Goal: Contribute content: Contribute content

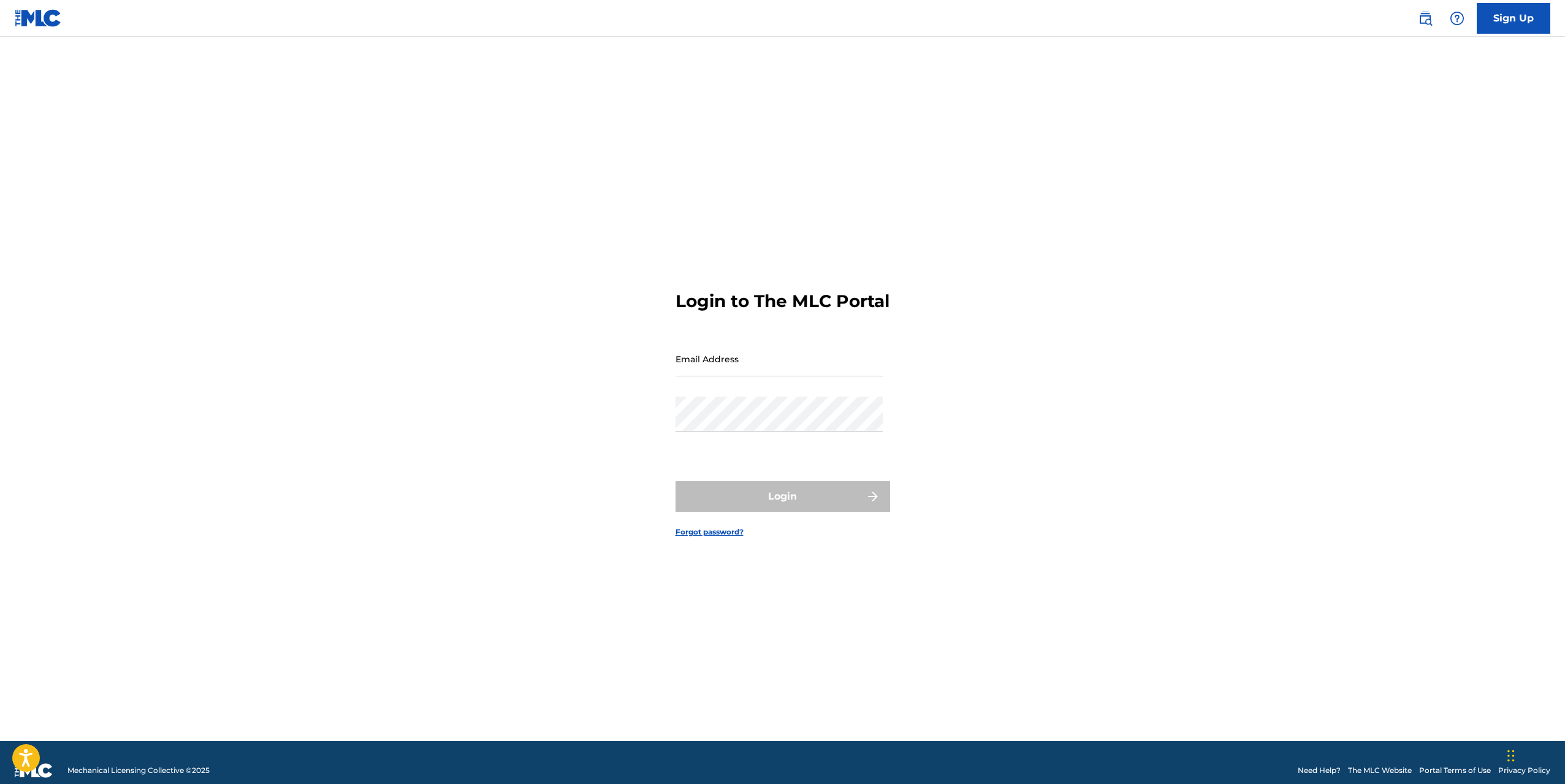
click at [798, 376] on input "Email Address" at bounding box center [779, 359] width 207 height 35
click at [758, 503] on button "Login" at bounding box center [782, 496] width 214 height 30
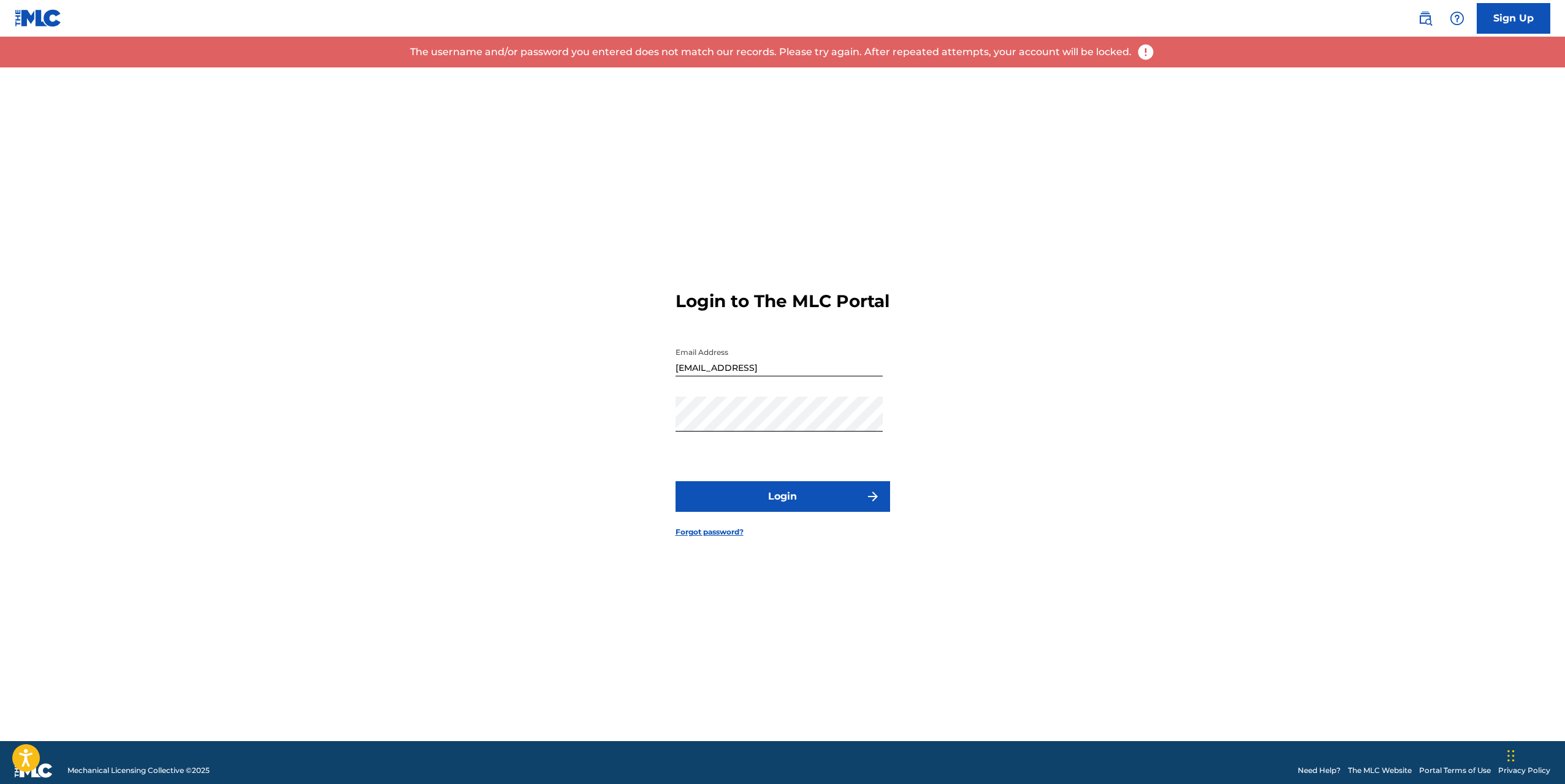
click at [781, 505] on button "Login" at bounding box center [782, 496] width 214 height 30
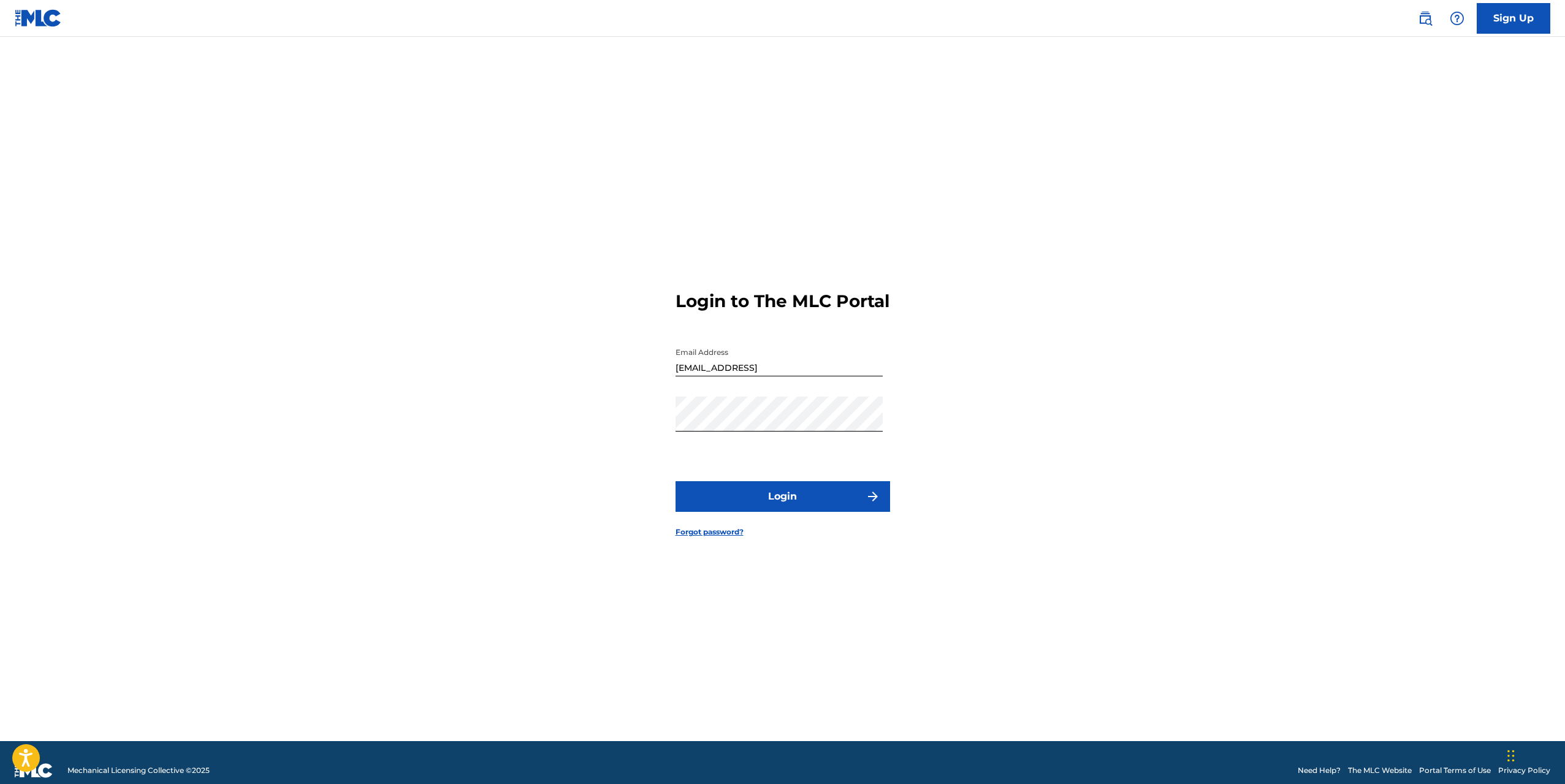
click at [781, 505] on button "Login" at bounding box center [782, 496] width 214 height 30
click at [747, 376] on input "[EMAIL_ADDRESS]" at bounding box center [779, 359] width 207 height 35
drag, startPoint x: 753, startPoint y: 384, endPoint x: 791, endPoint y: 384, distance: 38.0
click at [791, 376] on input "[EMAIL_ADDRESS]" at bounding box center [779, 359] width 207 height 35
type input "[EMAIL_ADDRESS][DOMAIN_NAME]"
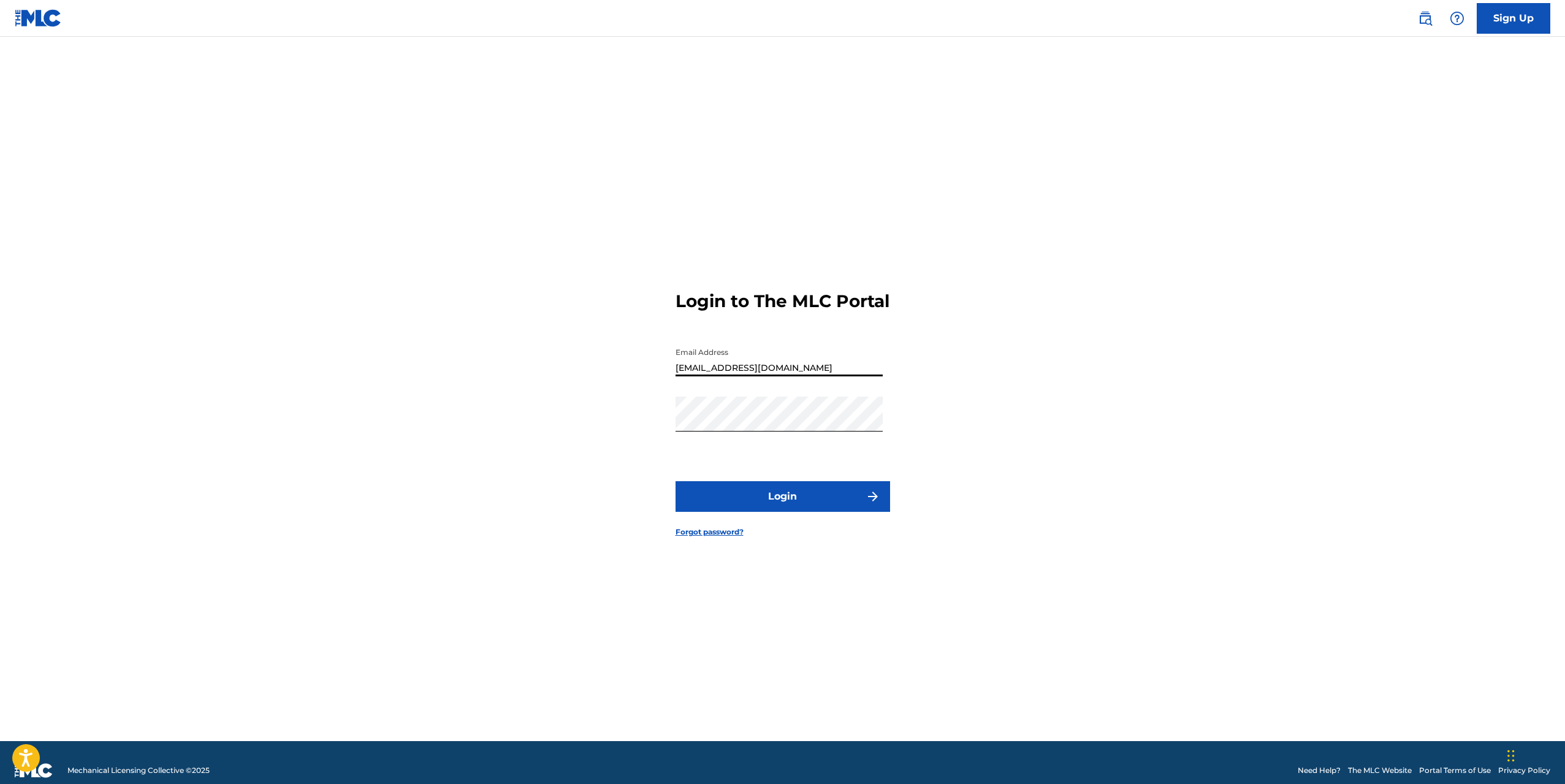
click at [799, 504] on button "Login" at bounding box center [782, 496] width 214 height 30
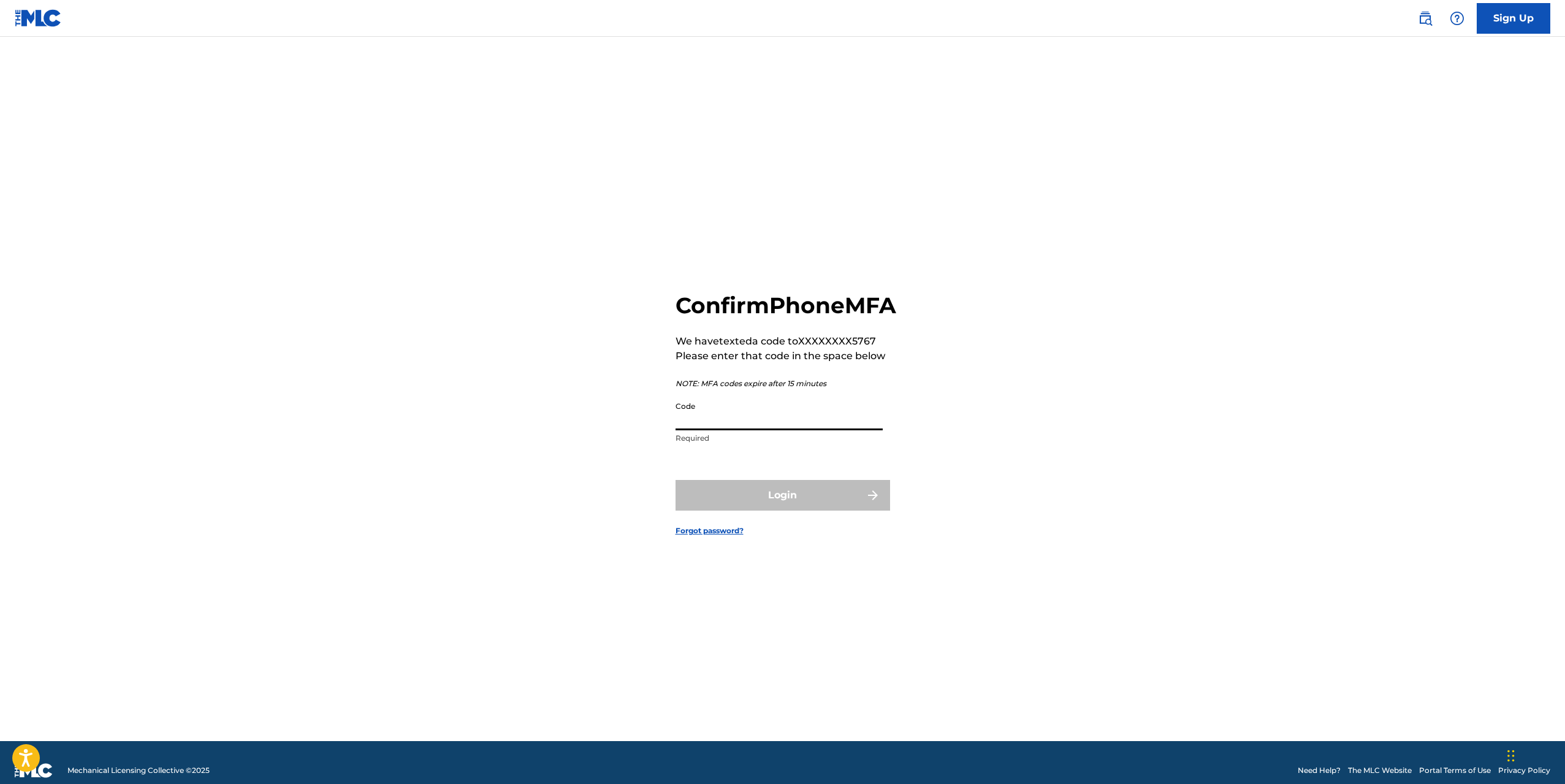
click at [751, 424] on input "Code" at bounding box center [779, 412] width 207 height 35
type input "425314"
click at [675, 480] on button "Login" at bounding box center [782, 495] width 214 height 30
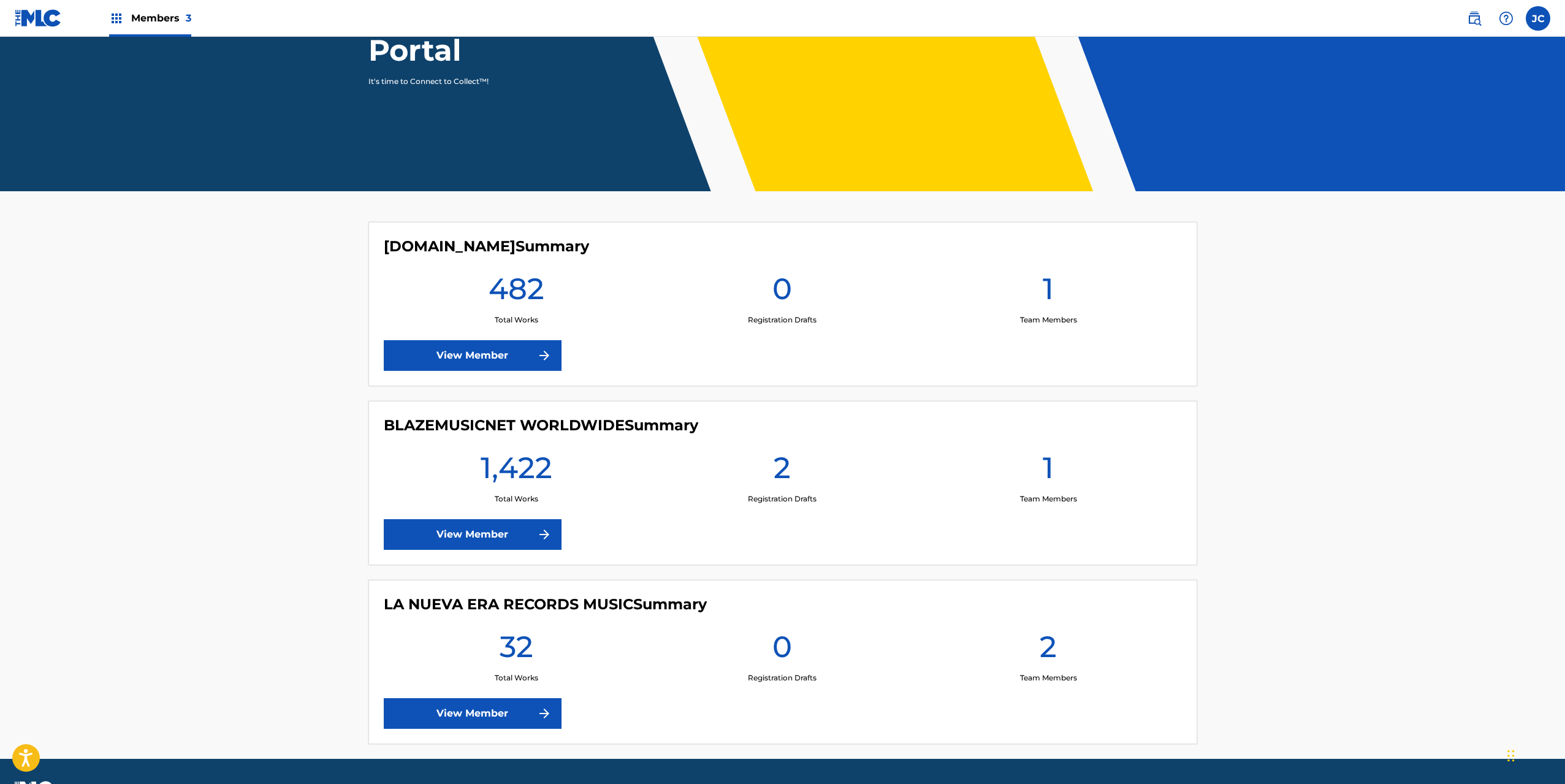
scroll to position [184, 0]
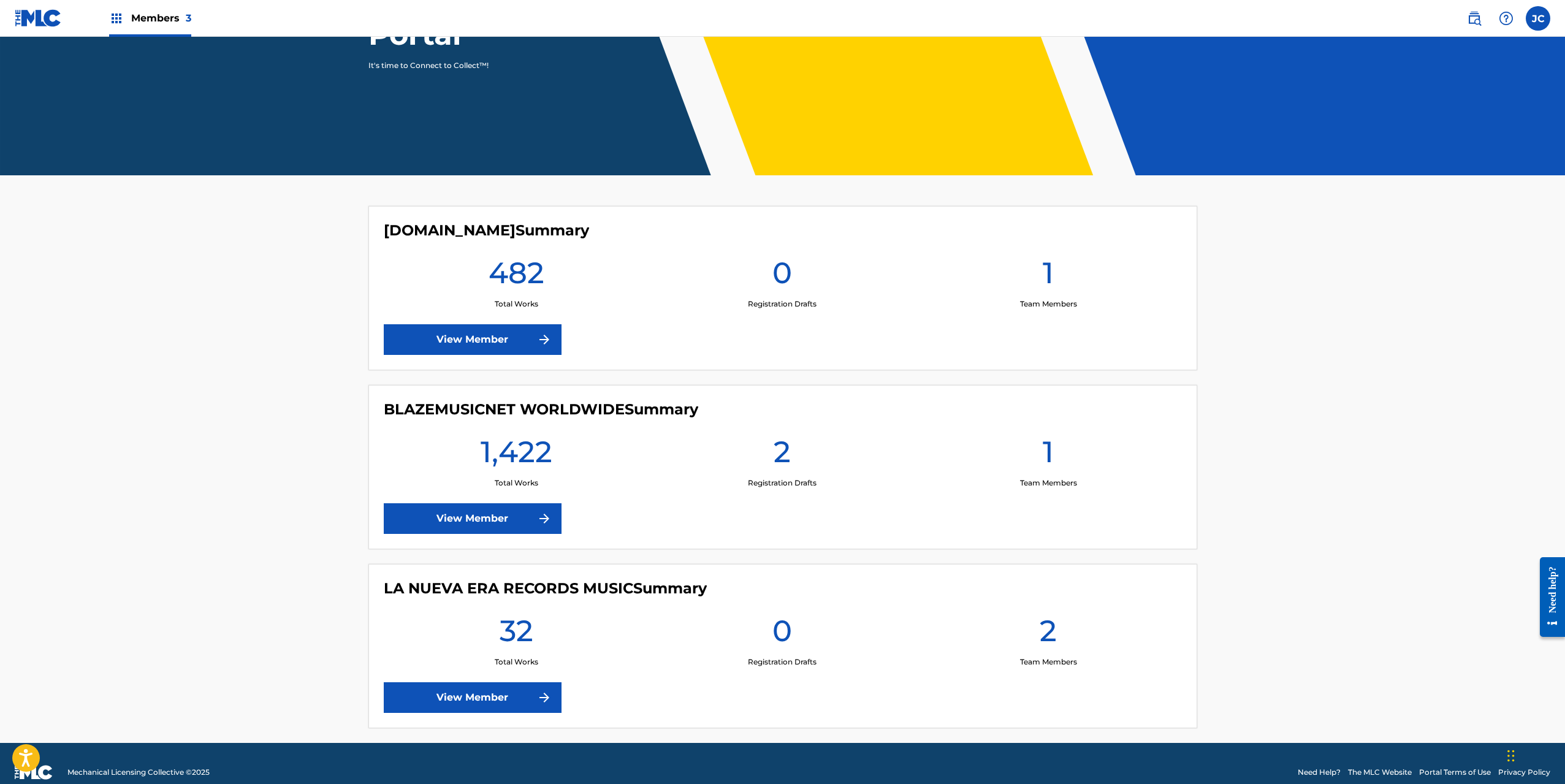
click at [499, 515] on link "View Member" at bounding box center [472, 518] width 178 height 30
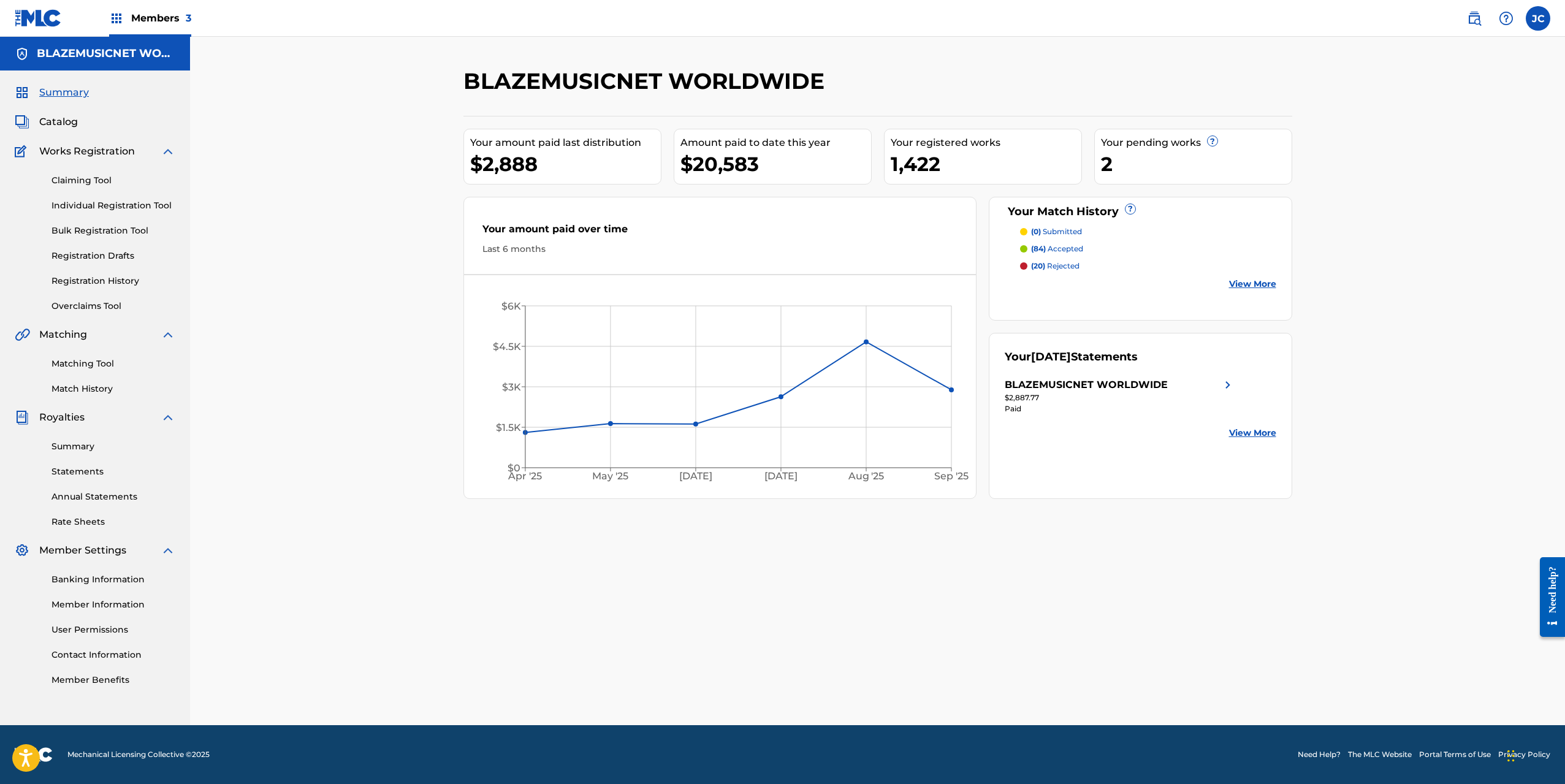
click at [78, 128] on span "Catalog" at bounding box center [58, 121] width 38 height 14
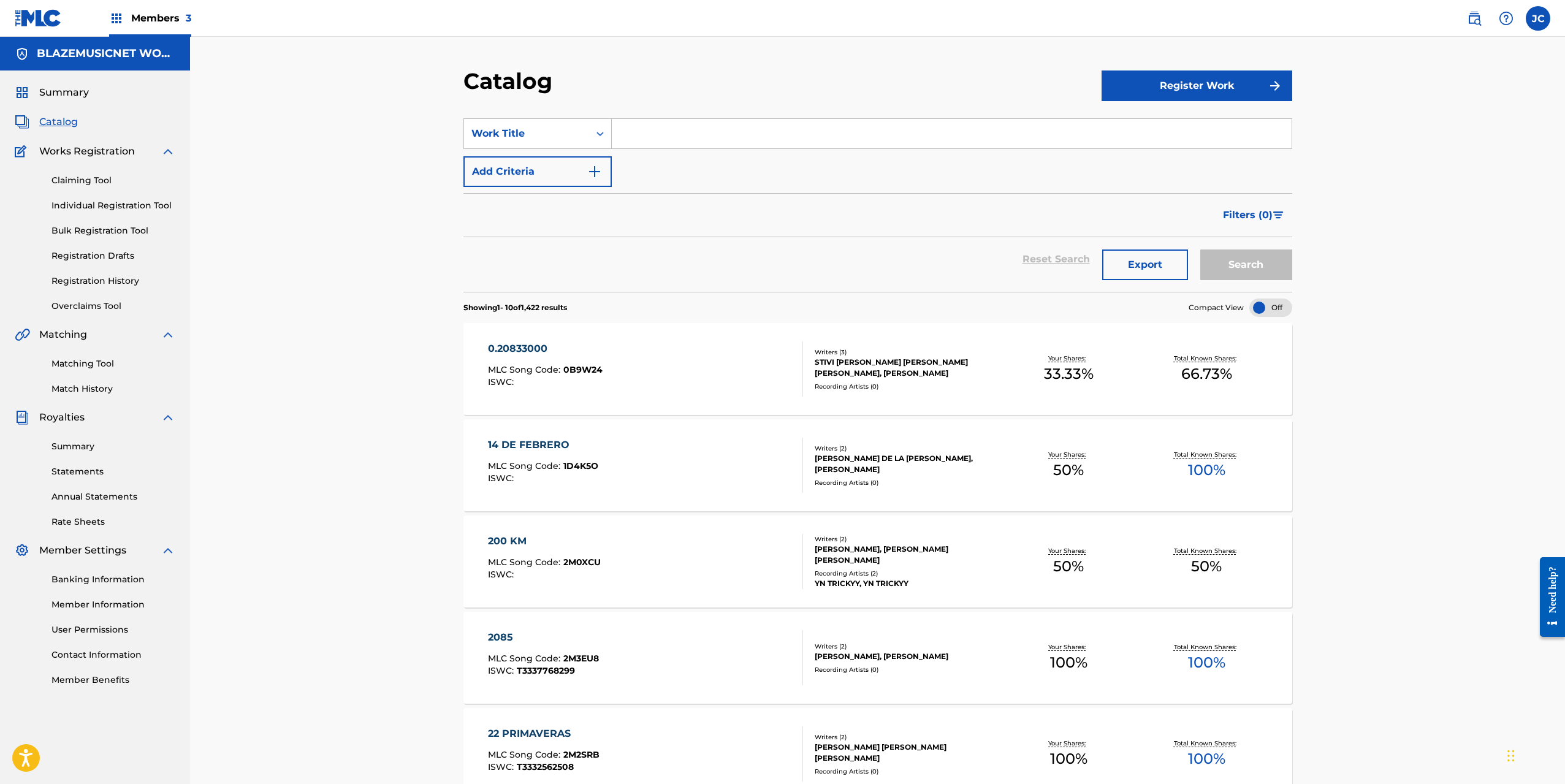
click at [667, 137] on input "Search Form" at bounding box center [952, 133] width 680 height 29
paste input "TE QUILLATE SE TE NOTA"
type input "TE QUILLATE SE TE NOTA"
click at [1249, 261] on button "Search" at bounding box center [1246, 265] width 92 height 30
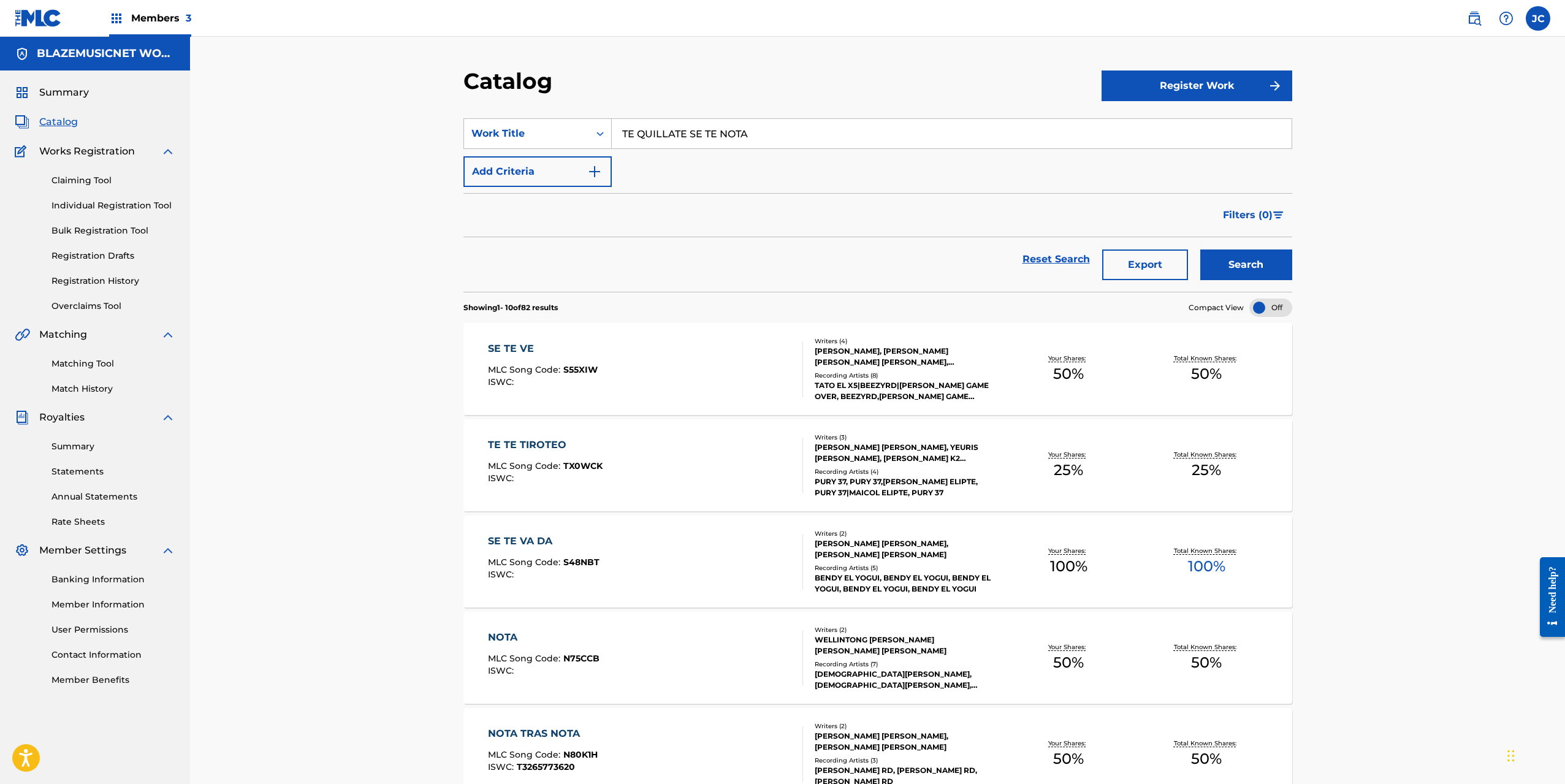
click at [115, 276] on link "Registration History" at bounding box center [113, 281] width 124 height 12
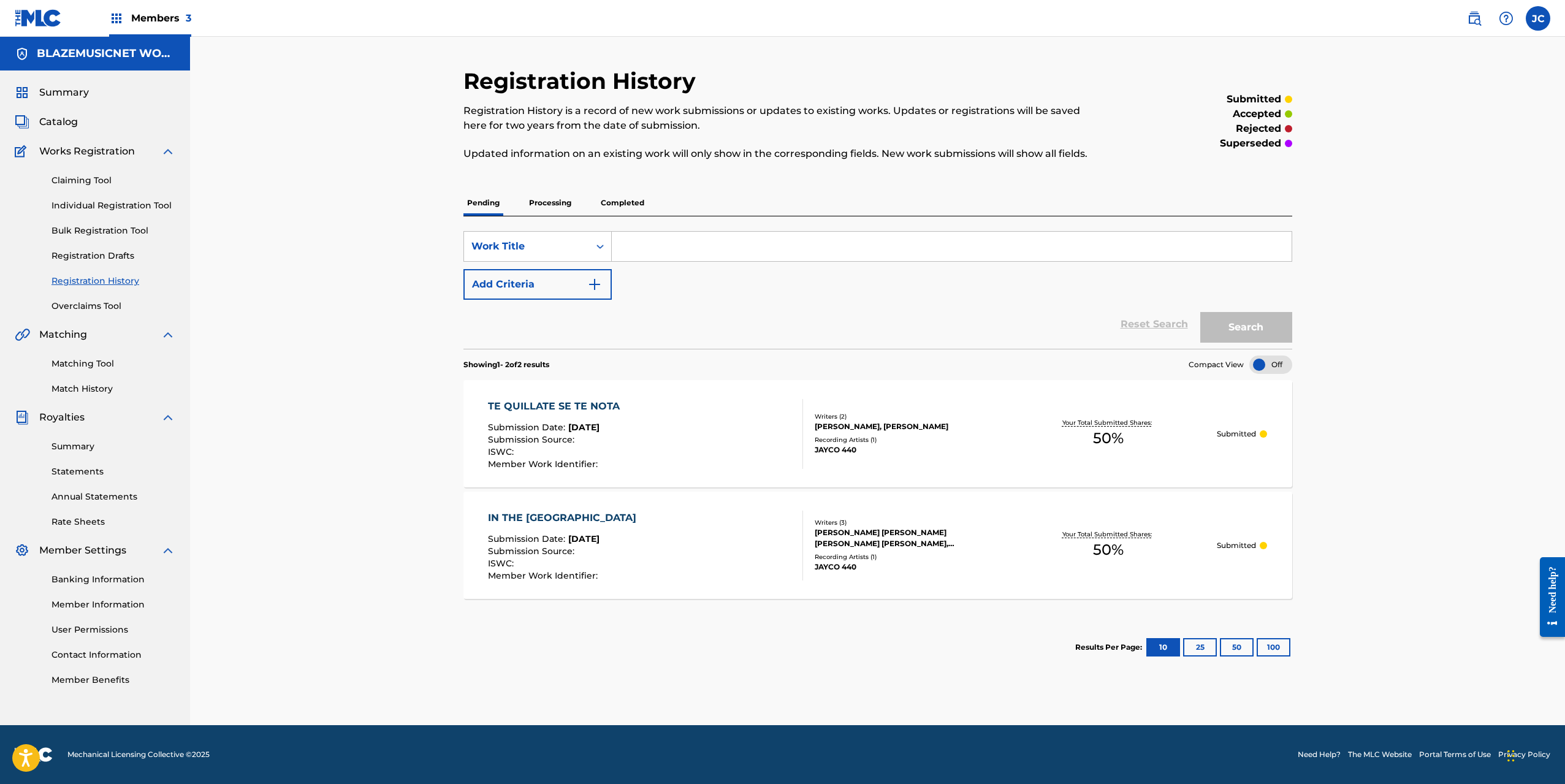
click at [90, 184] on link "Claiming Tool" at bounding box center [113, 180] width 124 height 12
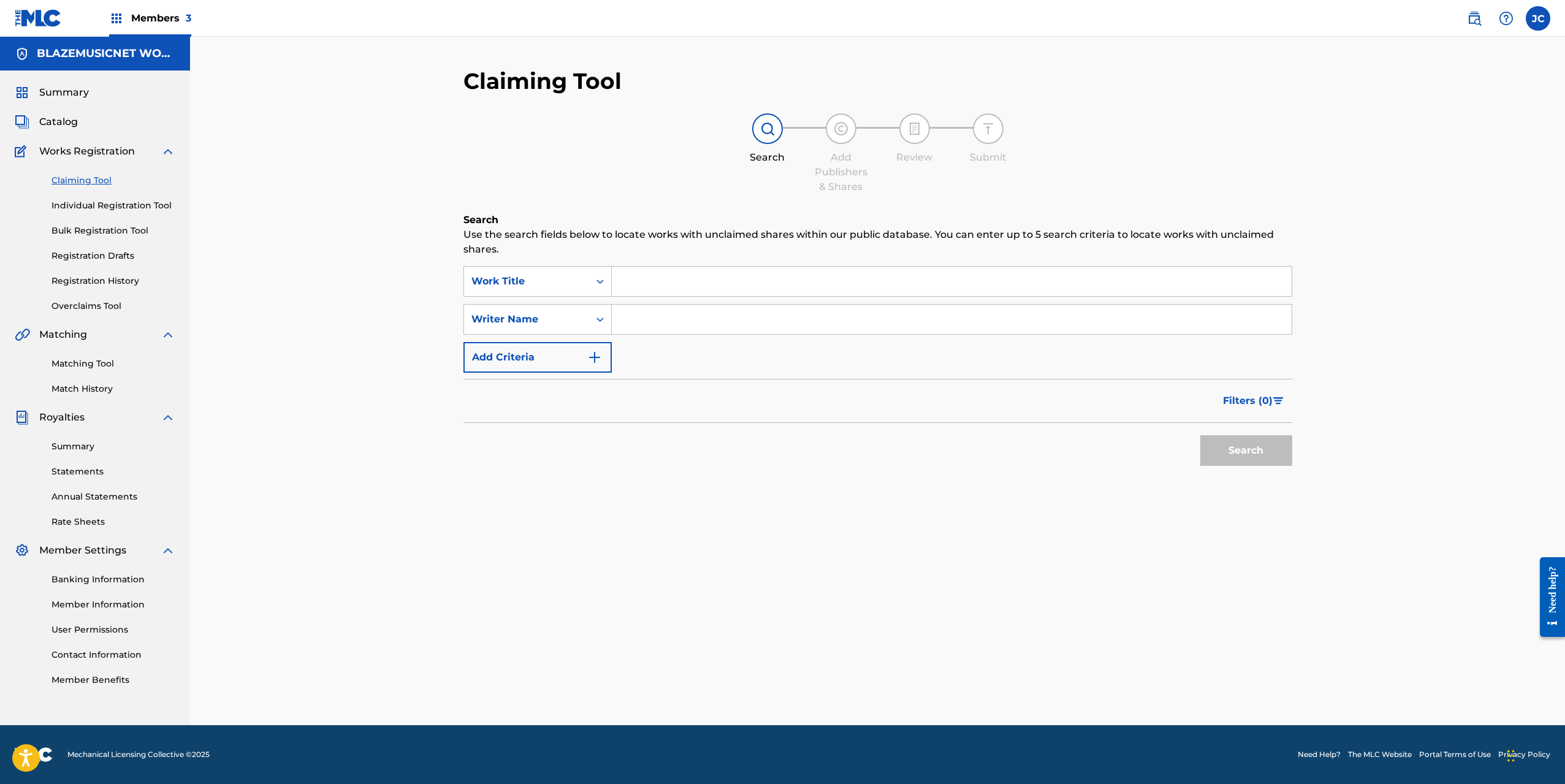
click at [645, 319] on input "Search Form" at bounding box center [952, 318] width 680 height 29
paste input "[PERSON_NAME] [PERSON_NAME]"
type input "[PERSON_NAME] [PERSON_NAME]"
click at [1253, 455] on button "Search" at bounding box center [1246, 450] width 92 height 30
click at [1259, 400] on span "Filters ( 0 )" at bounding box center [1248, 400] width 50 height 14
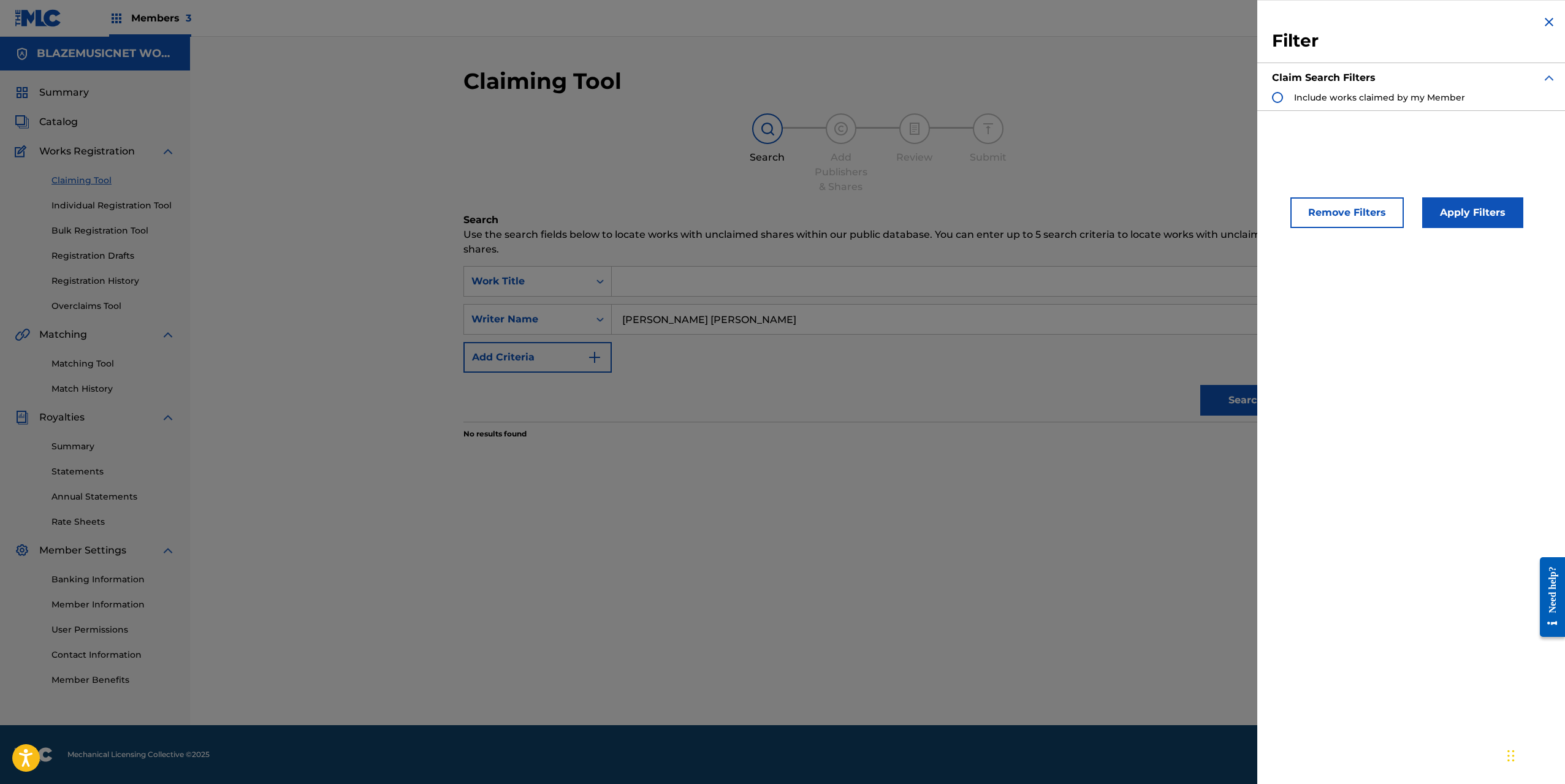
click at [1384, 95] on span "Include works claimed by my Member" at bounding box center [1379, 97] width 171 height 11
click at [1460, 210] on button "Apply Filters" at bounding box center [1472, 212] width 101 height 30
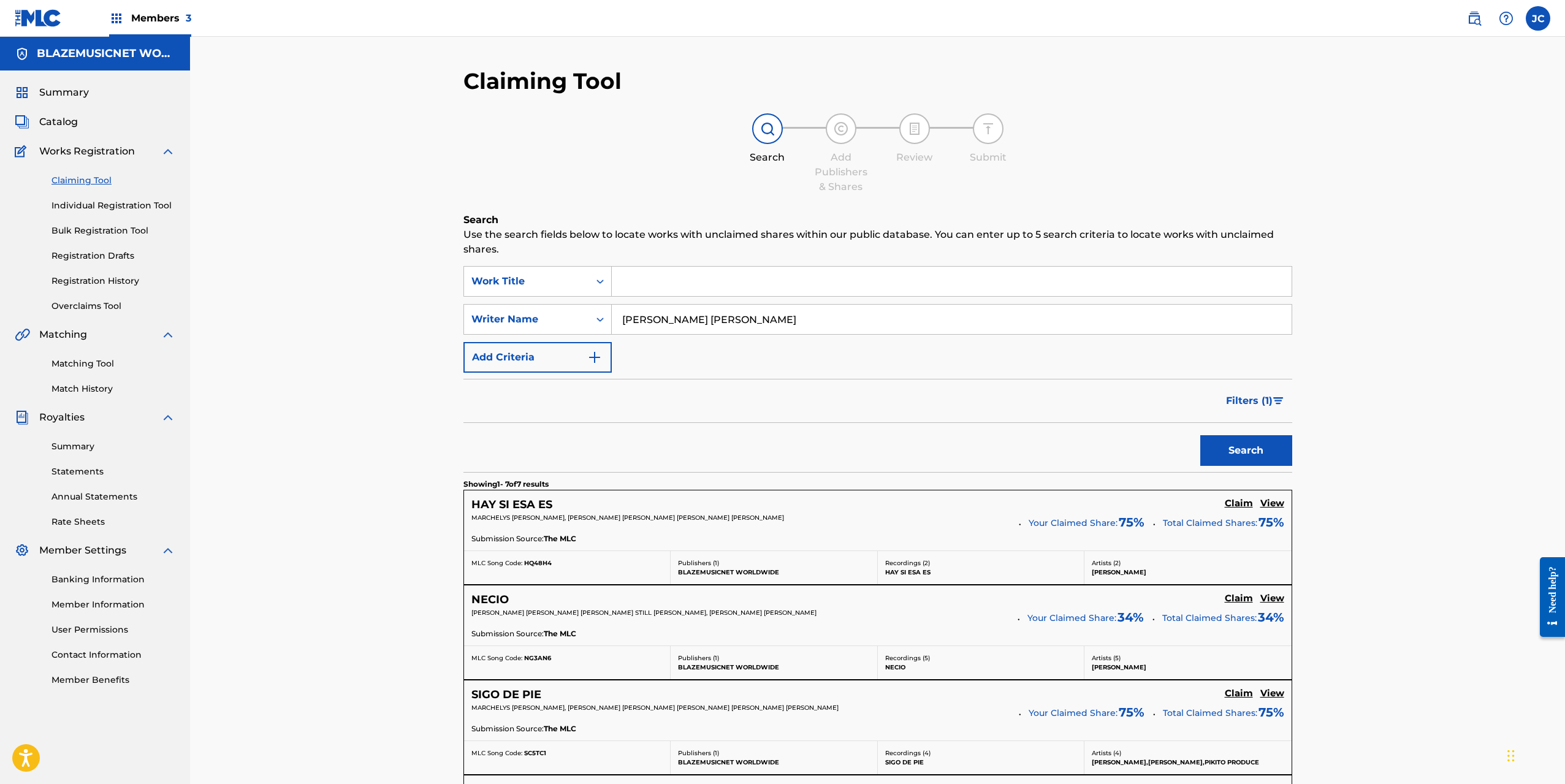
click at [108, 199] on div "Claiming Tool Individual Registration Tool Bulk Registration Tool Registration …" at bounding box center [95, 235] width 161 height 153
click at [107, 203] on link "Individual Registration Tool" at bounding box center [113, 205] width 124 height 12
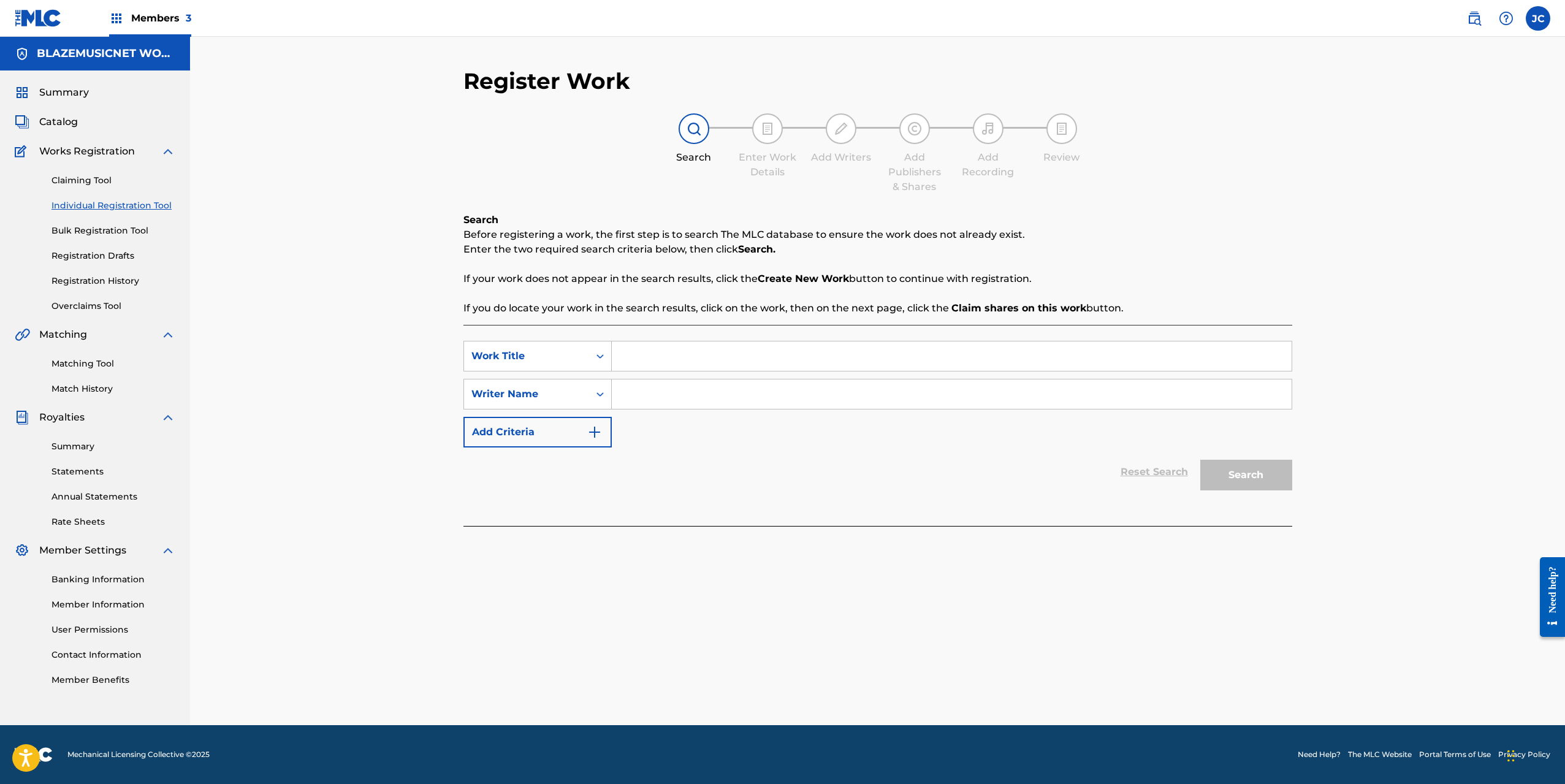
click at [637, 353] on input "Search Form" at bounding box center [952, 356] width 680 height 29
type input "VENIMOS DEL BARRIO"
click at [651, 397] on input "Search Form" at bounding box center [952, 393] width 680 height 29
type input "[PERSON_NAME]"
click at [1200, 459] on button "Search" at bounding box center [1246, 475] width 92 height 30
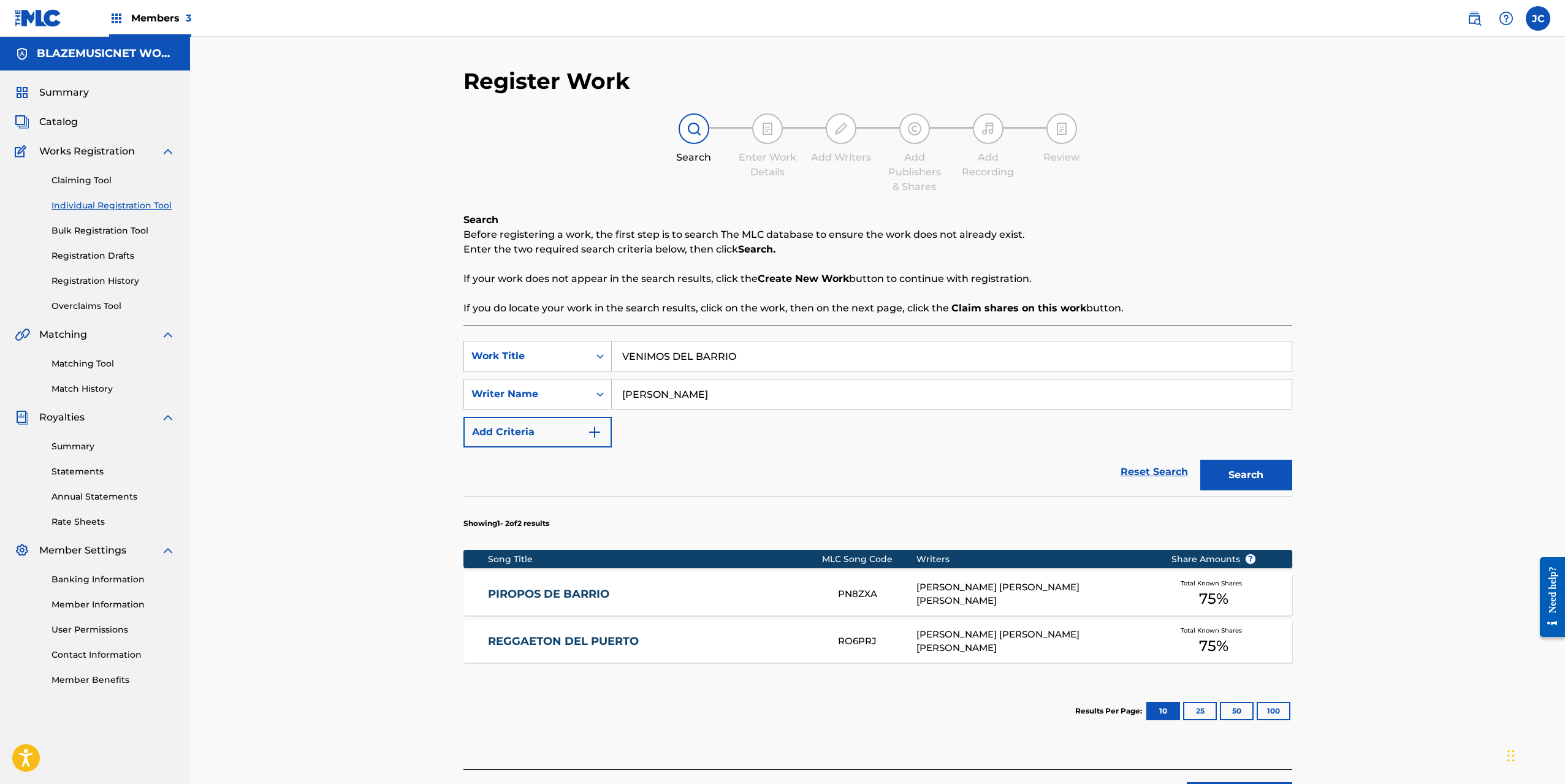
click at [651, 397] on input "[PERSON_NAME]" at bounding box center [952, 393] width 680 height 29
click at [1265, 469] on button "Search" at bounding box center [1246, 475] width 92 height 30
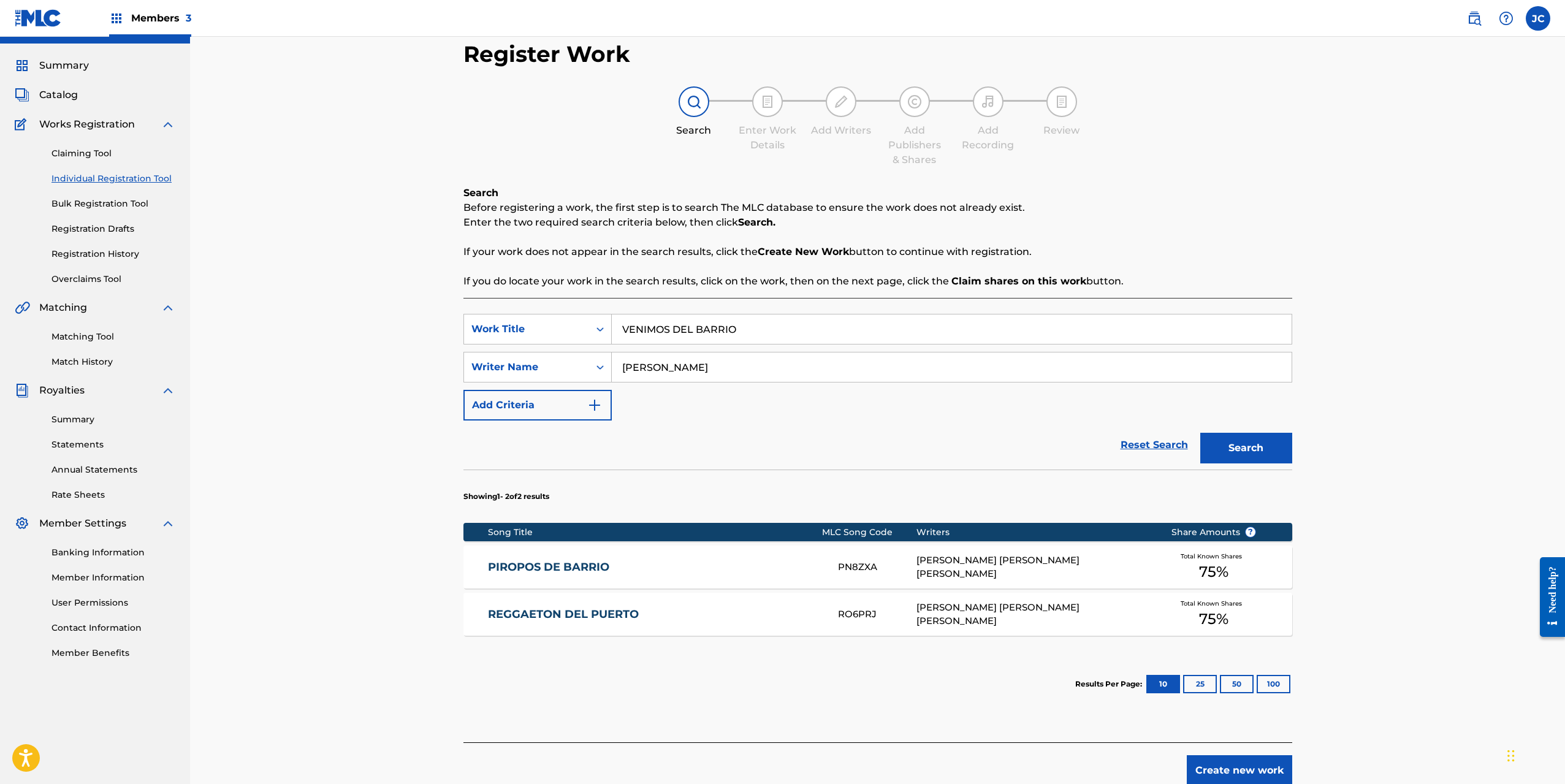
scroll to position [87, 0]
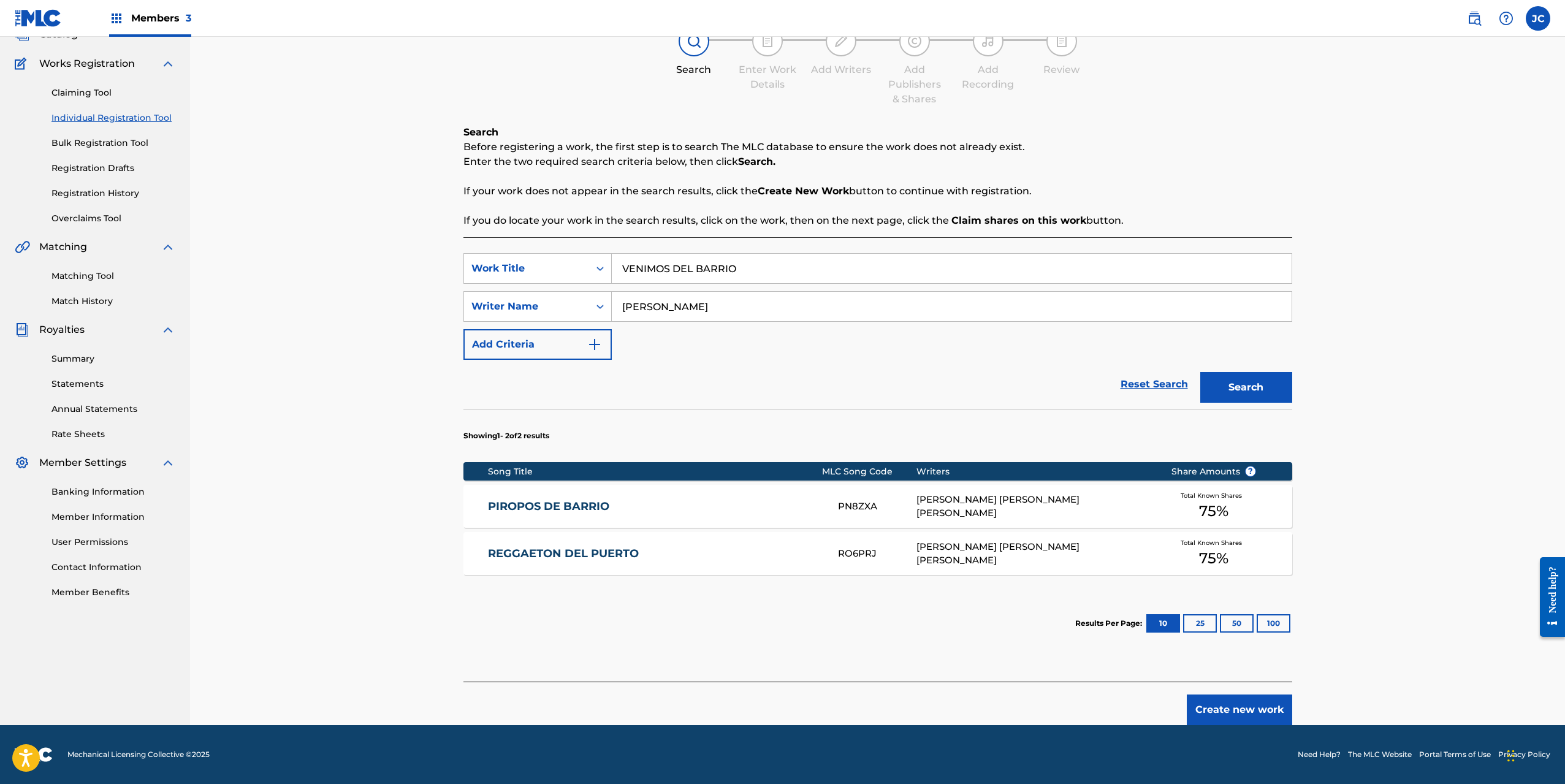
click at [1238, 707] on button "Create new work" at bounding box center [1239, 709] width 105 height 30
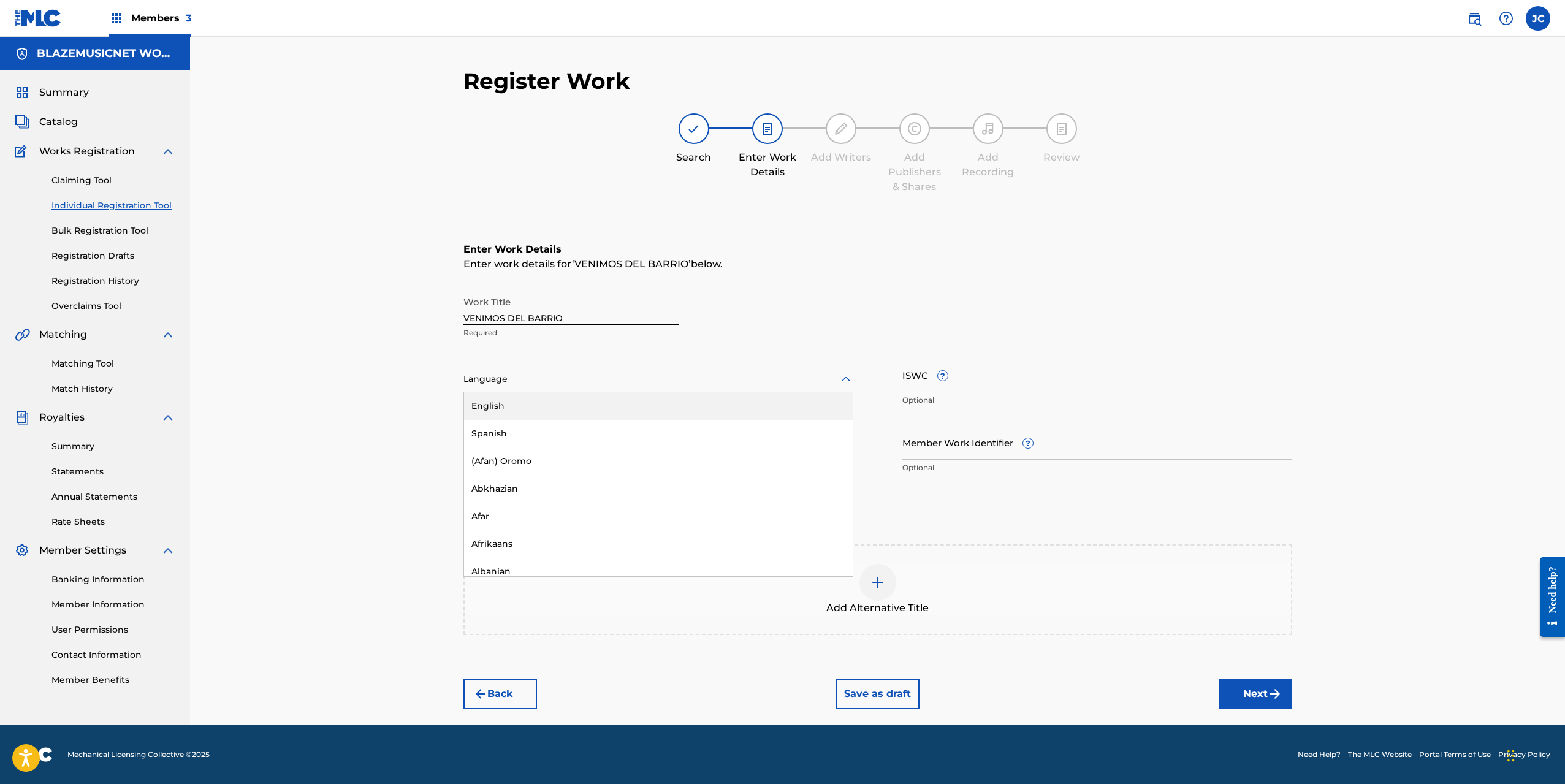
click at [580, 383] on div at bounding box center [658, 378] width 390 height 15
click at [538, 433] on div "Spanish" at bounding box center [658, 433] width 389 height 28
click at [515, 453] on input "Duration" at bounding box center [658, 442] width 390 height 35
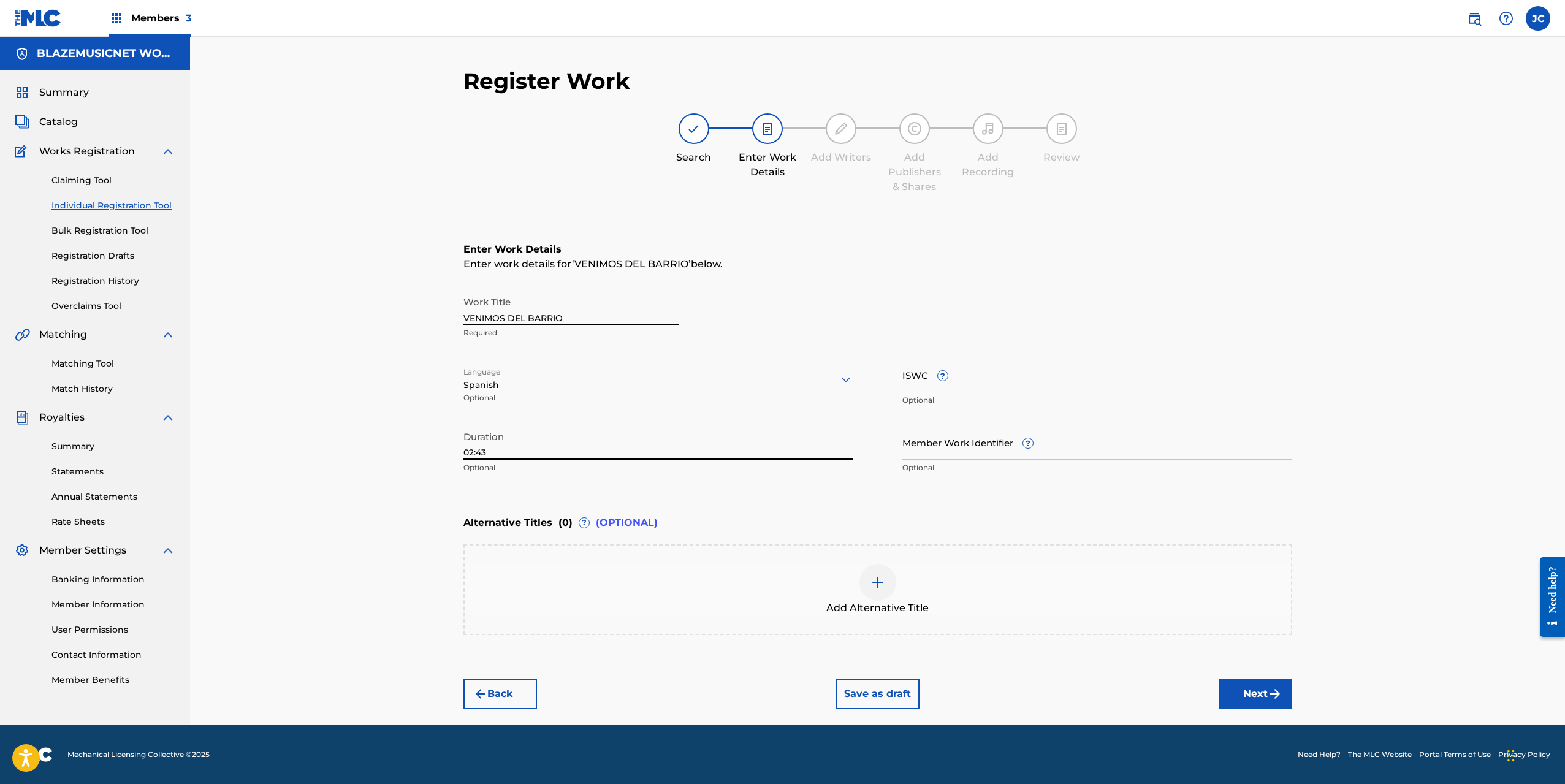
type input "02:43"
click at [418, 497] on div "Register Work Search Enter Work Details Add Writers Add Publishers & Shares Add…" at bounding box center [877, 381] width 1375 height 689
click at [1254, 694] on button "Next" at bounding box center [1255, 694] width 73 height 30
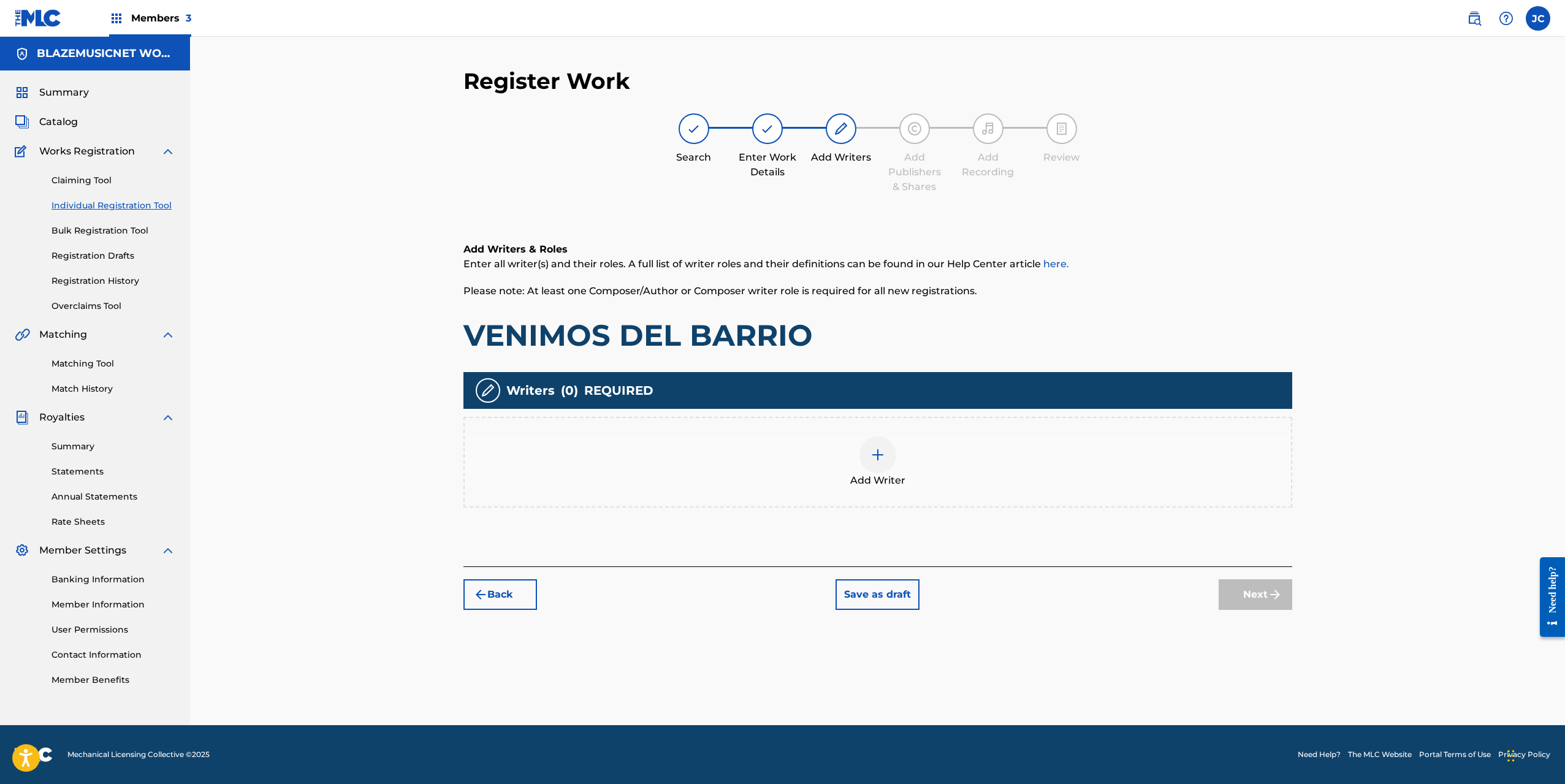
click at [896, 446] on div "Add Writer" at bounding box center [878, 462] width 826 height 52
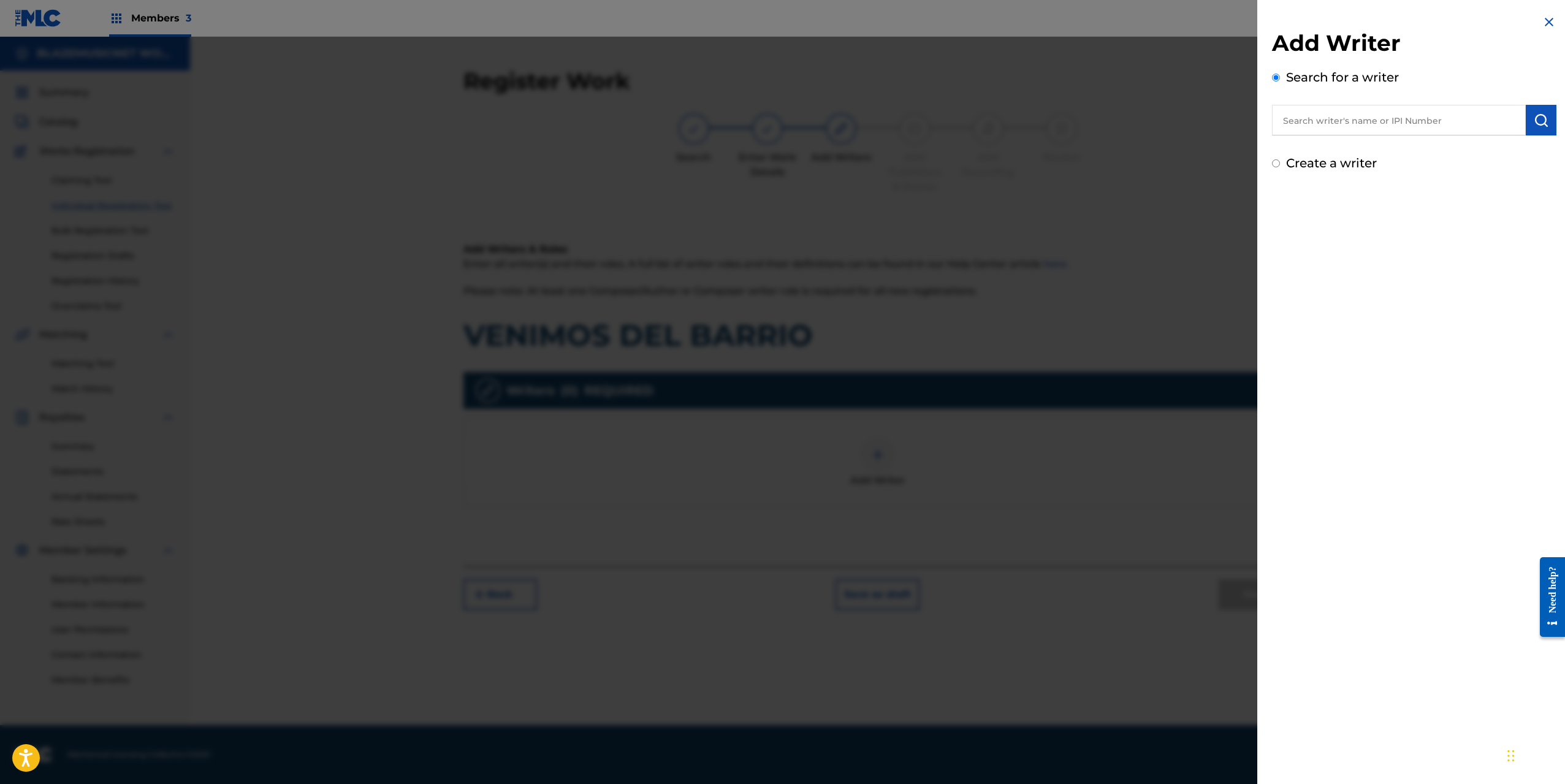
click at [1310, 119] on input "text" at bounding box center [1399, 120] width 253 height 30
paste input "[PERSON_NAME]"
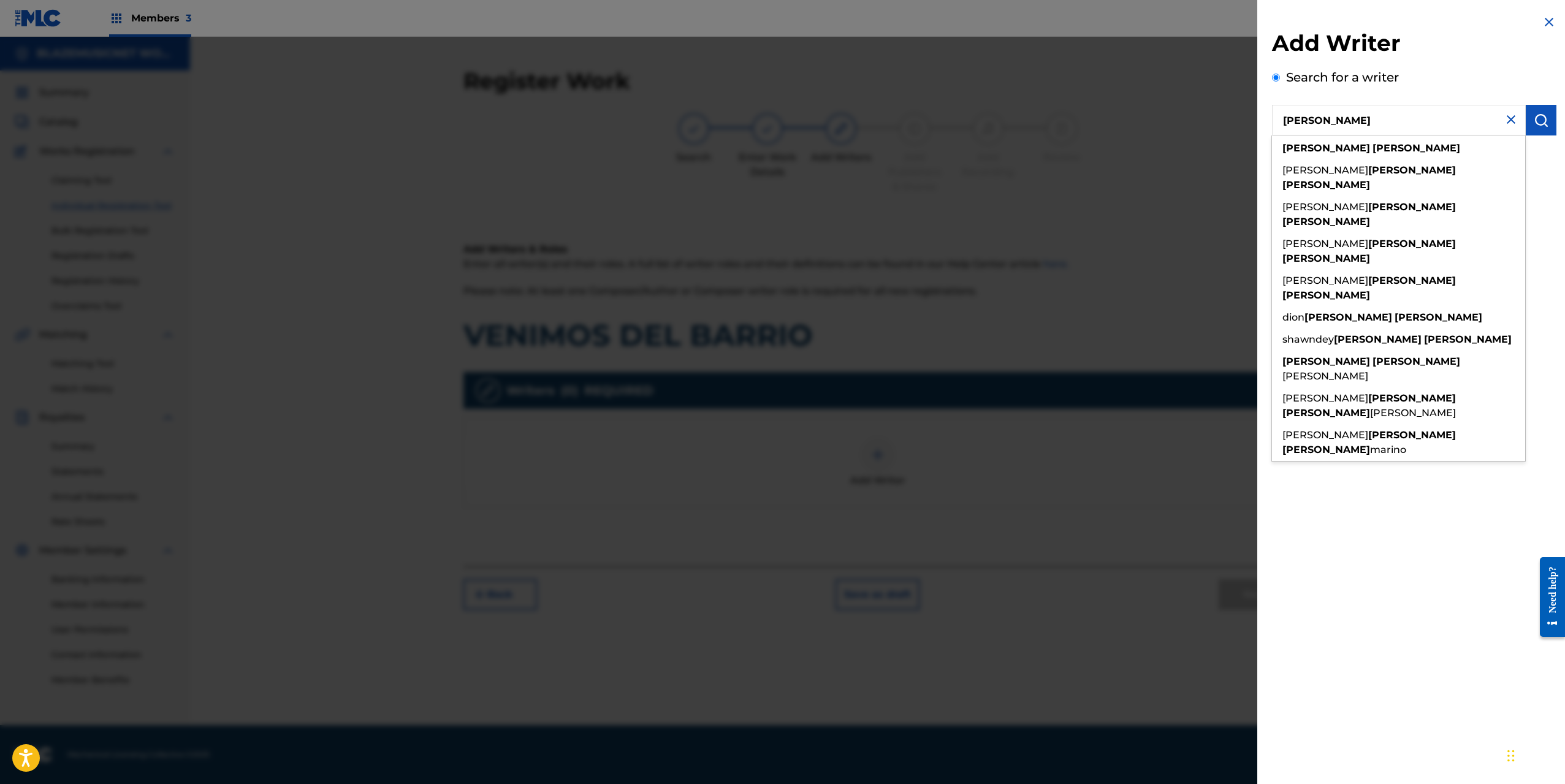
type input "[PERSON_NAME]"
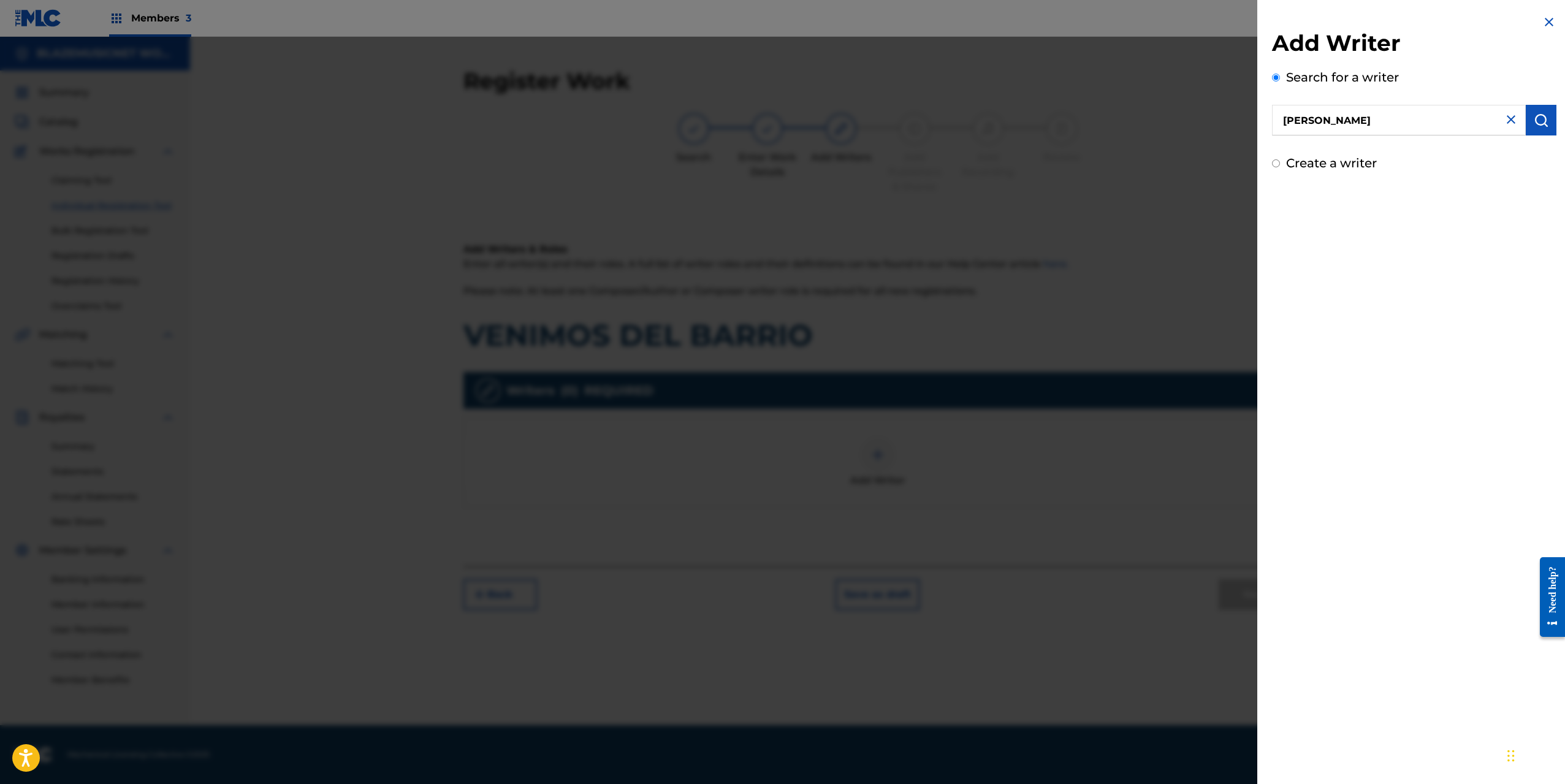
click at [1535, 117] on img "submit" at bounding box center [1541, 120] width 14 height 14
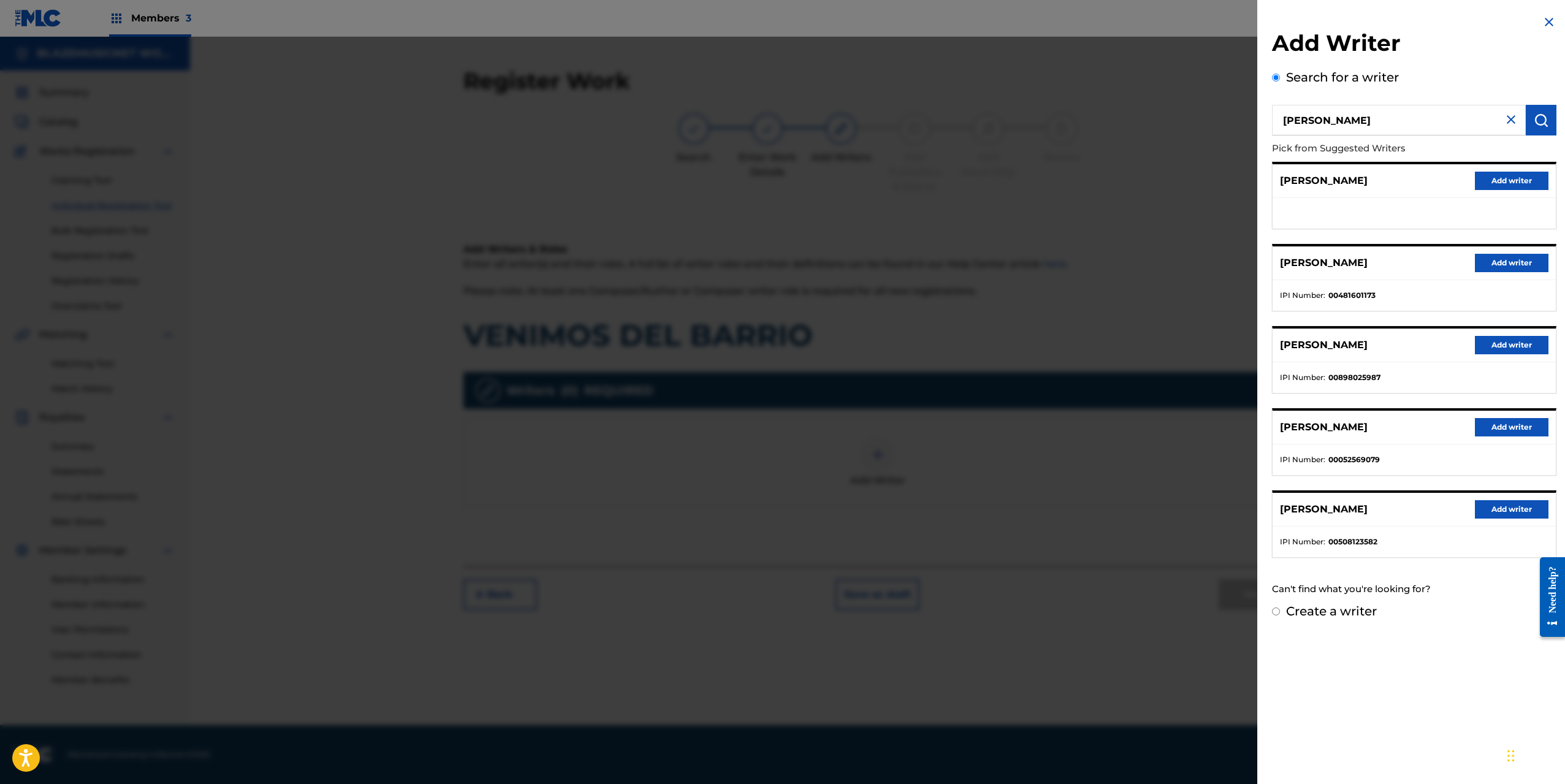
click at [1362, 609] on label "Create a writer" at bounding box center [1331, 611] width 91 height 14
radio input "true"
click at [1280, 609] on input "Create a writer" at bounding box center [1276, 611] width 8 height 8
radio input "false"
radio input "true"
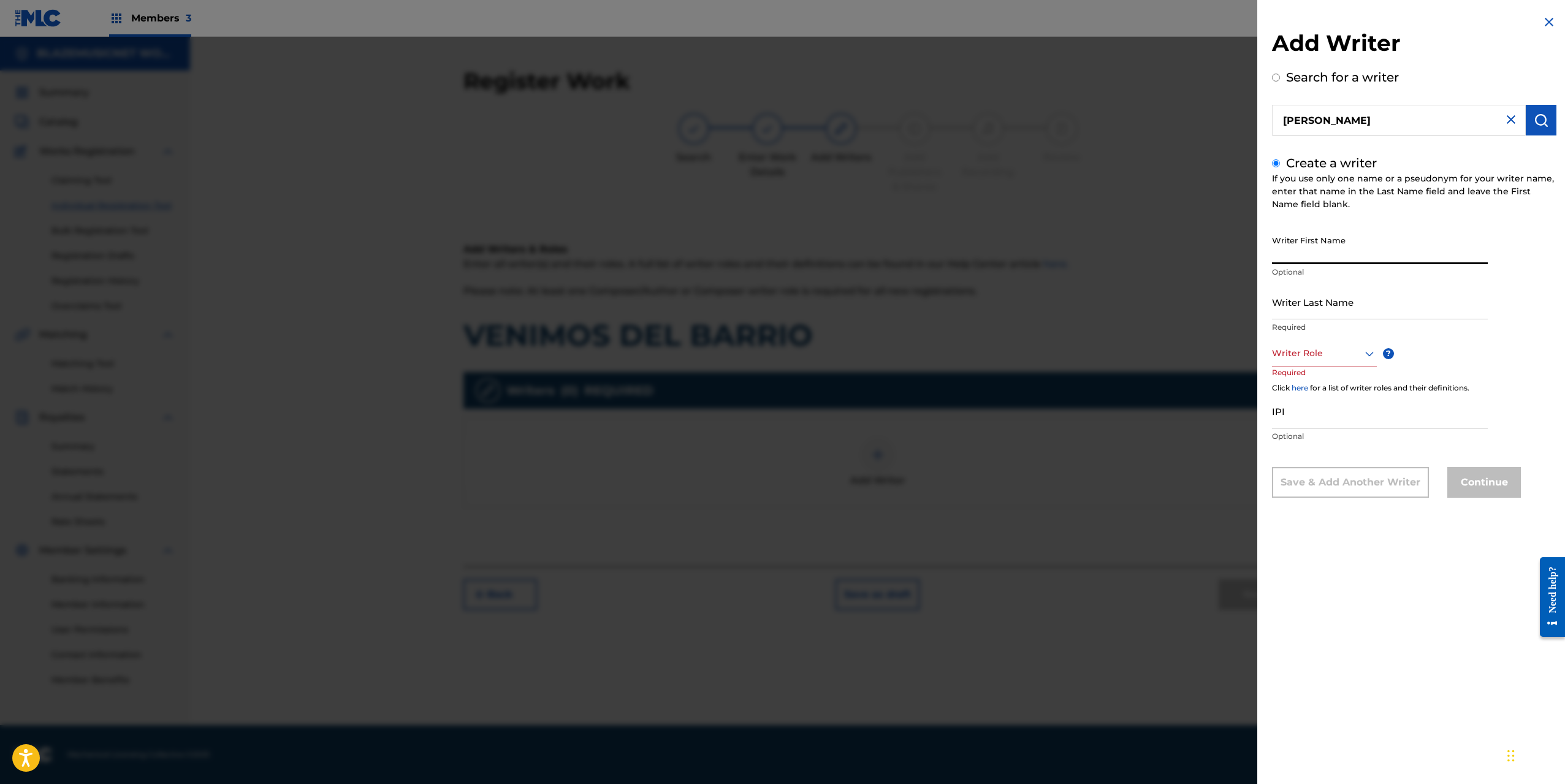
click at [1292, 254] on input "Writer First Name" at bounding box center [1380, 246] width 216 height 35
paste input "[PERSON_NAME]"
drag, startPoint x: 1313, startPoint y: 254, endPoint x: 1366, endPoint y: 260, distance: 53.3
click at [1366, 260] on input "[PERSON_NAME]" at bounding box center [1380, 246] width 216 height 35
type input "[PERSON_NAME]"
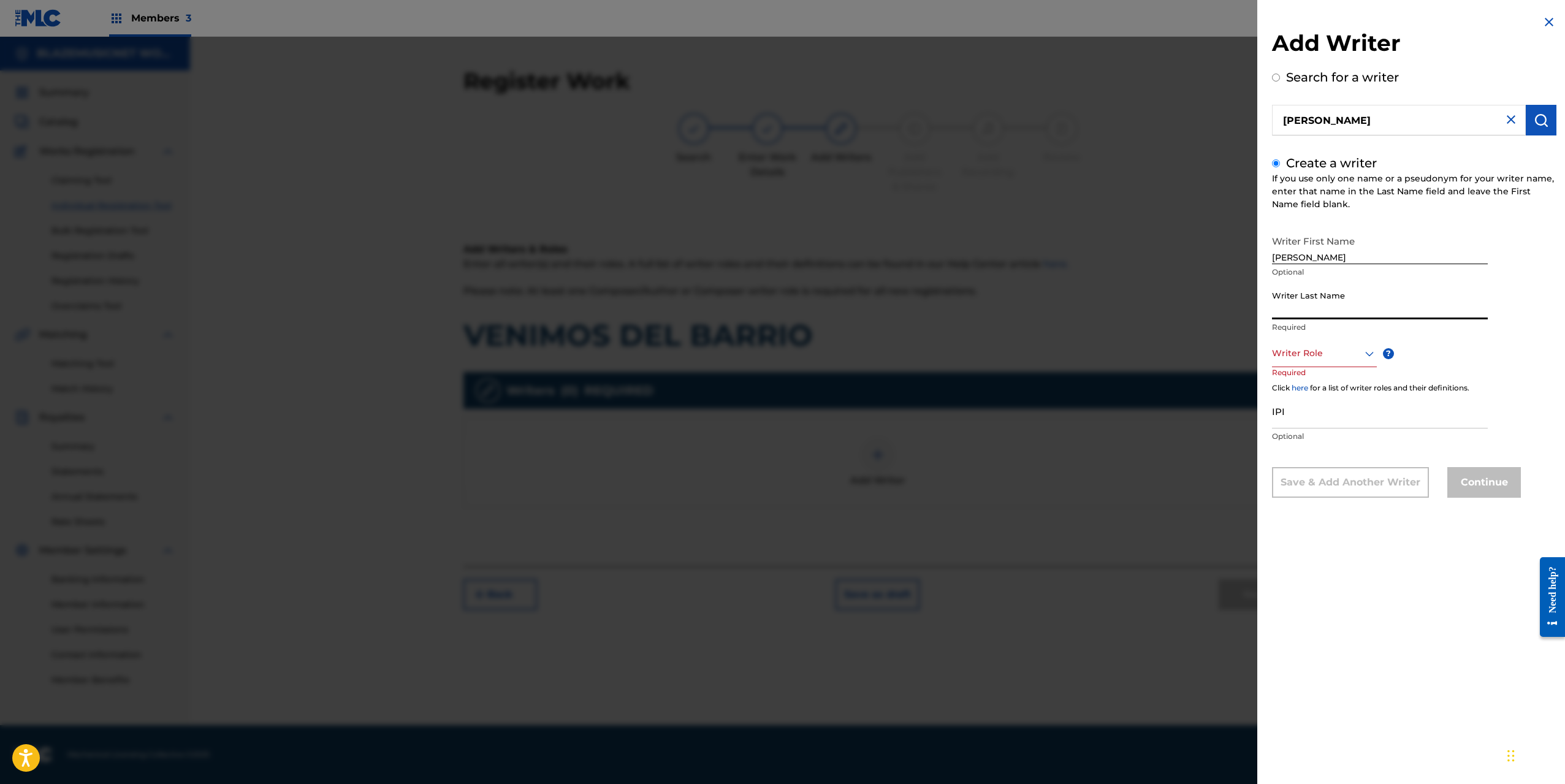
click at [1296, 312] on input "Writer Last Name" at bounding box center [1380, 301] width 216 height 35
paste input "[PERSON_NAME]"
drag, startPoint x: 1317, startPoint y: 309, endPoint x: 1266, endPoint y: 313, distance: 51.2
click at [1266, 313] on div "Add Writer Search for a writer [PERSON_NAME] Create a writer If you use only on…" at bounding box center [1414, 265] width 314 height 531
type input "[PERSON_NAME]"
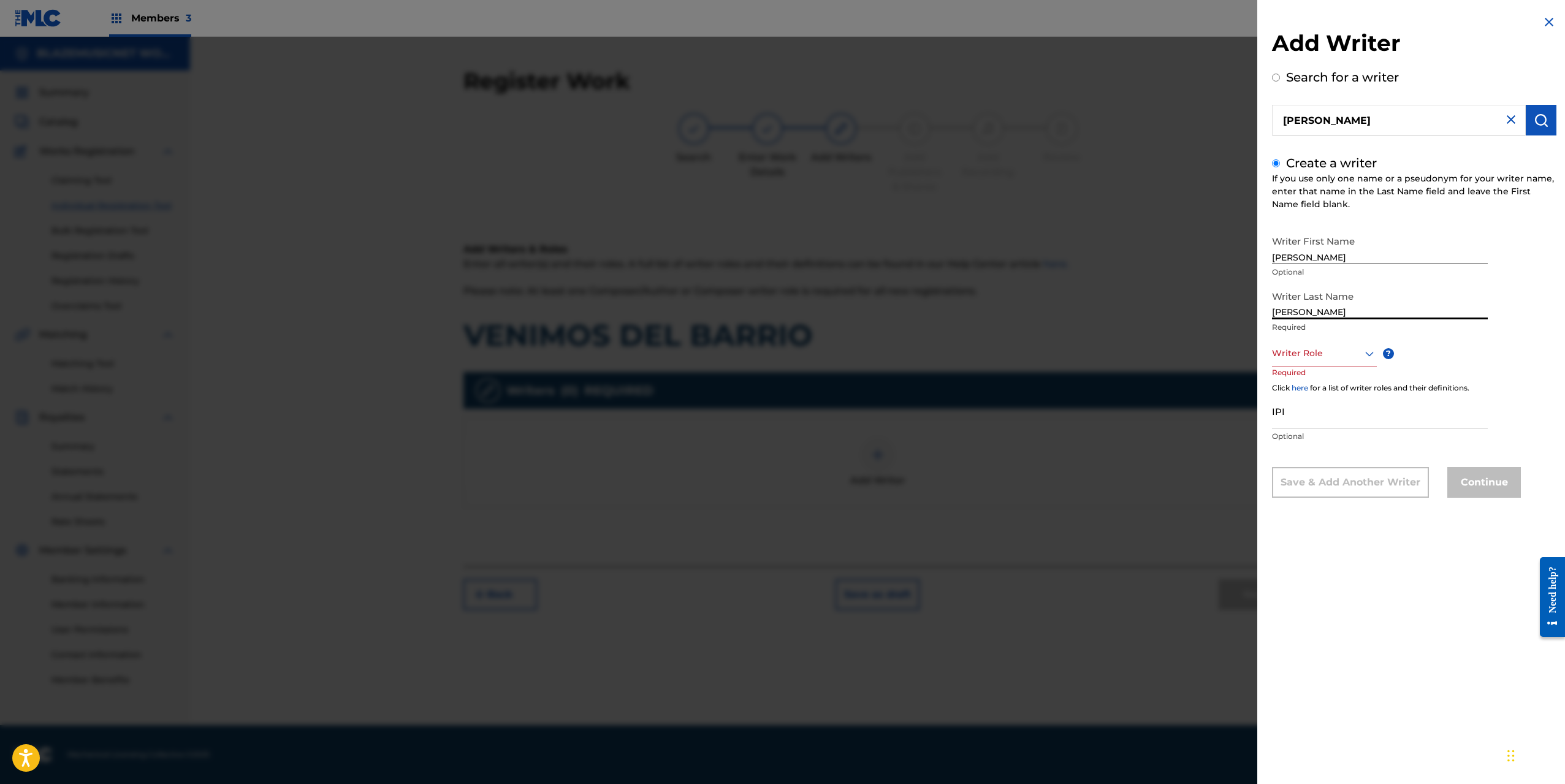
click at [1309, 357] on div at bounding box center [1324, 353] width 104 height 15
click at [1304, 380] on div "Composer/Author" at bounding box center [1324, 381] width 104 height 28
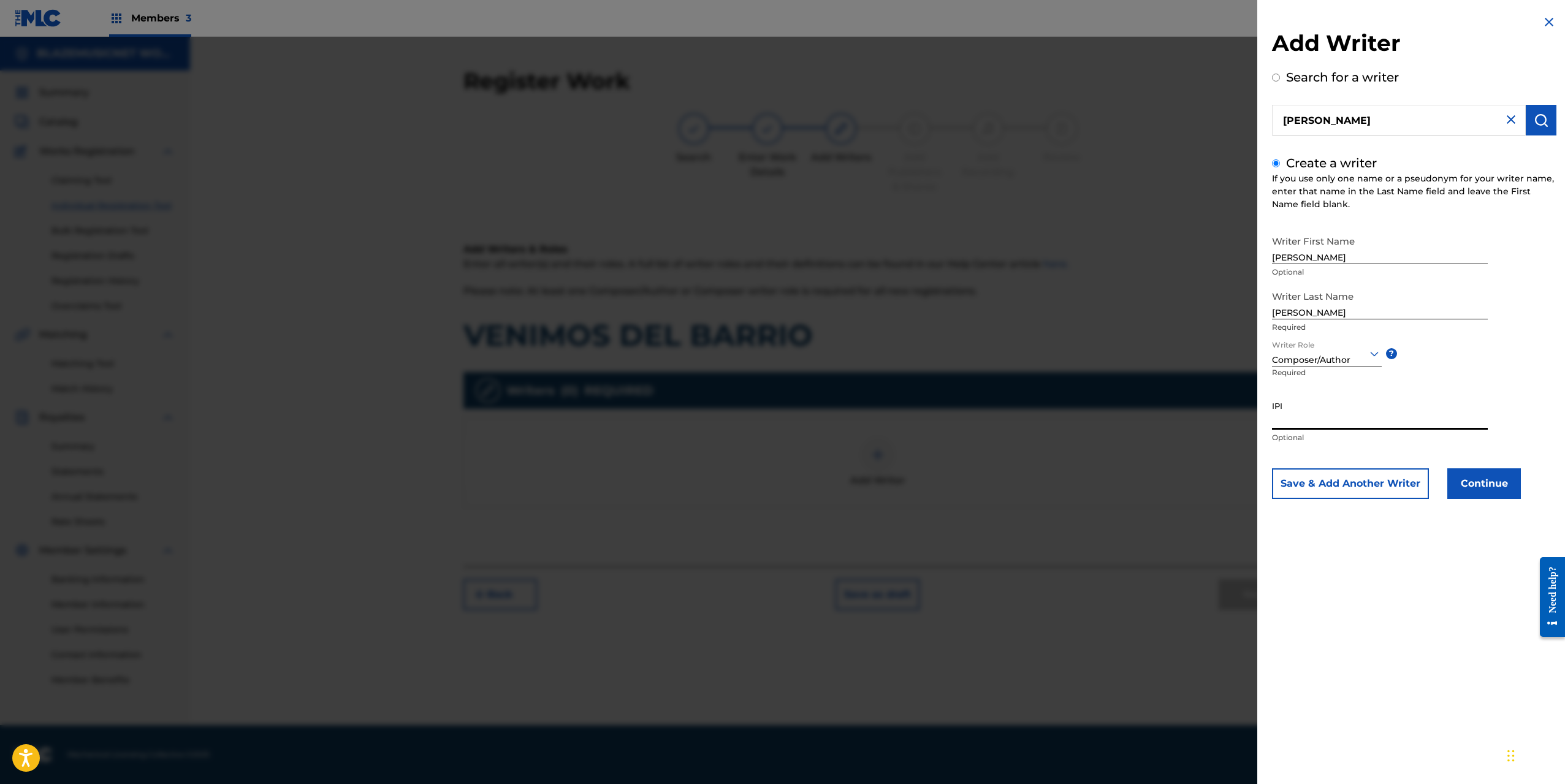
click at [1289, 421] on input "IPI" at bounding box center [1380, 411] width 216 height 35
paste input "1302433407"
click at [1274, 420] on input "1302433407" at bounding box center [1380, 411] width 216 height 35
click at [1272, 420] on input "1302433407" at bounding box center [1380, 411] width 216 height 35
type input "01302433407"
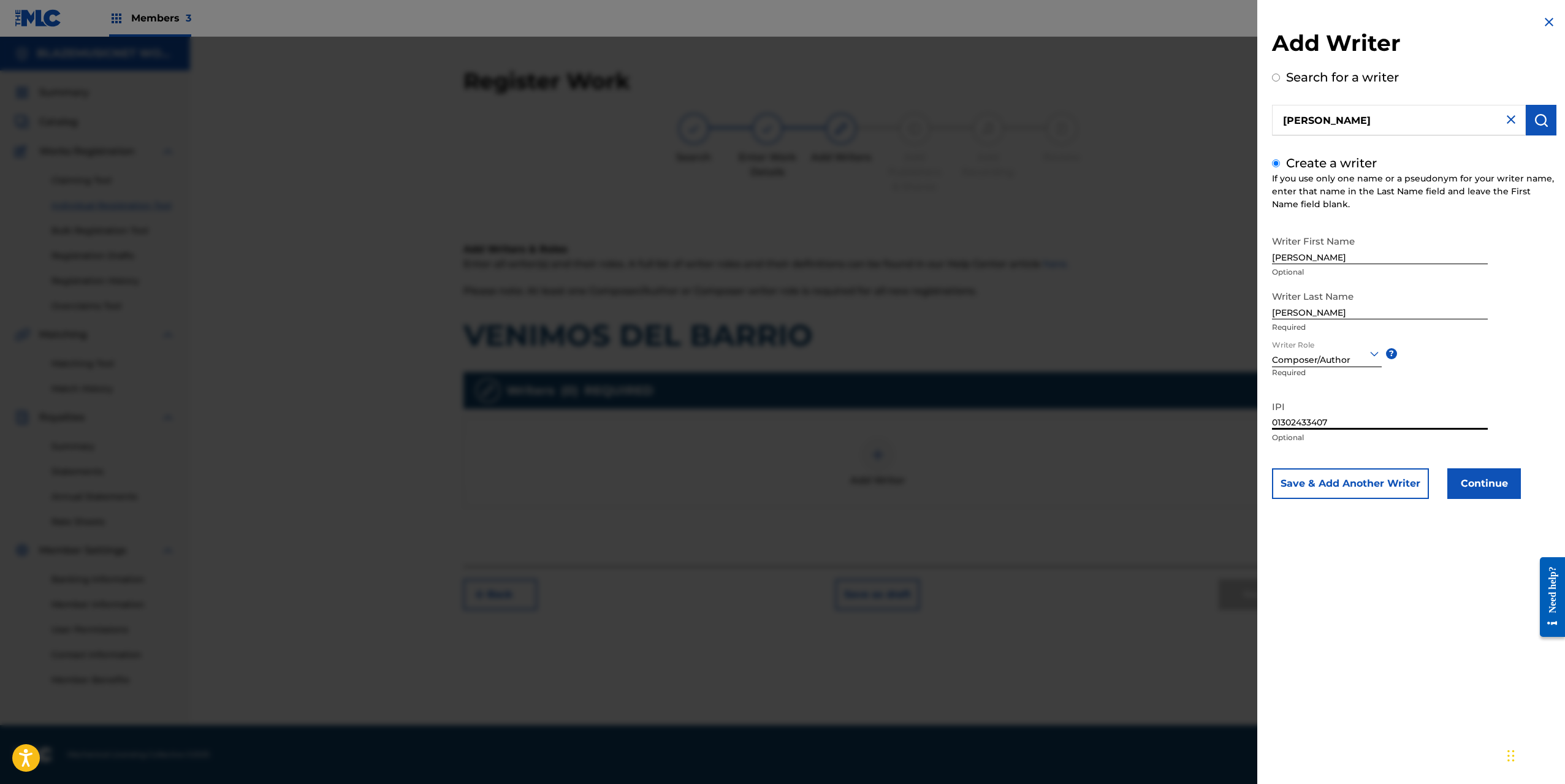
click at [1486, 484] on button "Continue" at bounding box center [1484, 483] width 73 height 30
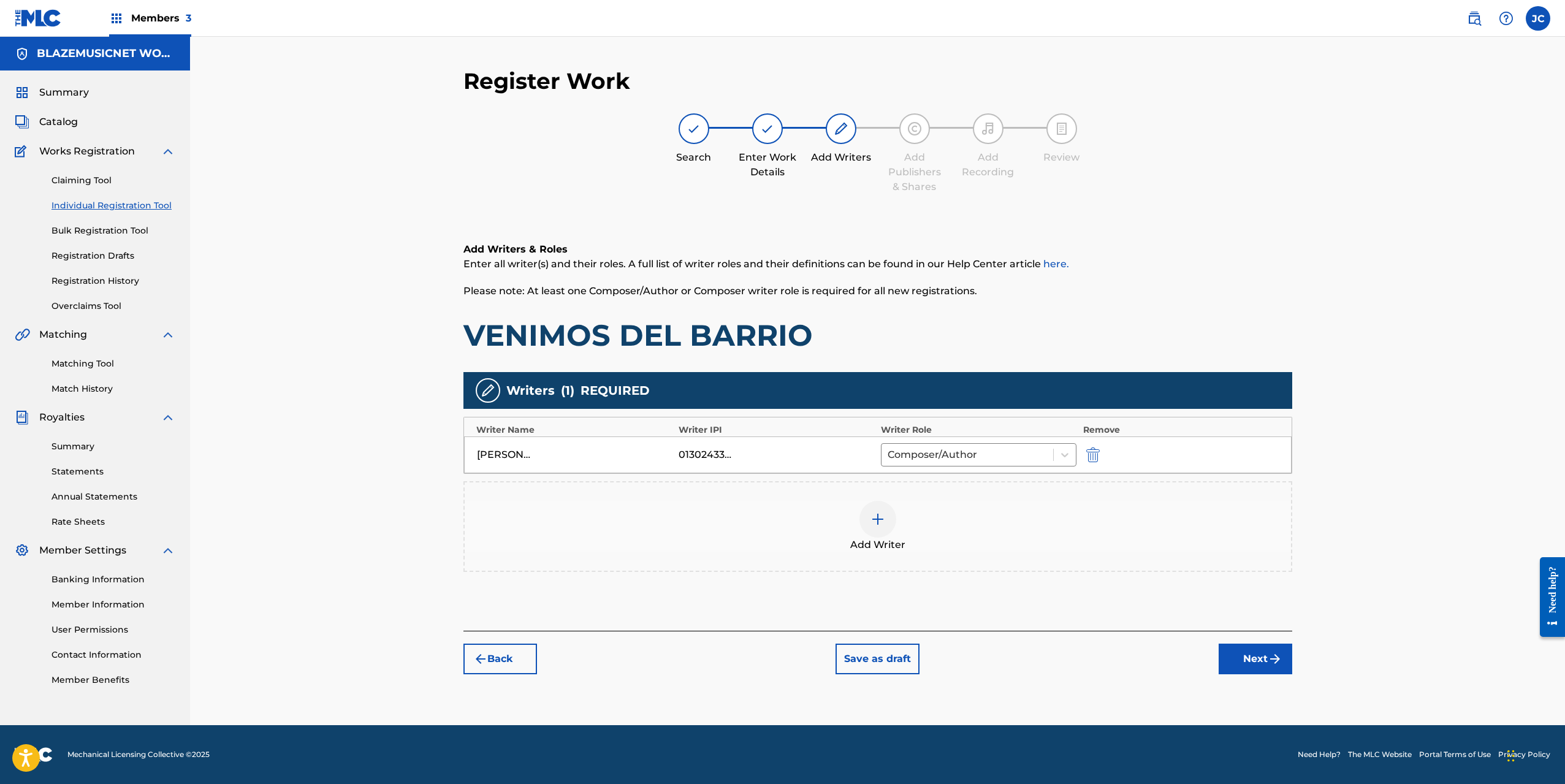
click at [868, 519] on div at bounding box center [877, 518] width 37 height 37
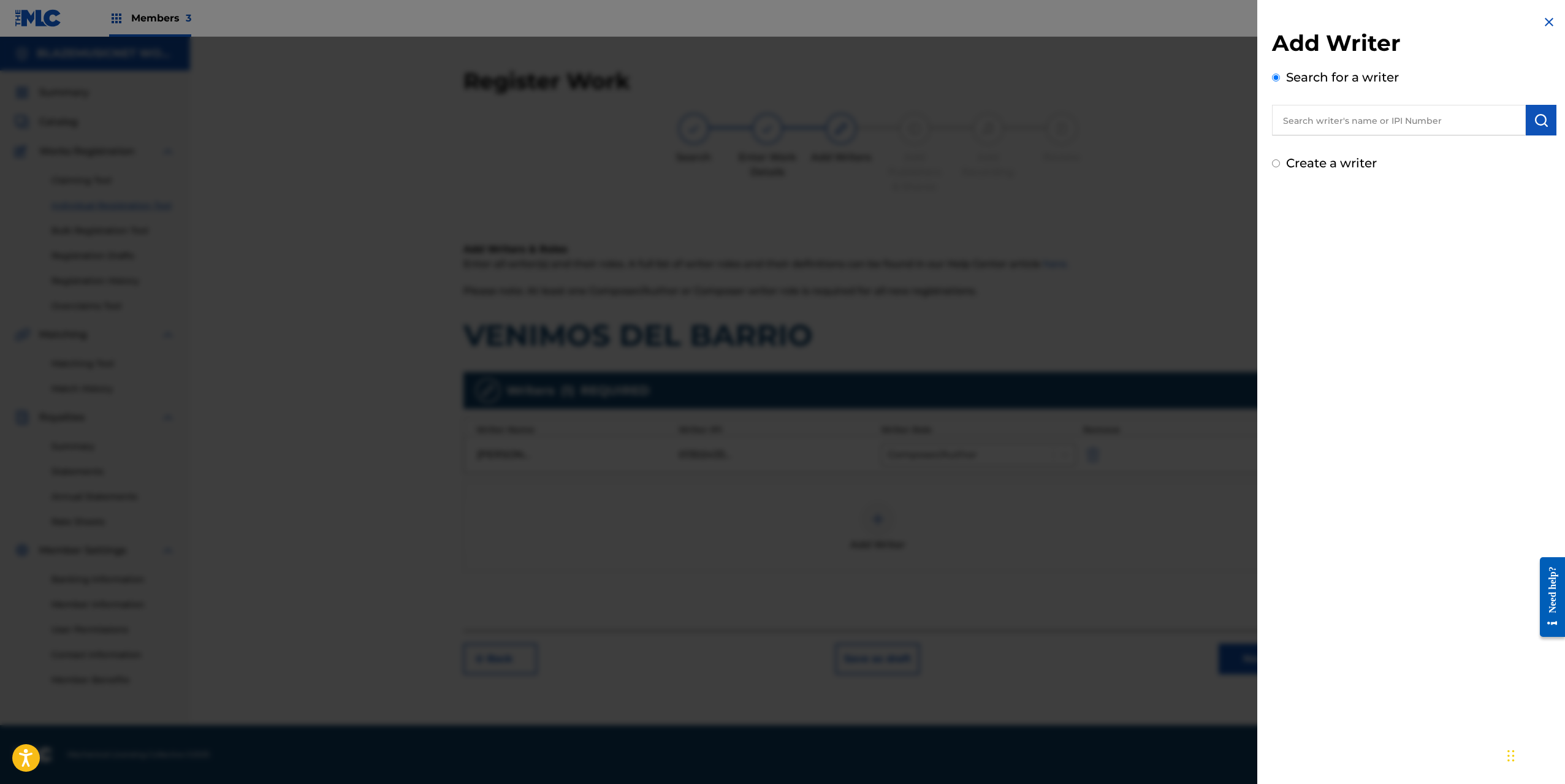
click at [1324, 111] on input "text" at bounding box center [1399, 120] width 253 height 30
type input "01251114899"
click at [1544, 111] on button "submit" at bounding box center [1541, 120] width 30 height 30
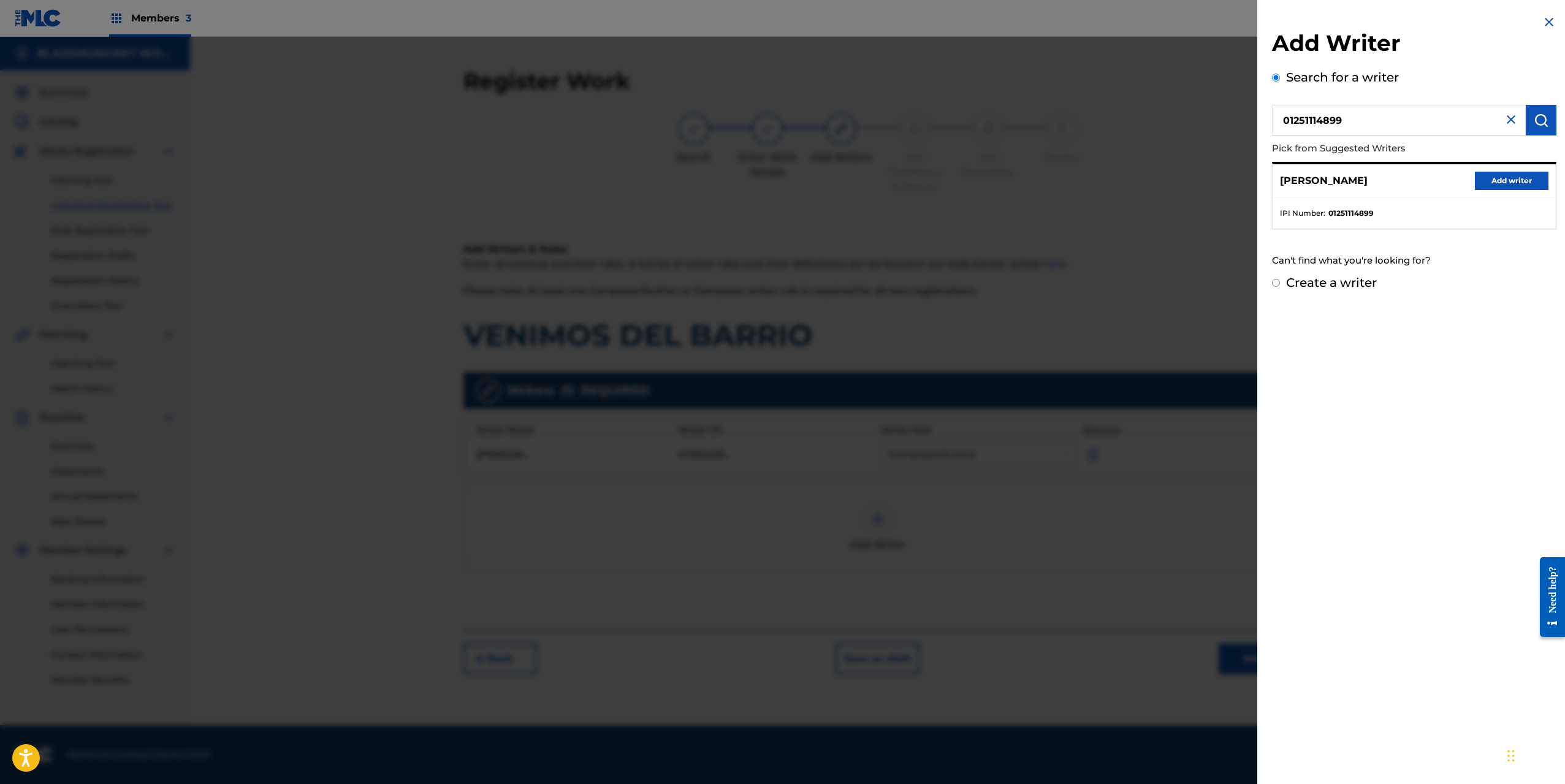
click at [1505, 186] on button "Add writer" at bounding box center [1511, 180] width 73 height 19
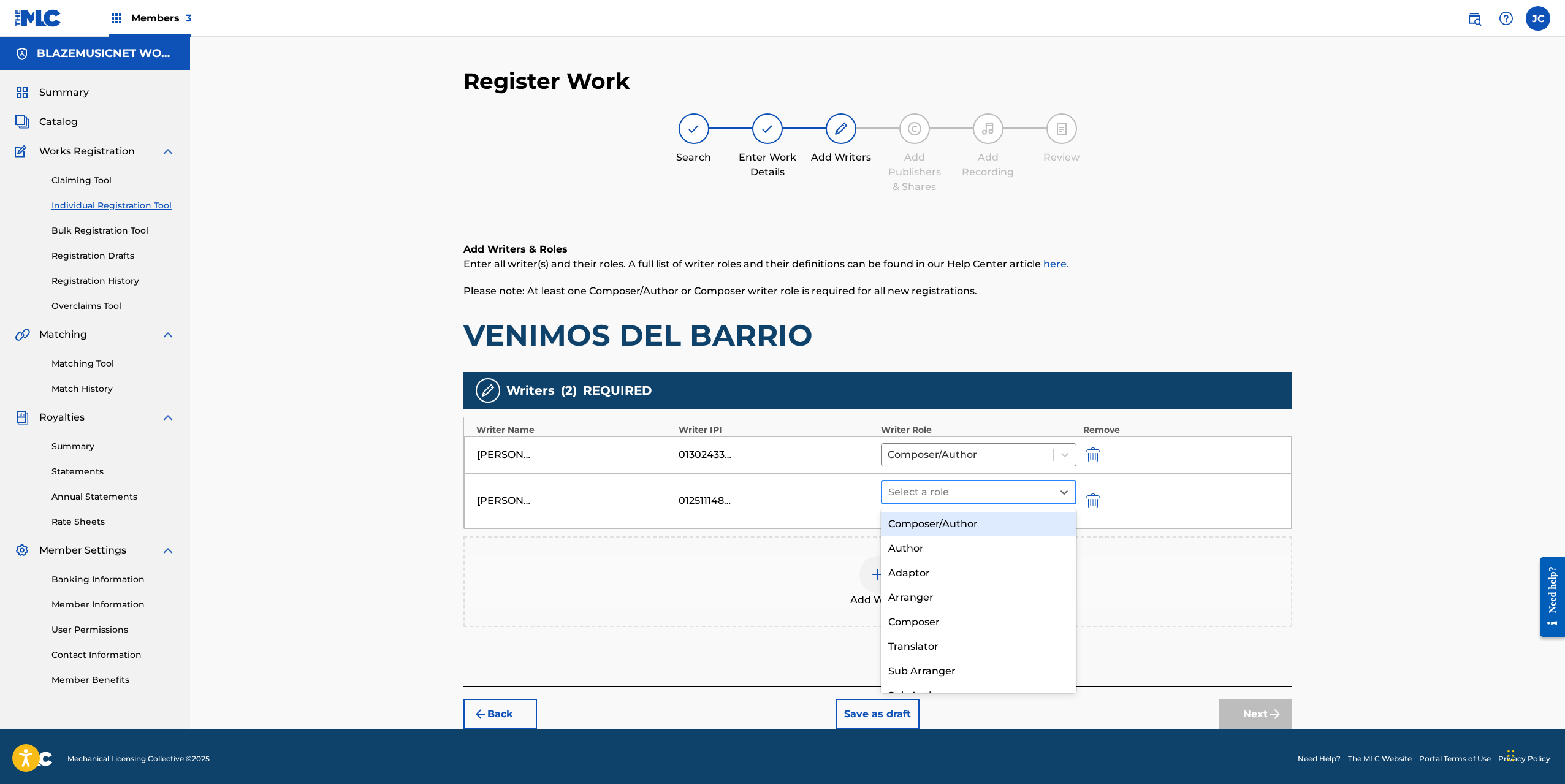
click at [953, 490] on div at bounding box center [968, 491] width 159 height 17
click at [942, 524] on div "Composer/Author" at bounding box center [979, 524] width 196 height 24
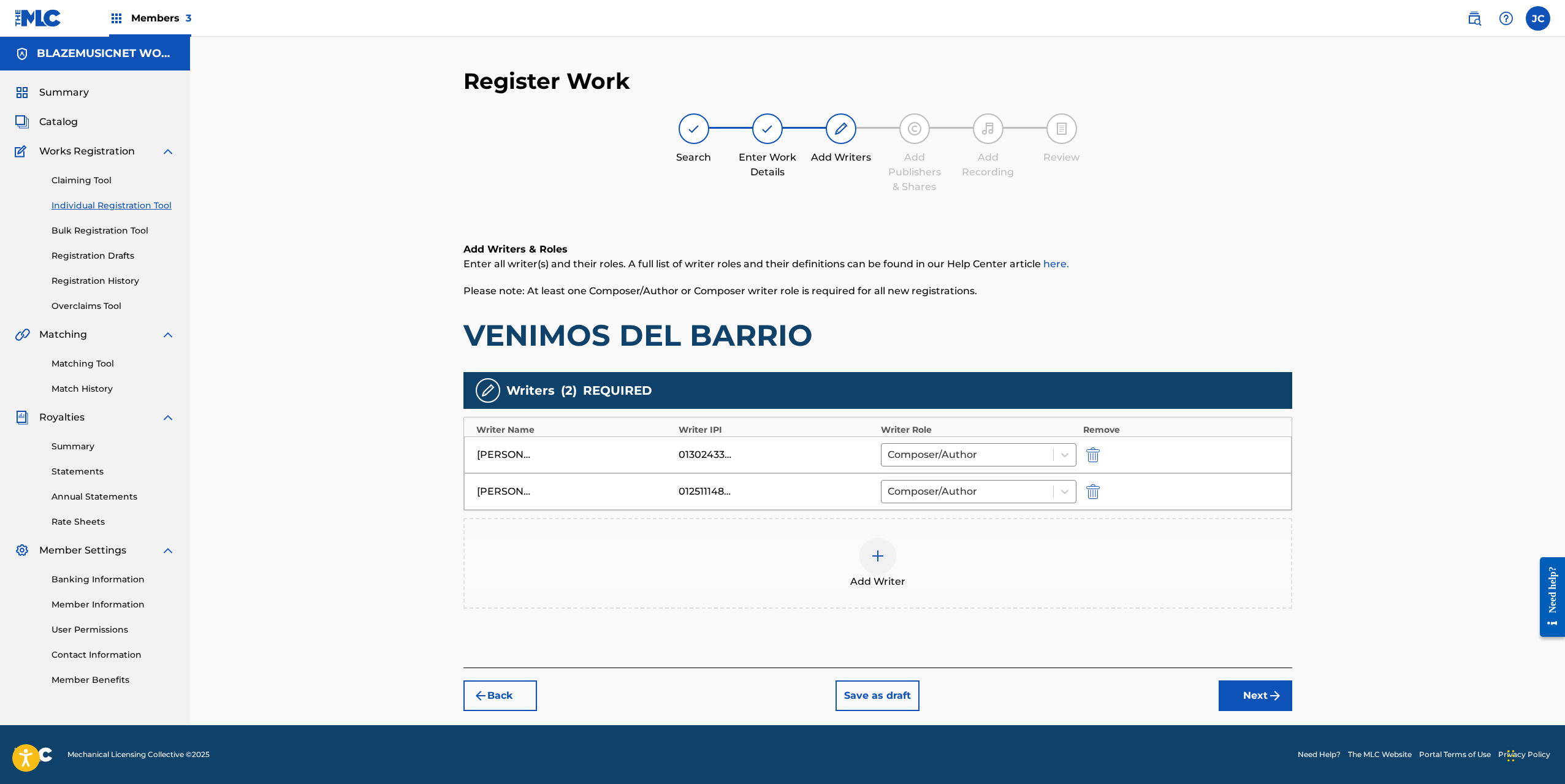
click at [865, 557] on div at bounding box center [877, 556] width 37 height 37
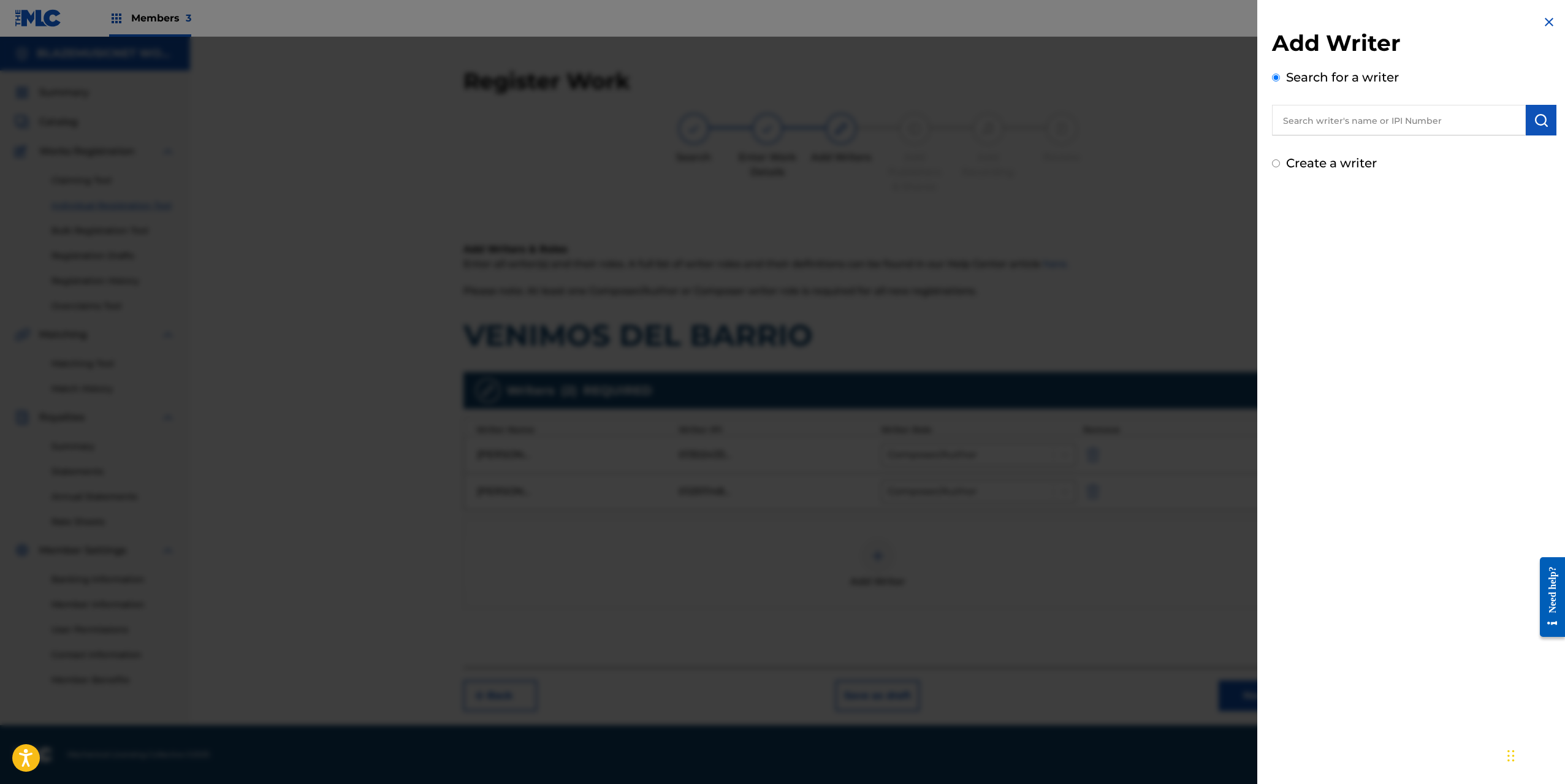
click at [1323, 112] on input "text" at bounding box center [1399, 120] width 253 height 30
type input "01135084286"
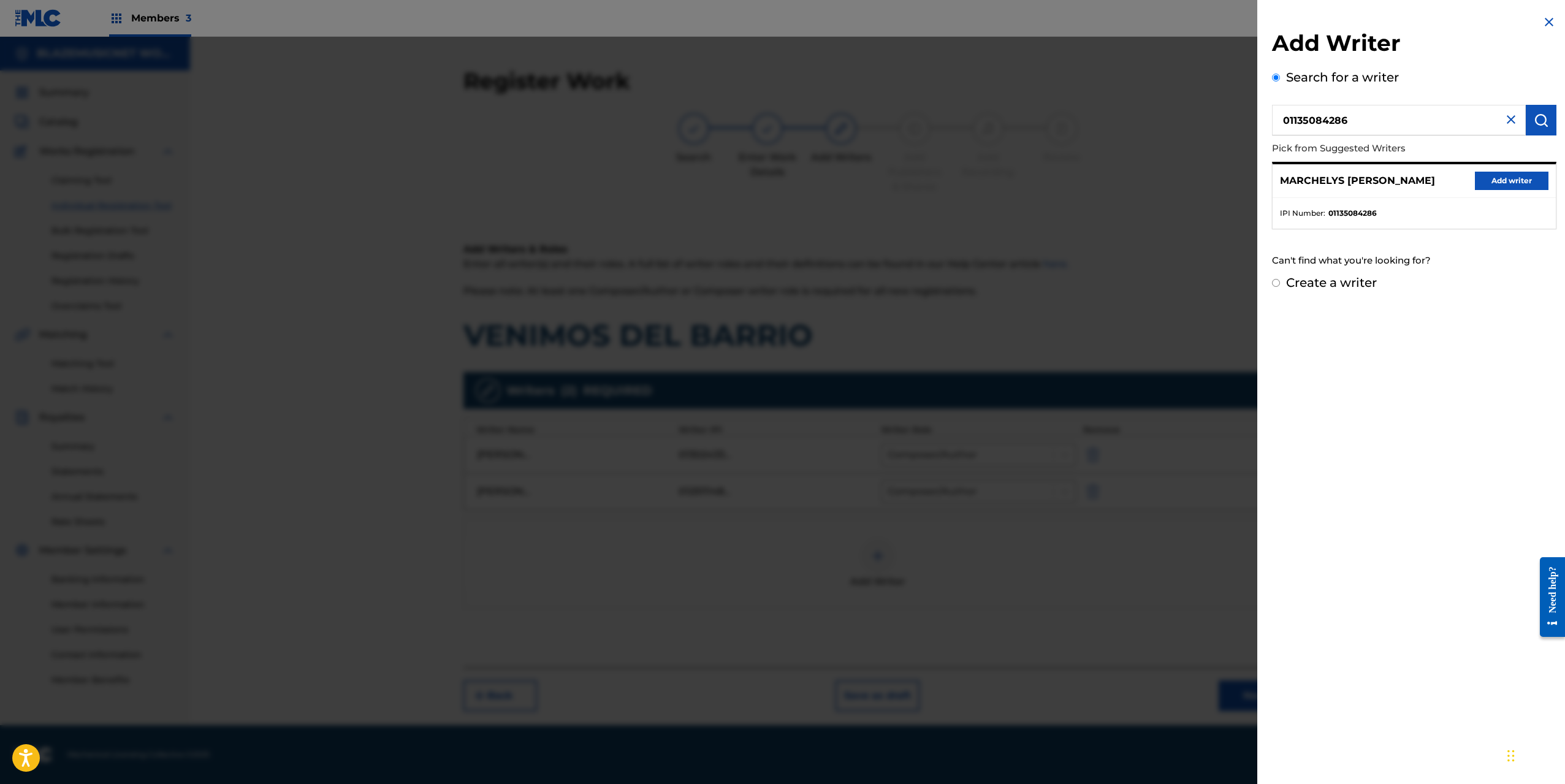
click at [1505, 181] on button "Add writer" at bounding box center [1511, 180] width 73 height 19
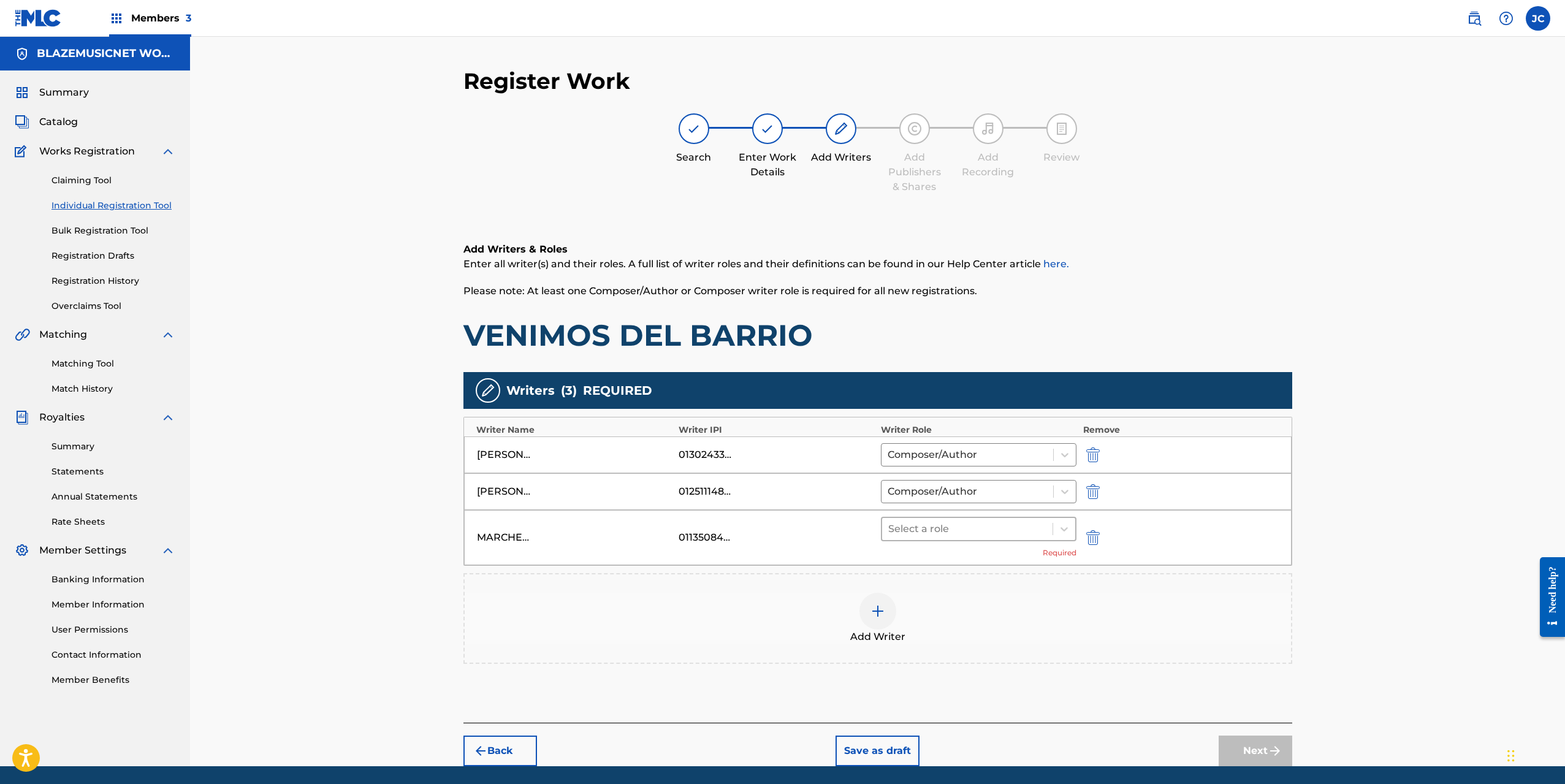
click at [974, 534] on div at bounding box center [968, 528] width 159 height 17
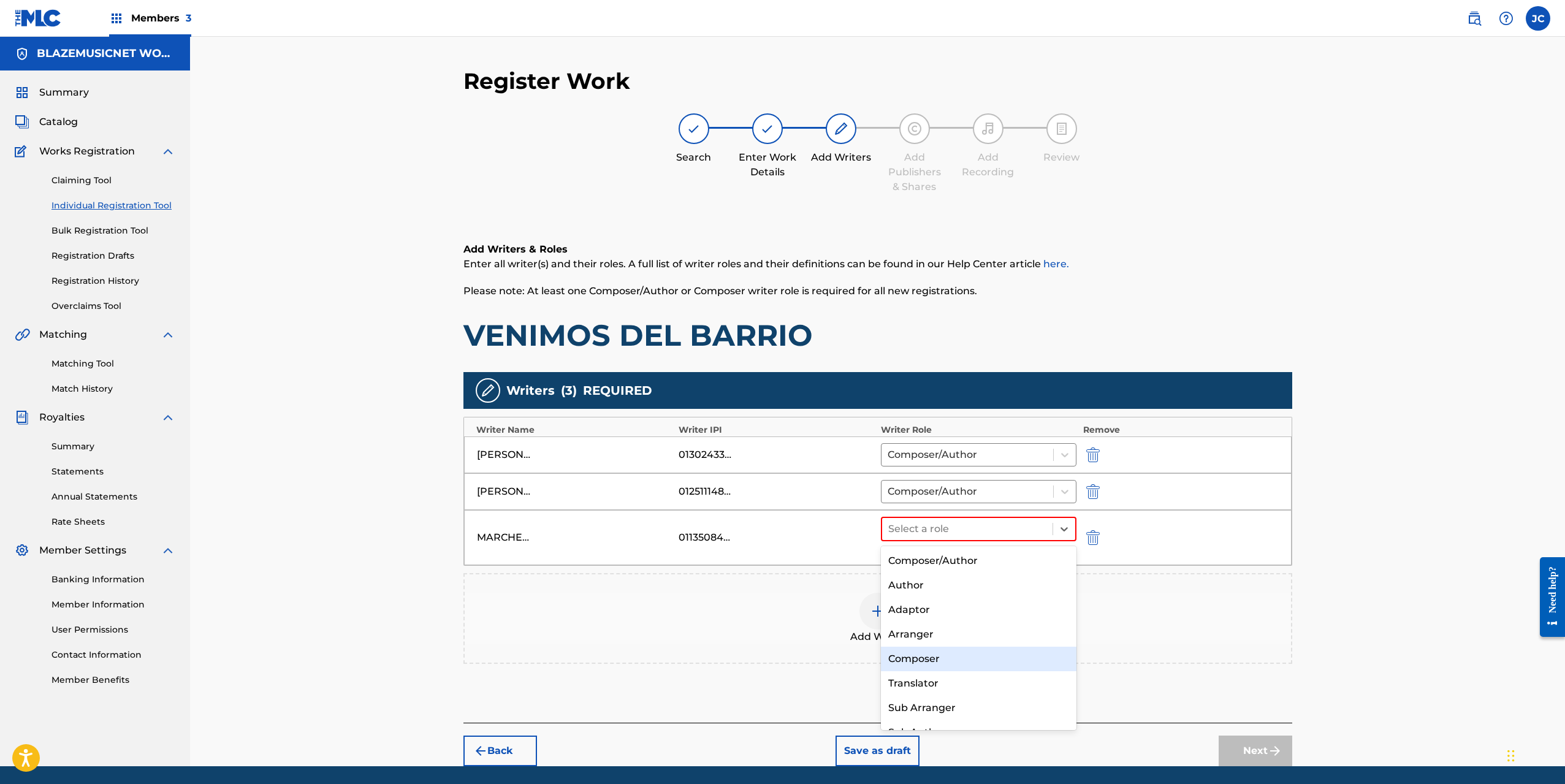
click at [938, 659] on div "Composer" at bounding box center [979, 658] width 196 height 24
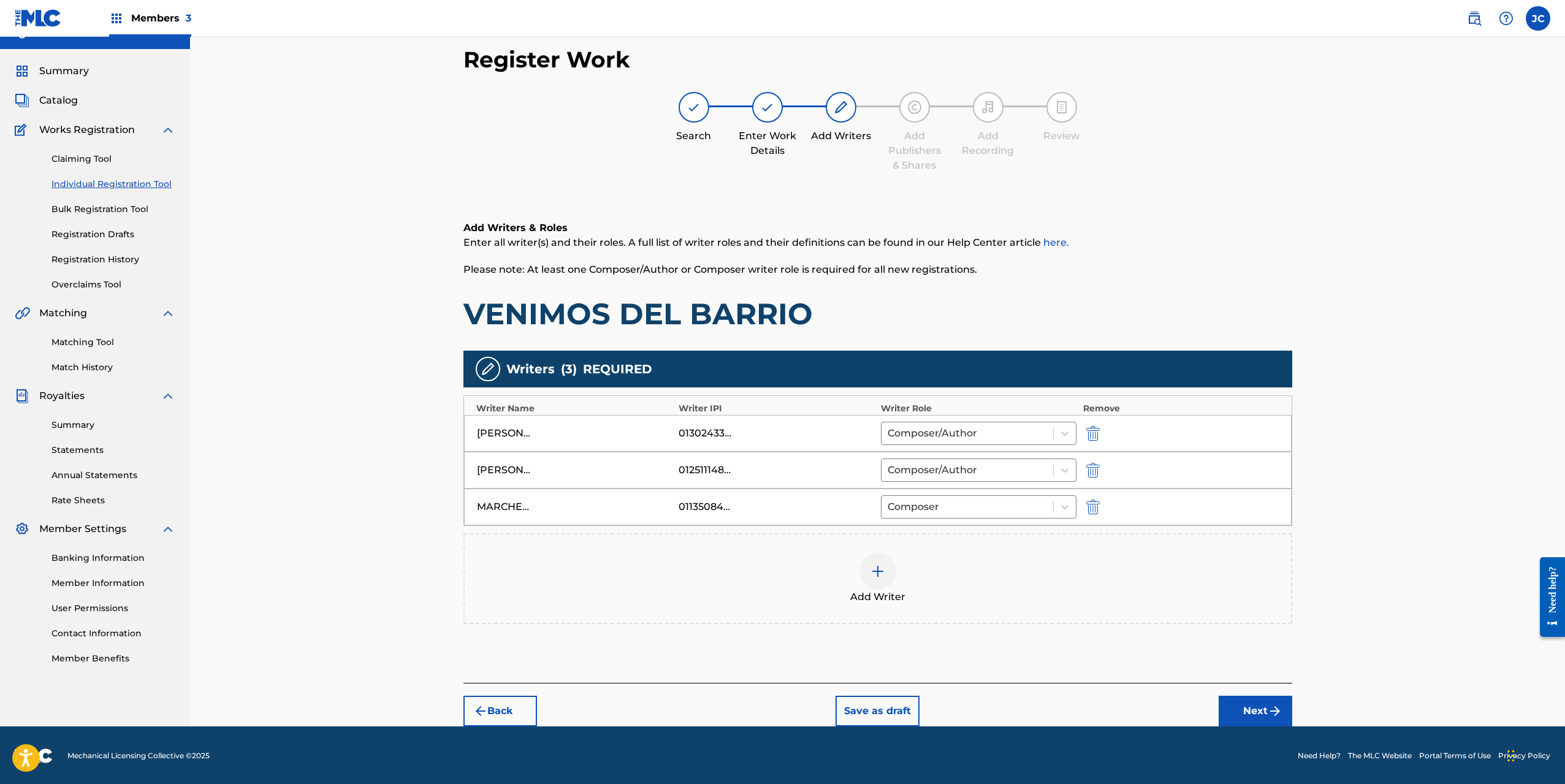
scroll to position [22, 0]
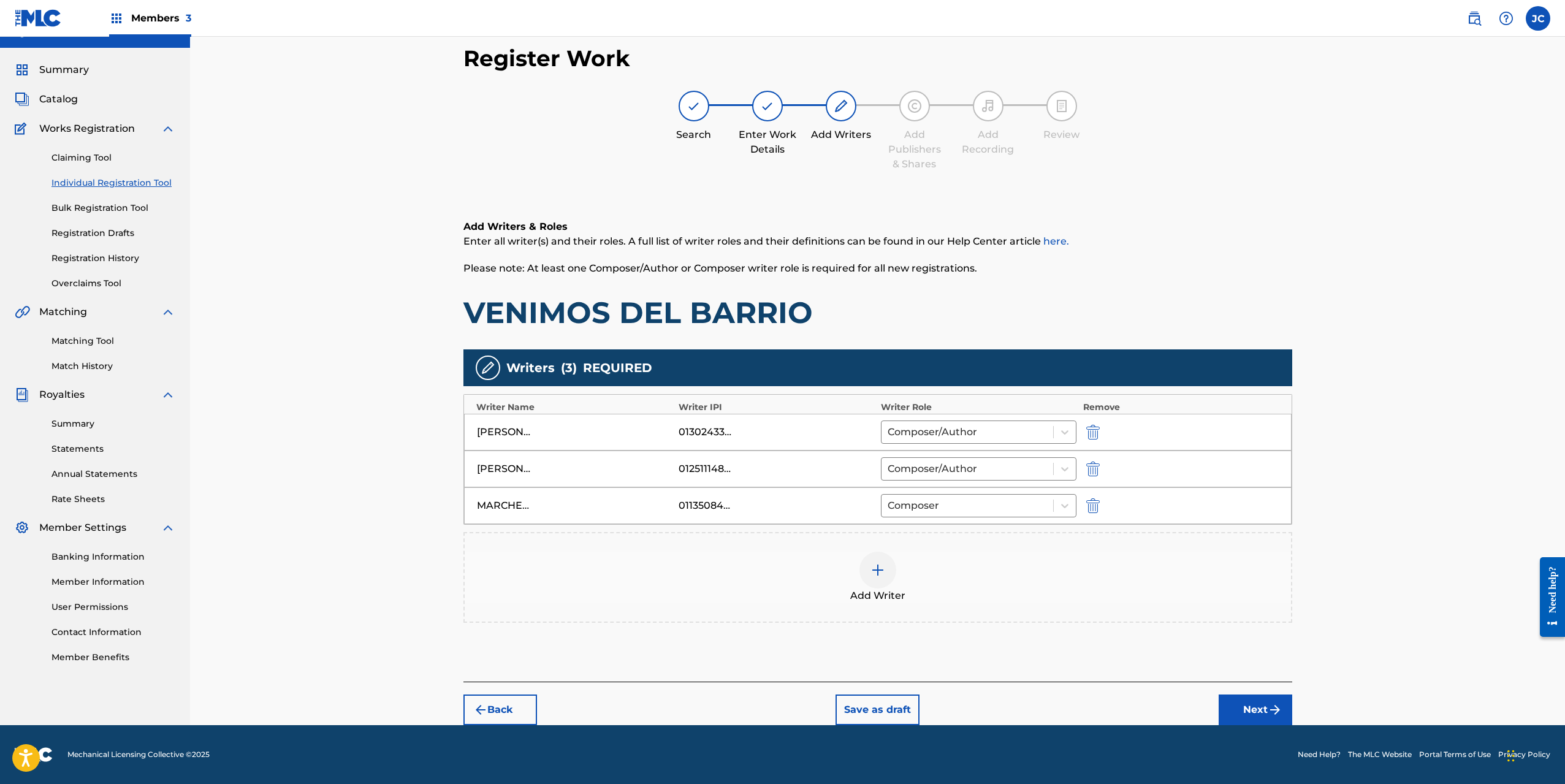
click at [1253, 701] on button "Next" at bounding box center [1255, 709] width 73 height 30
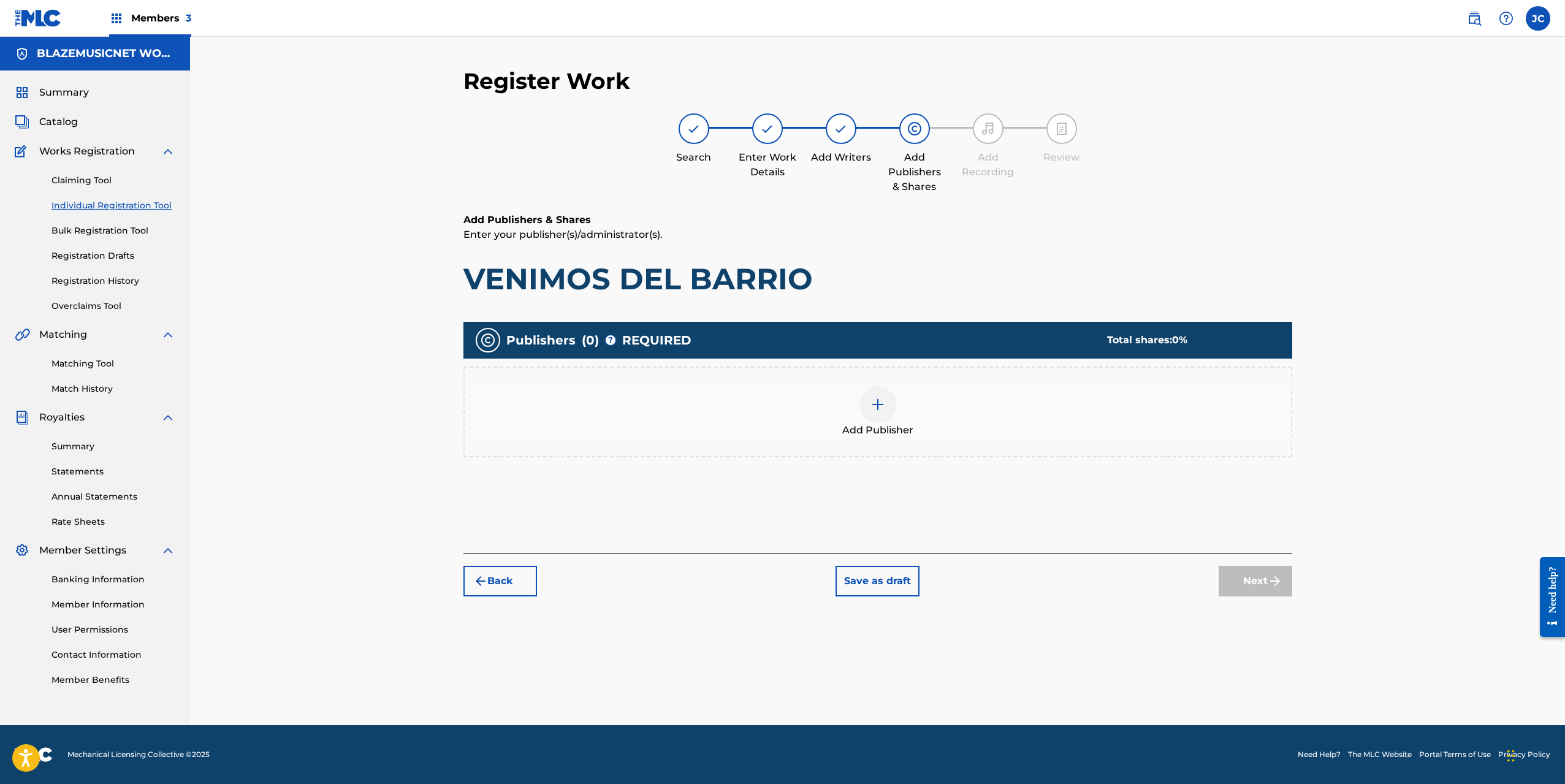
click at [873, 401] on img at bounding box center [878, 404] width 14 height 14
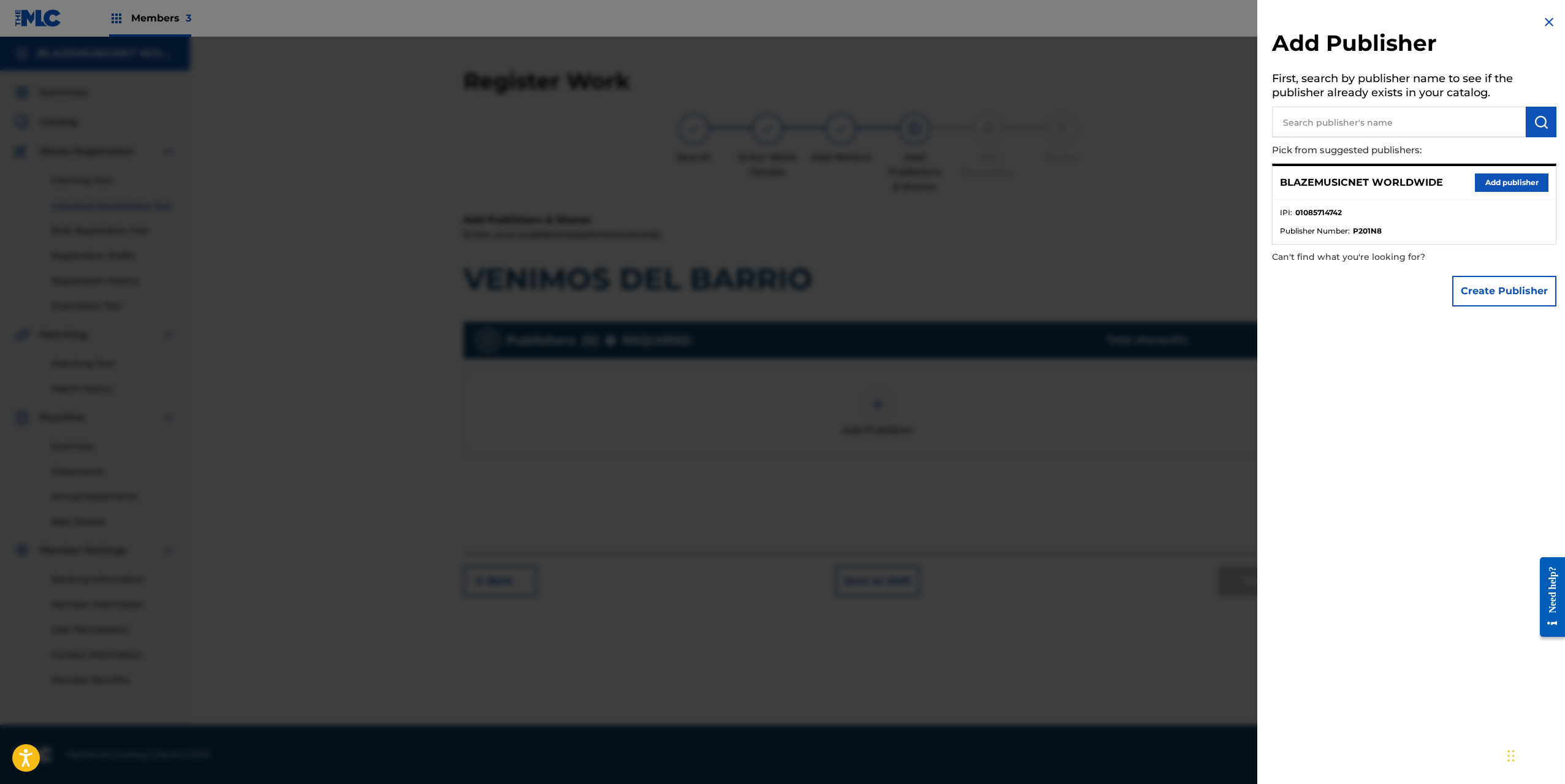
click at [1513, 185] on button "Add publisher" at bounding box center [1511, 182] width 73 height 19
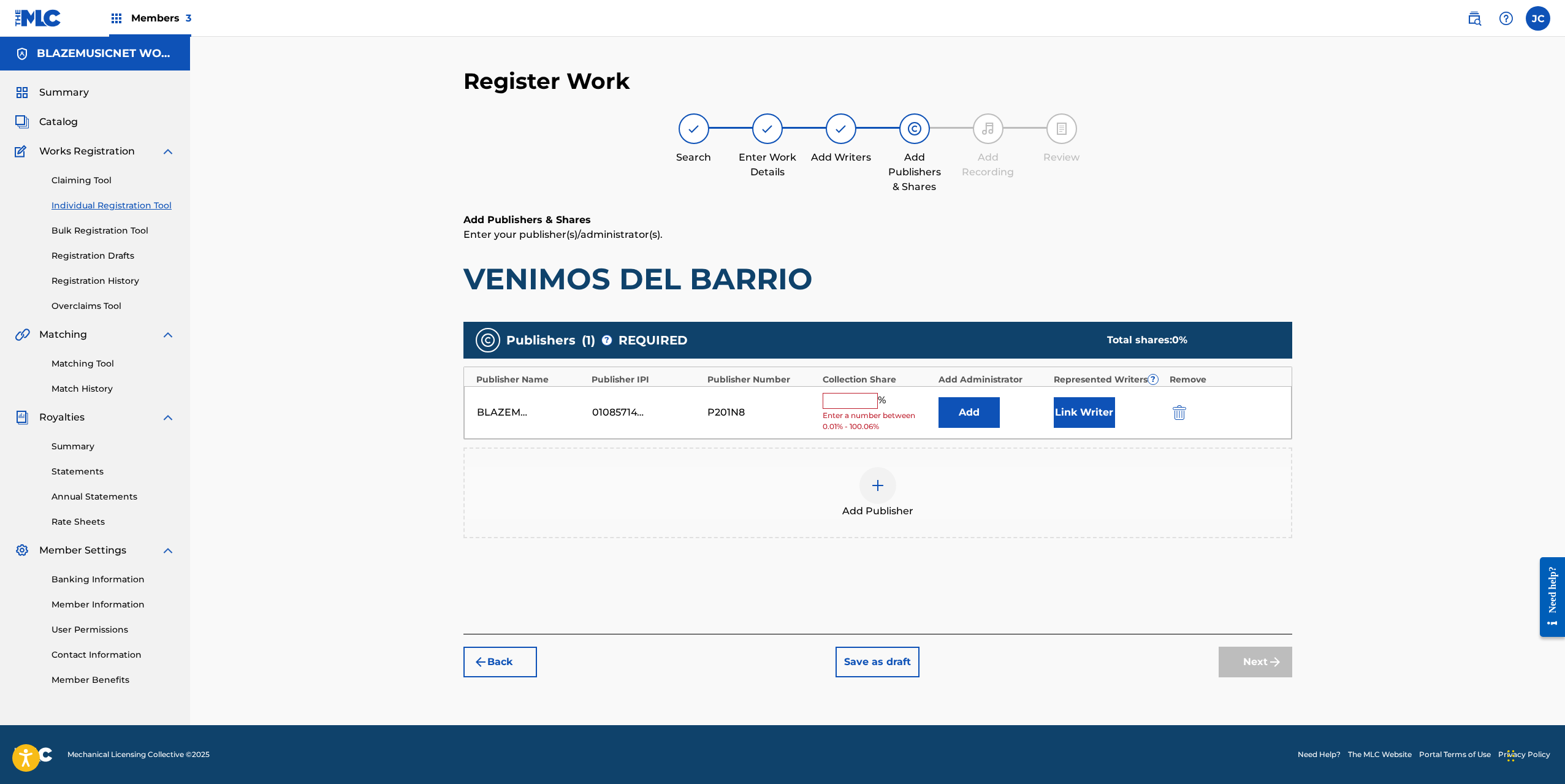
click at [836, 395] on input "text" at bounding box center [850, 400] width 55 height 16
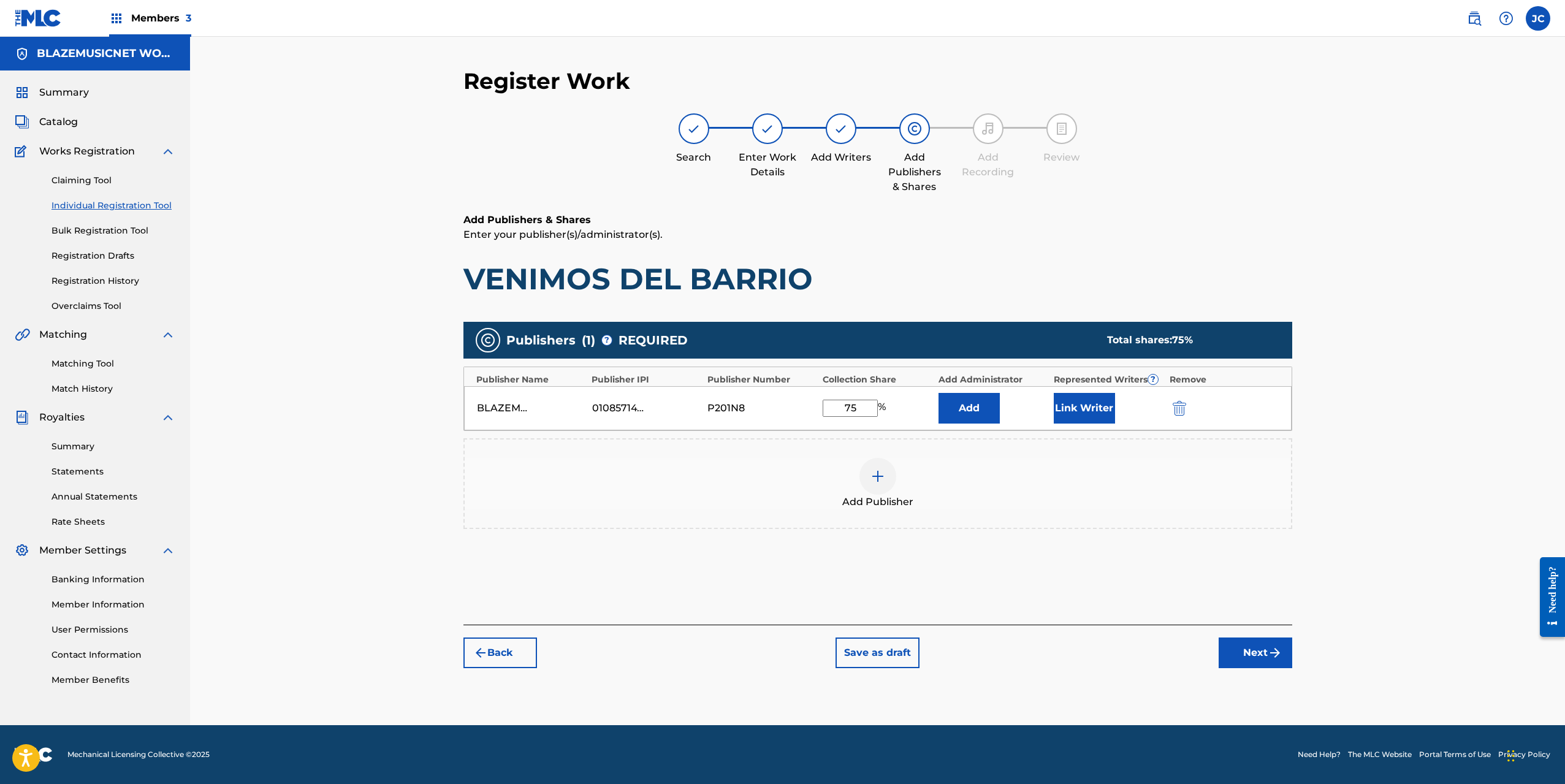
type input "75"
click at [1092, 401] on button "Link Writer" at bounding box center [1084, 408] width 62 height 30
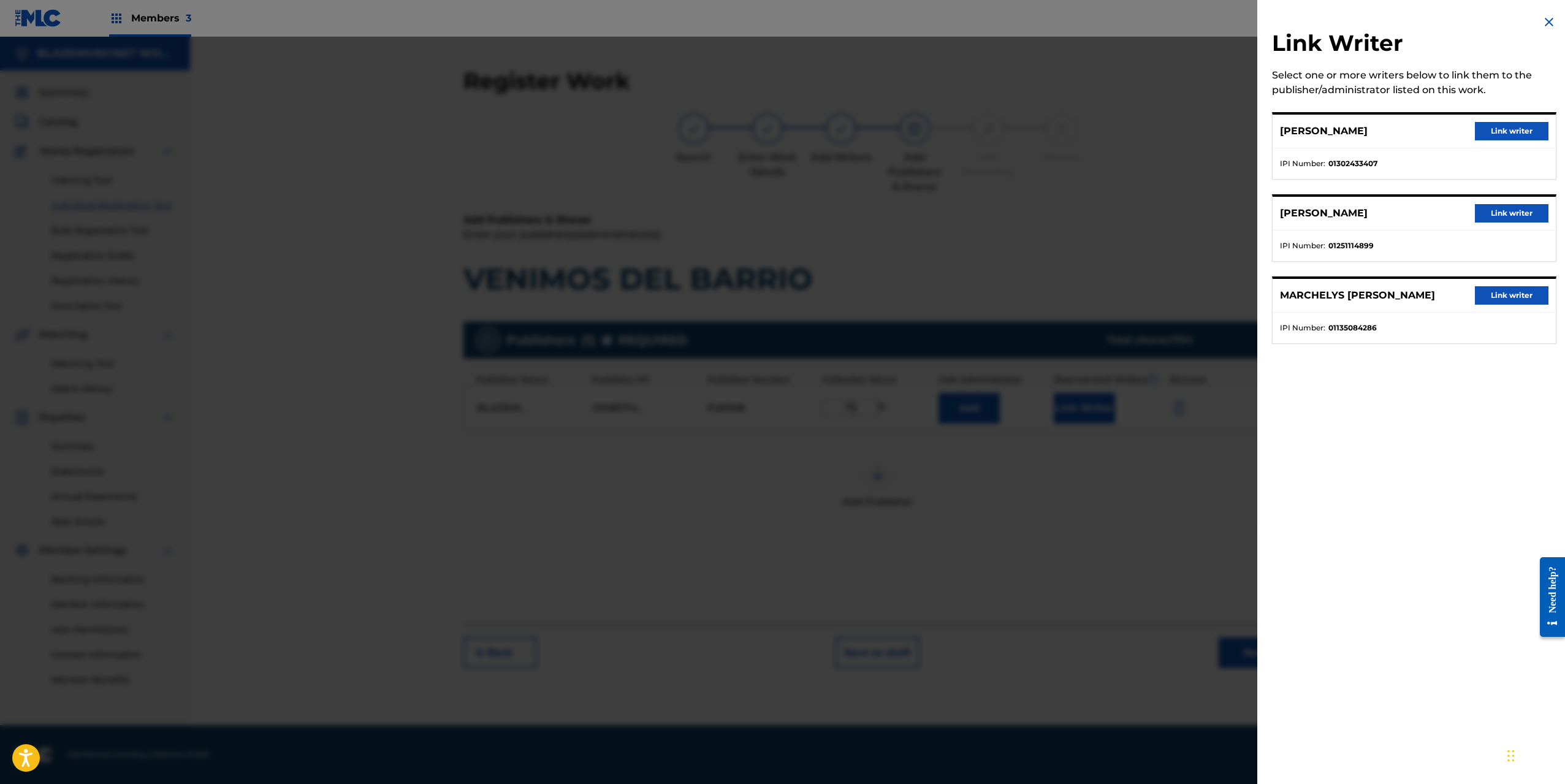
click at [1496, 128] on button "Link writer" at bounding box center [1511, 131] width 73 height 19
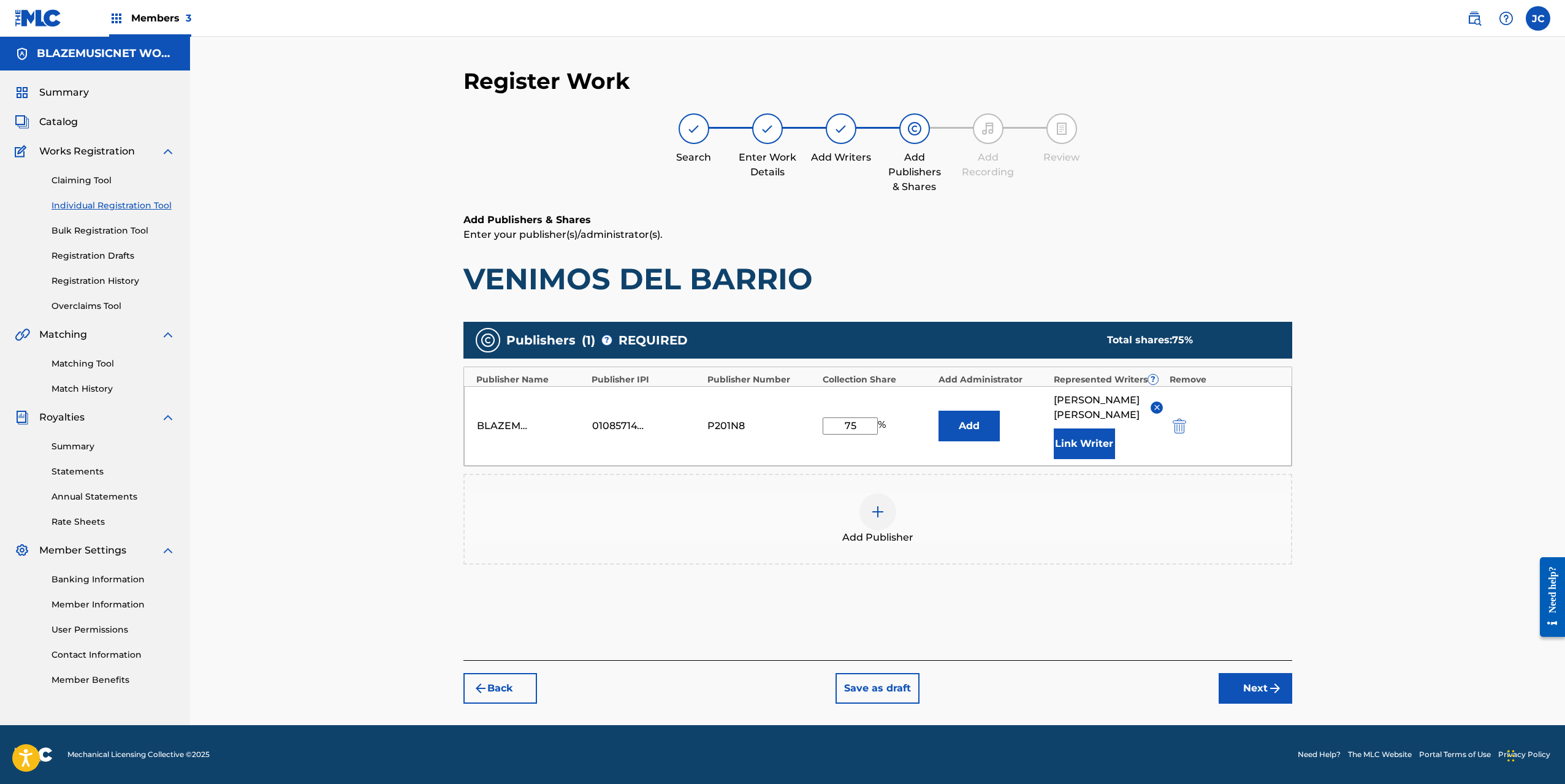
click at [1105, 428] on button "Link Writer" at bounding box center [1084, 443] width 62 height 30
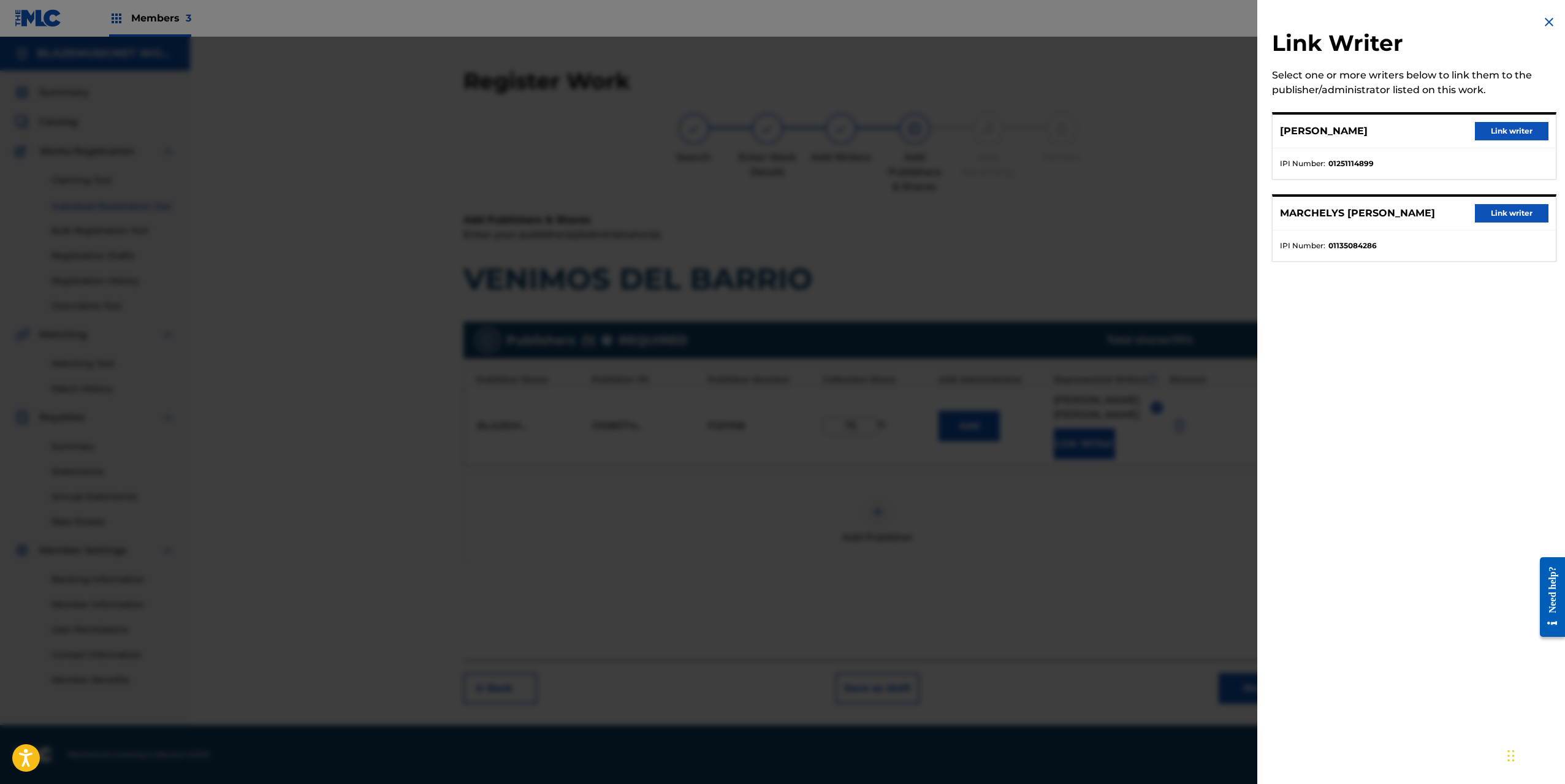
click at [1508, 222] on button "Link writer" at bounding box center [1511, 213] width 73 height 19
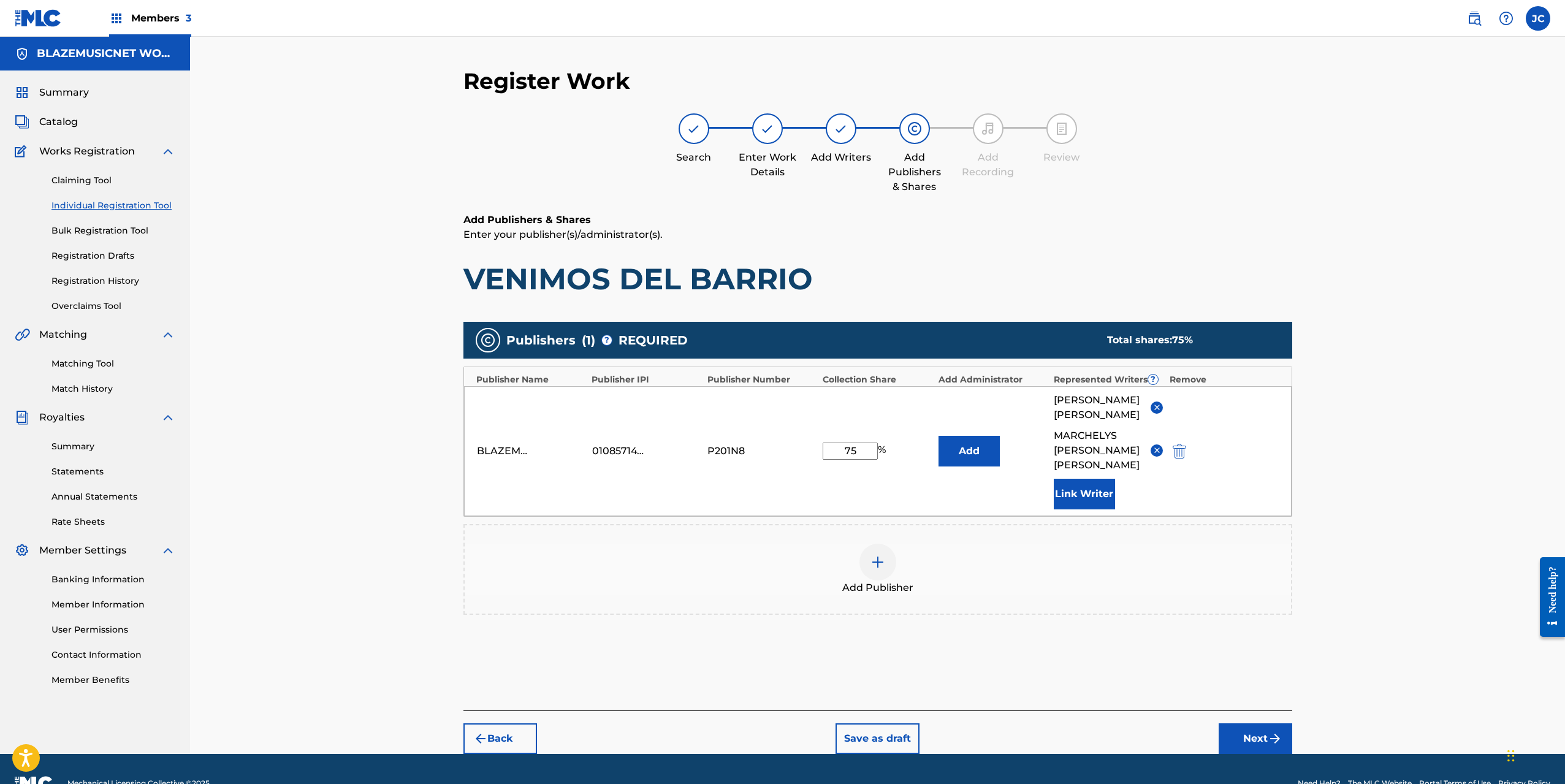
click at [1242, 723] on button "Next" at bounding box center [1255, 739] width 73 height 30
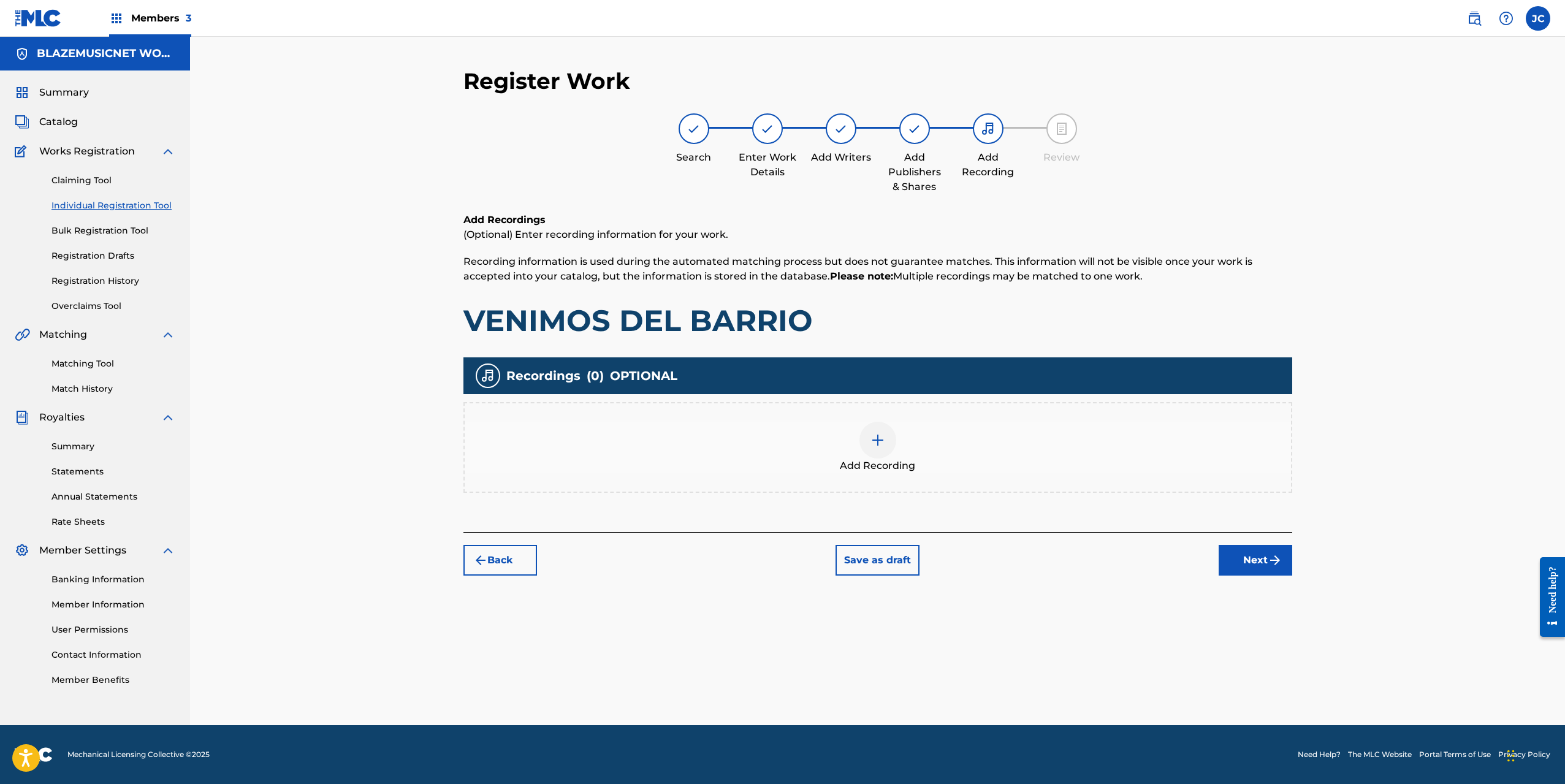
click at [918, 438] on div "Add Recording" at bounding box center [878, 448] width 826 height 52
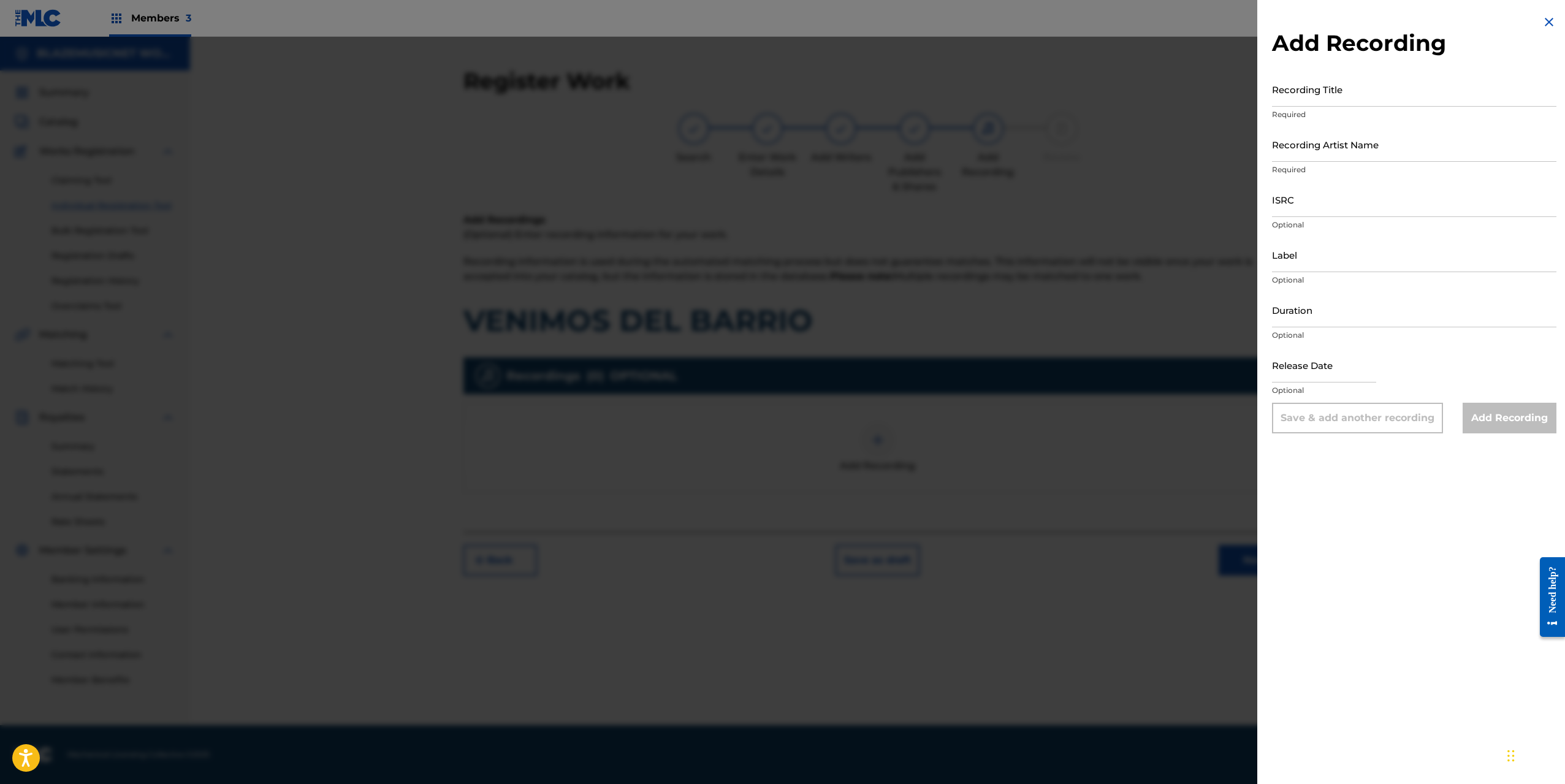
click at [1315, 103] on input "Recording Title" at bounding box center [1414, 88] width 285 height 35
type input "M"
type input "VENIMOS DEL BARRIO"
click at [1334, 144] on input "Recording Artist Name" at bounding box center [1414, 144] width 285 height 35
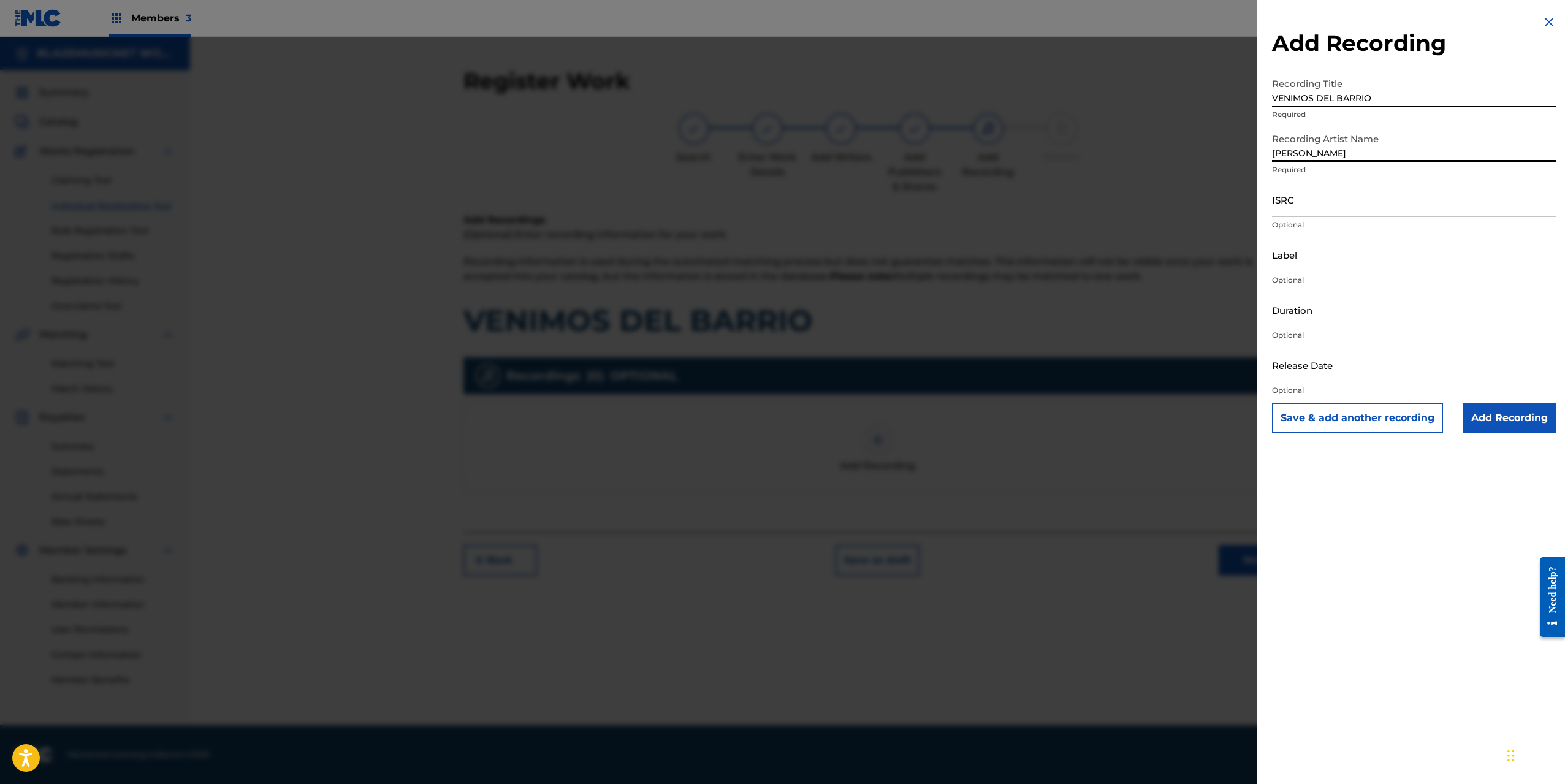
type input "[PERSON_NAME]"
click at [1294, 202] on input "ISRC" at bounding box center [1414, 199] width 285 height 35
paste input "QZTLA2578389"
type input "QZTLA2578389"
click at [1289, 268] on input "Label" at bounding box center [1414, 254] width 285 height 35
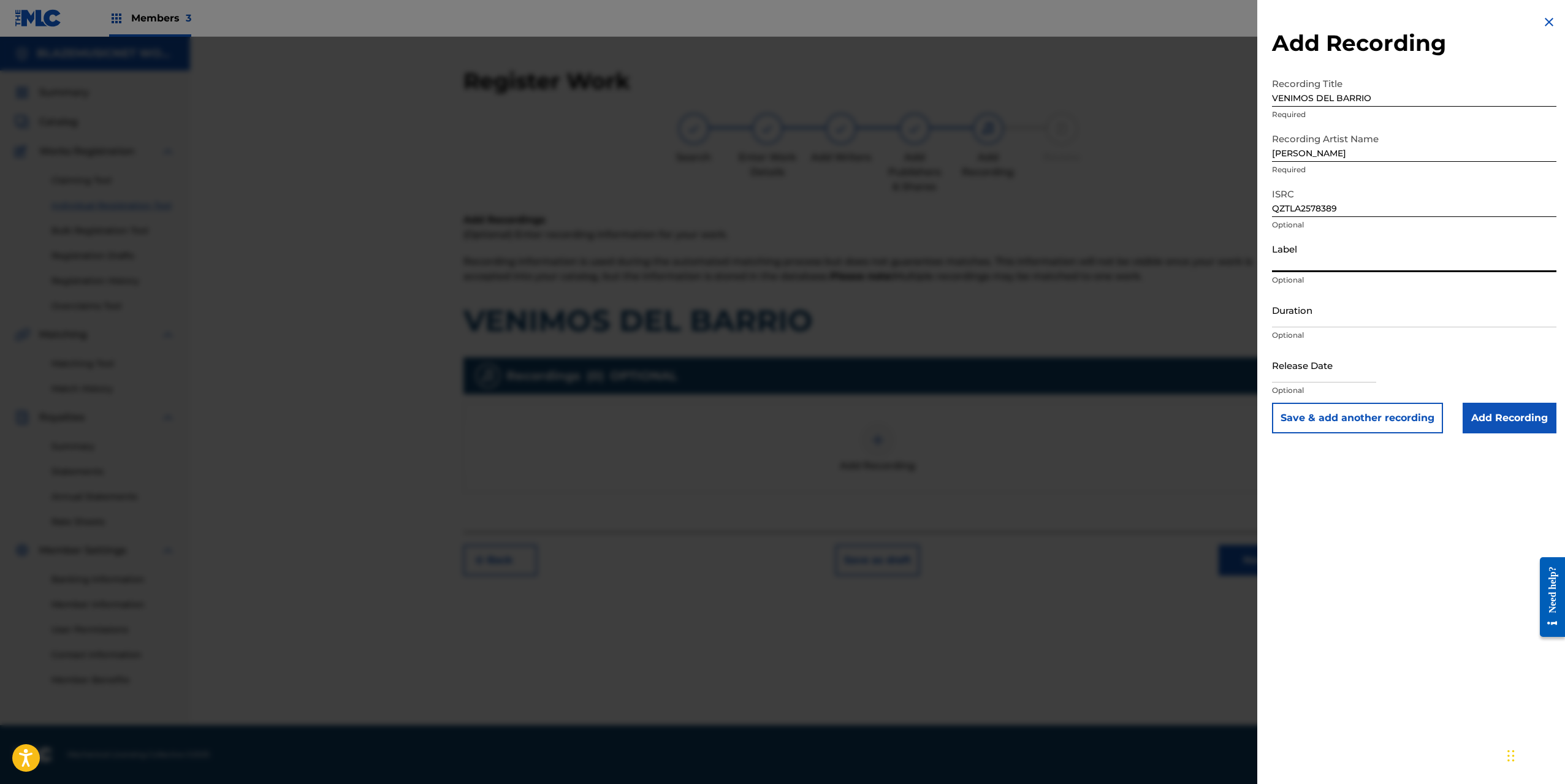
type input "[DOMAIN_NAME]"
click at [1305, 318] on input "Duration" at bounding box center [1414, 309] width 285 height 35
type input "02:43"
click at [1298, 375] on input "text" at bounding box center [1324, 365] width 104 height 35
select select "8"
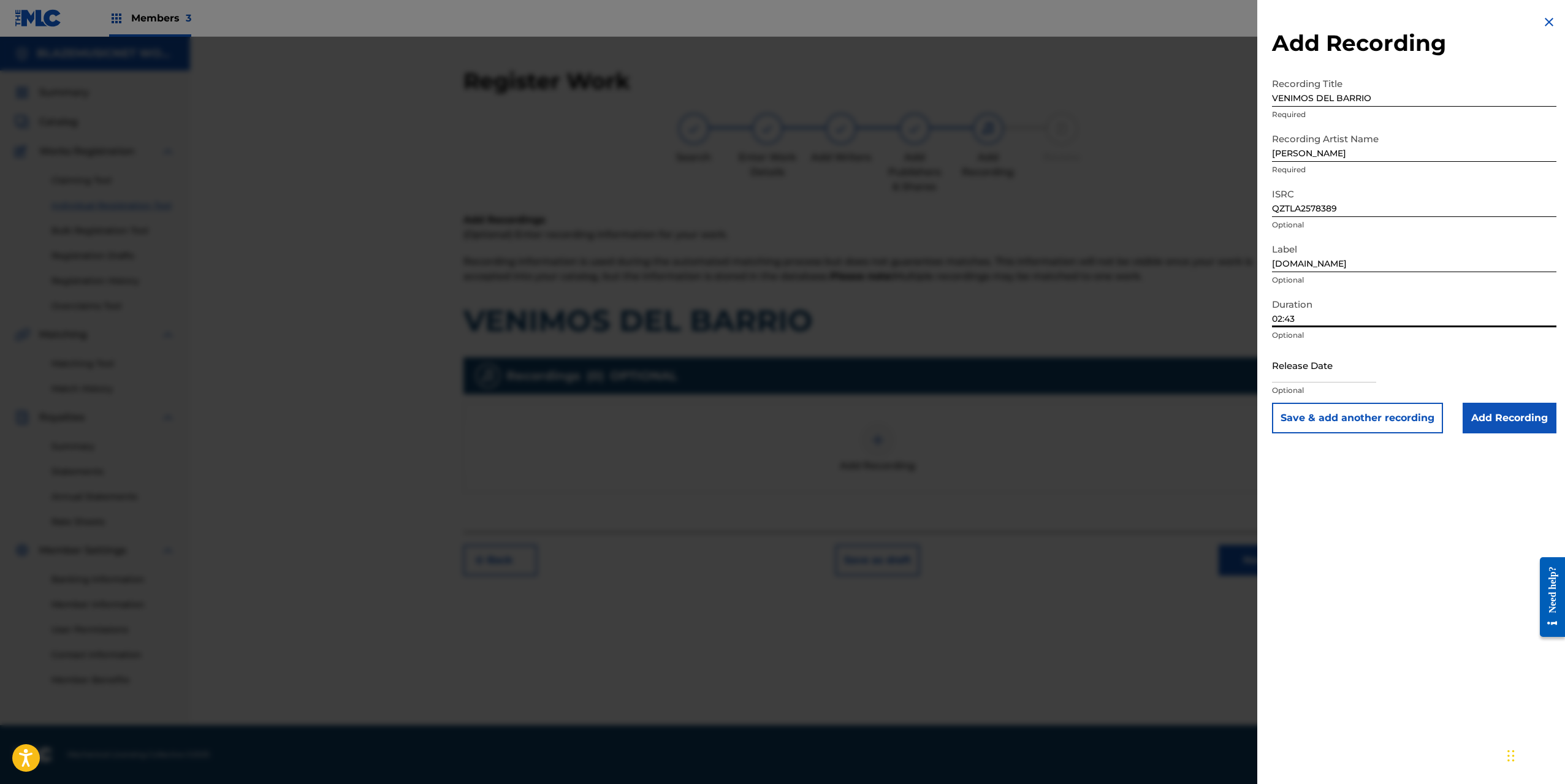
select select "2025"
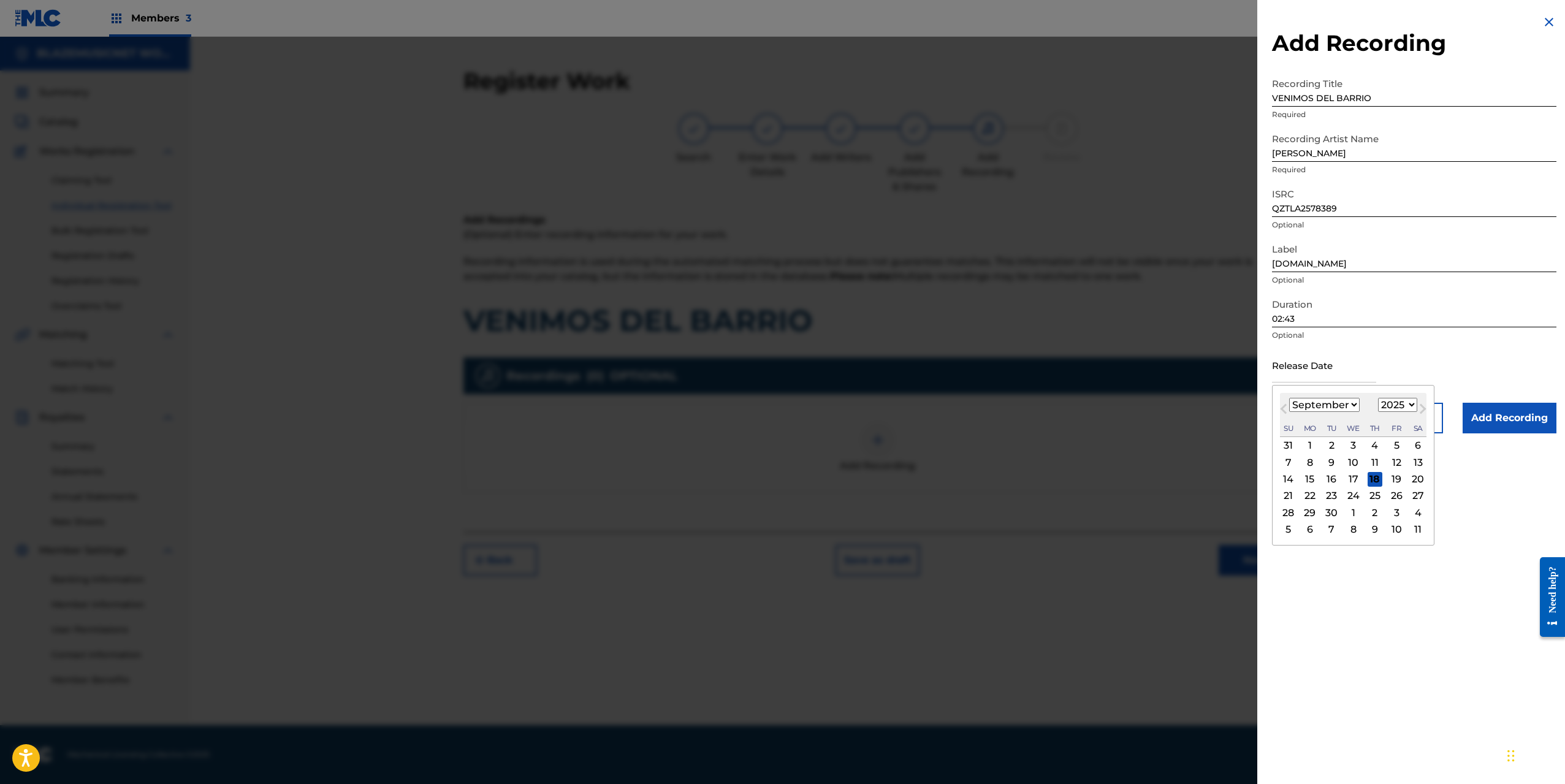
click at [1299, 407] on select "January February March April May June July August September October November De…" at bounding box center [1324, 405] width 70 height 14
select select "6"
click at [1289, 398] on select "January February March April May June July August September October November De…" at bounding box center [1324, 405] width 70 height 14
click at [1331, 510] on div "29" at bounding box center [1331, 512] width 14 height 14
type input "[DATE]"
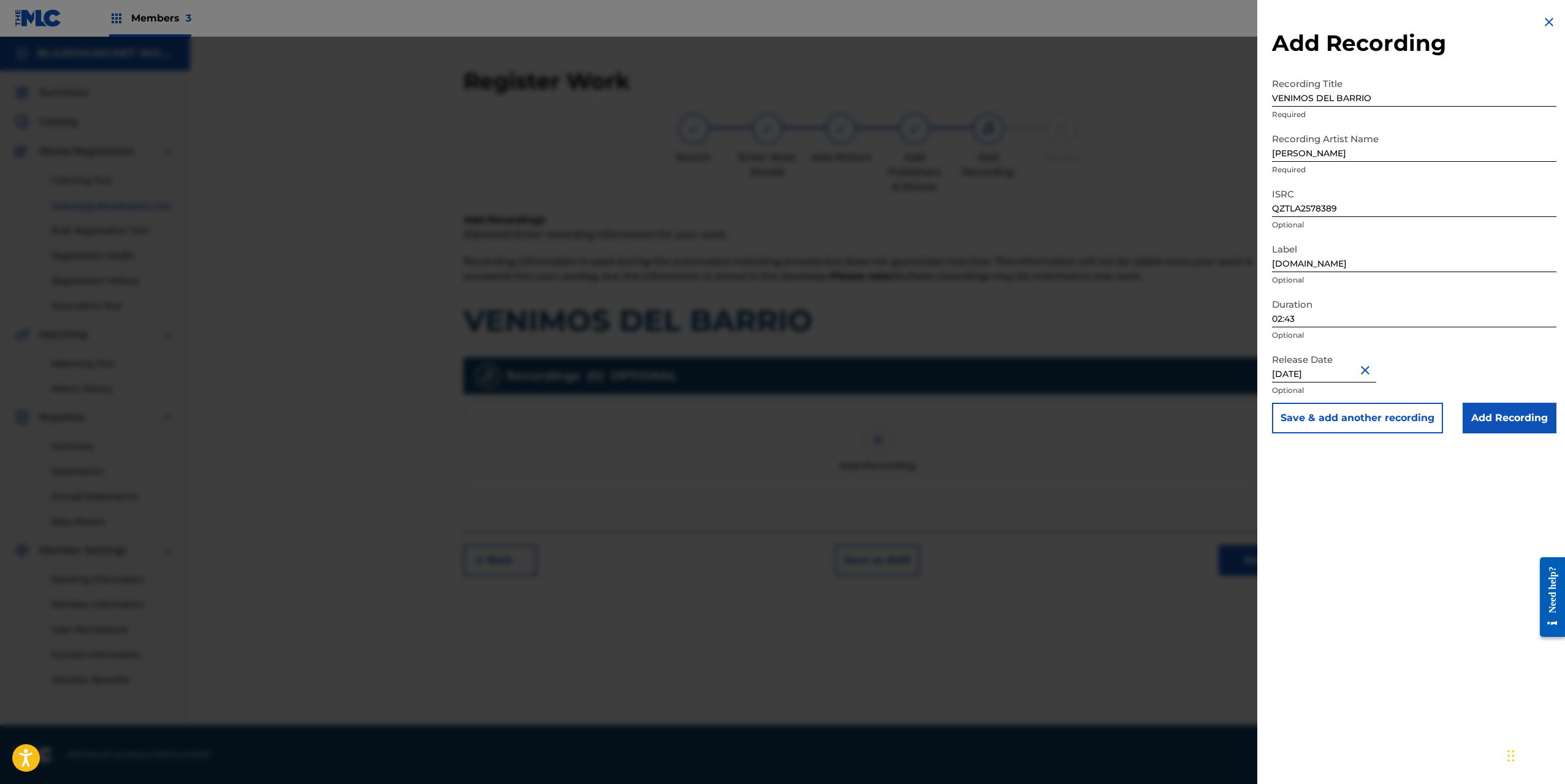
click at [1503, 418] on input "Add Recording" at bounding box center [1509, 417] width 94 height 30
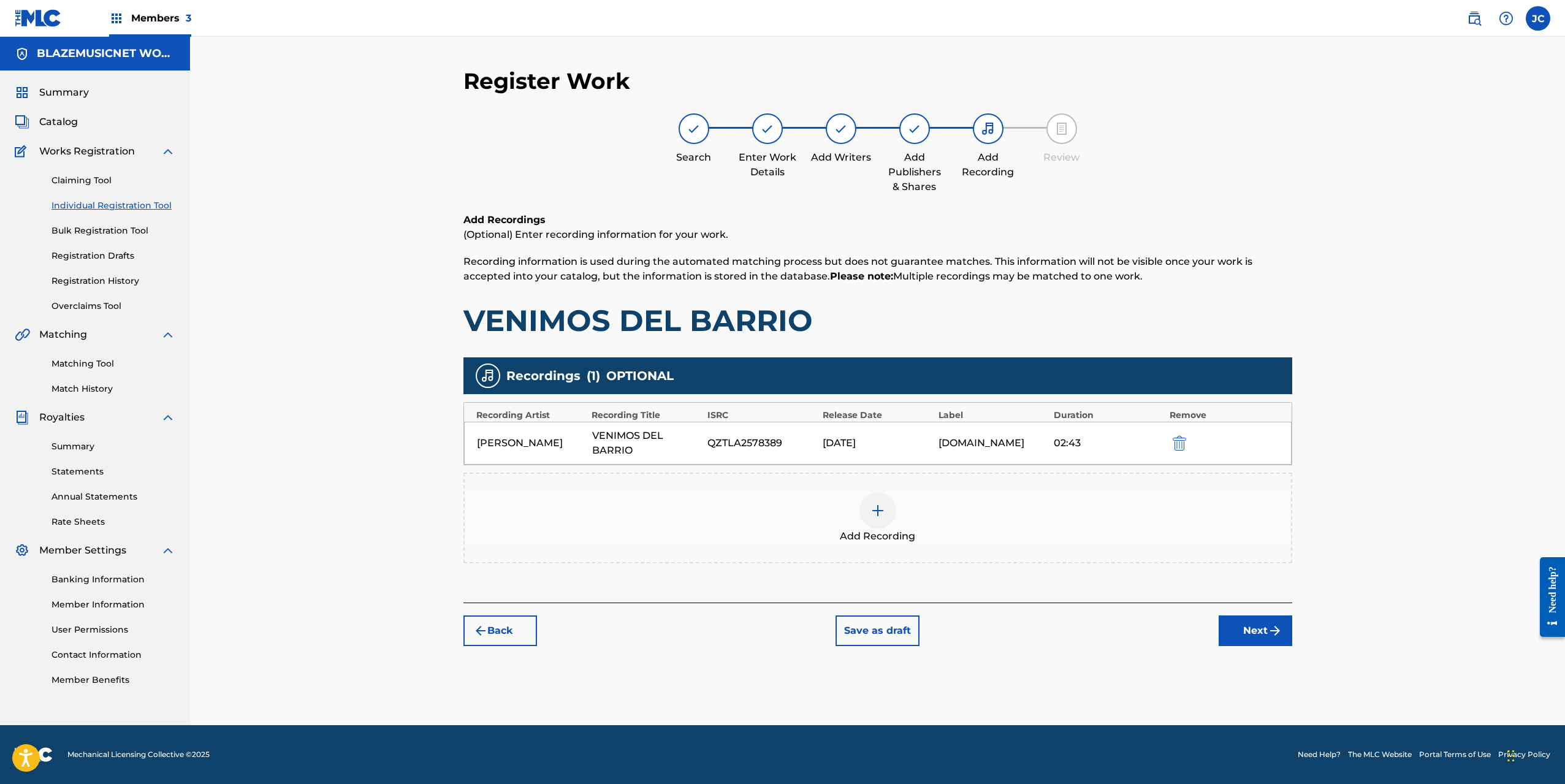
click at [1250, 625] on button "Next" at bounding box center [1255, 631] width 73 height 30
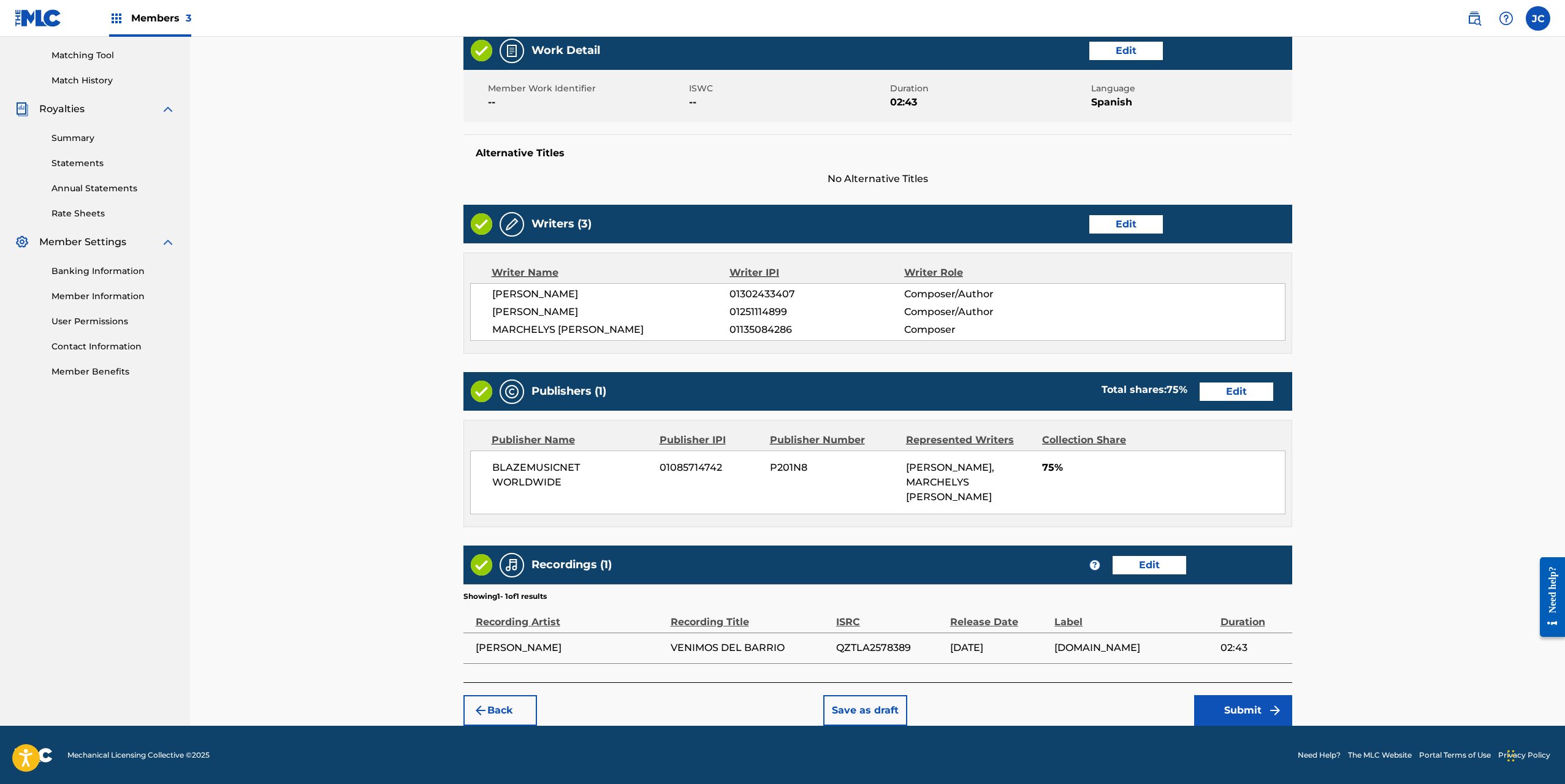
scroll to position [309, 0]
click at [1228, 706] on button "Submit" at bounding box center [1243, 709] width 98 height 30
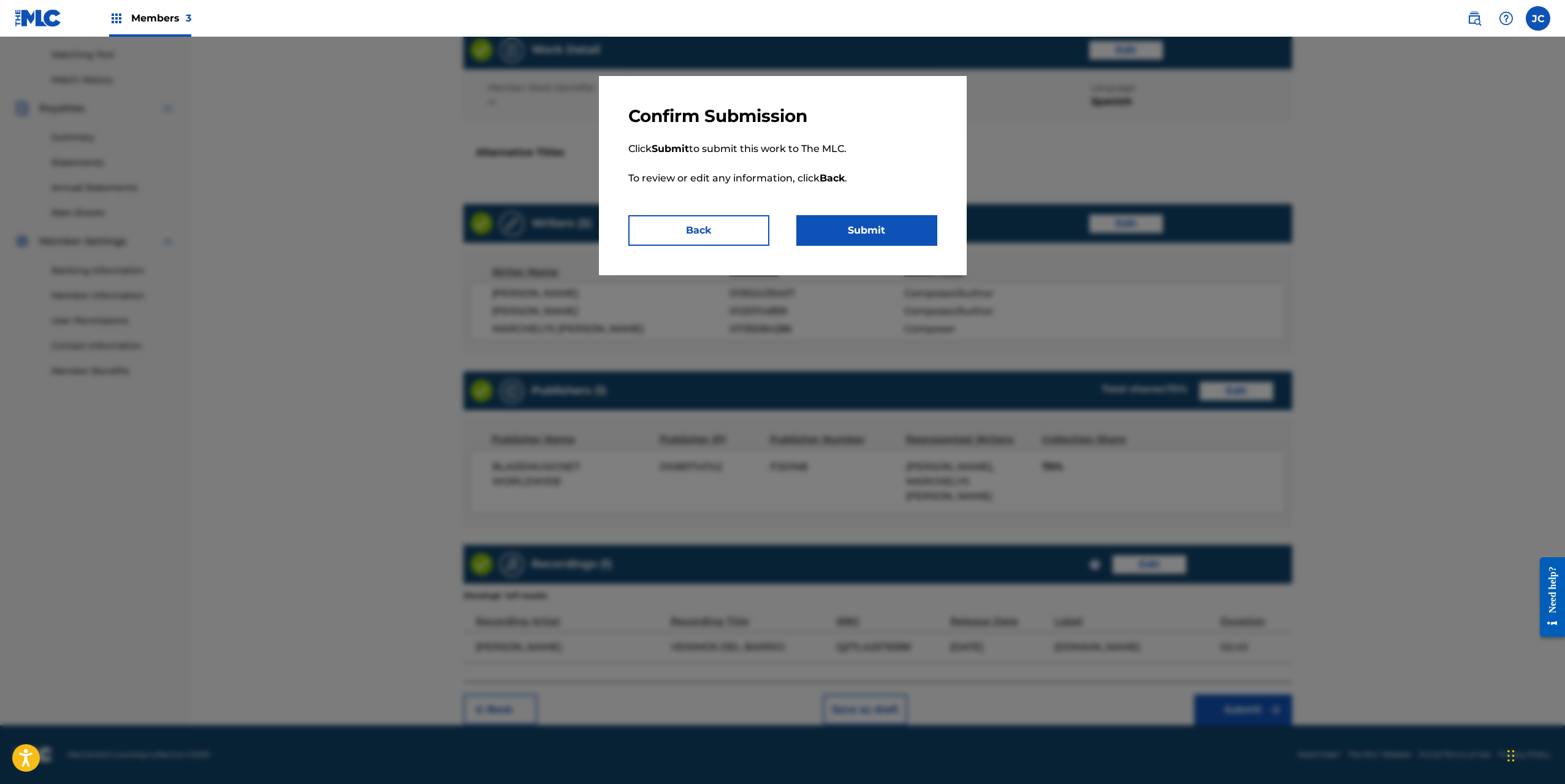
click at [869, 226] on button "Submit" at bounding box center [867, 230] width 141 height 30
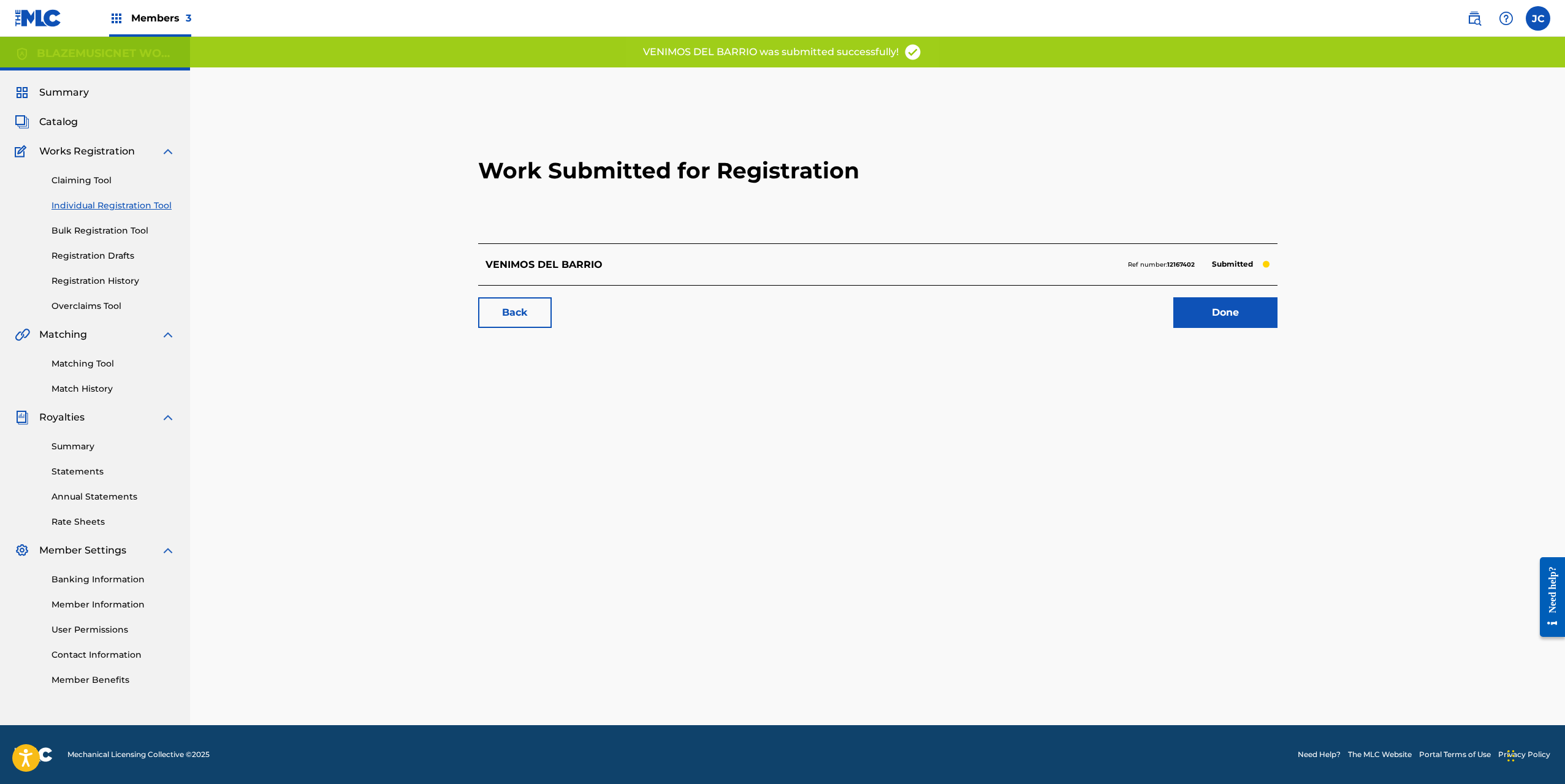
click at [1243, 321] on link "Done" at bounding box center [1225, 312] width 104 height 30
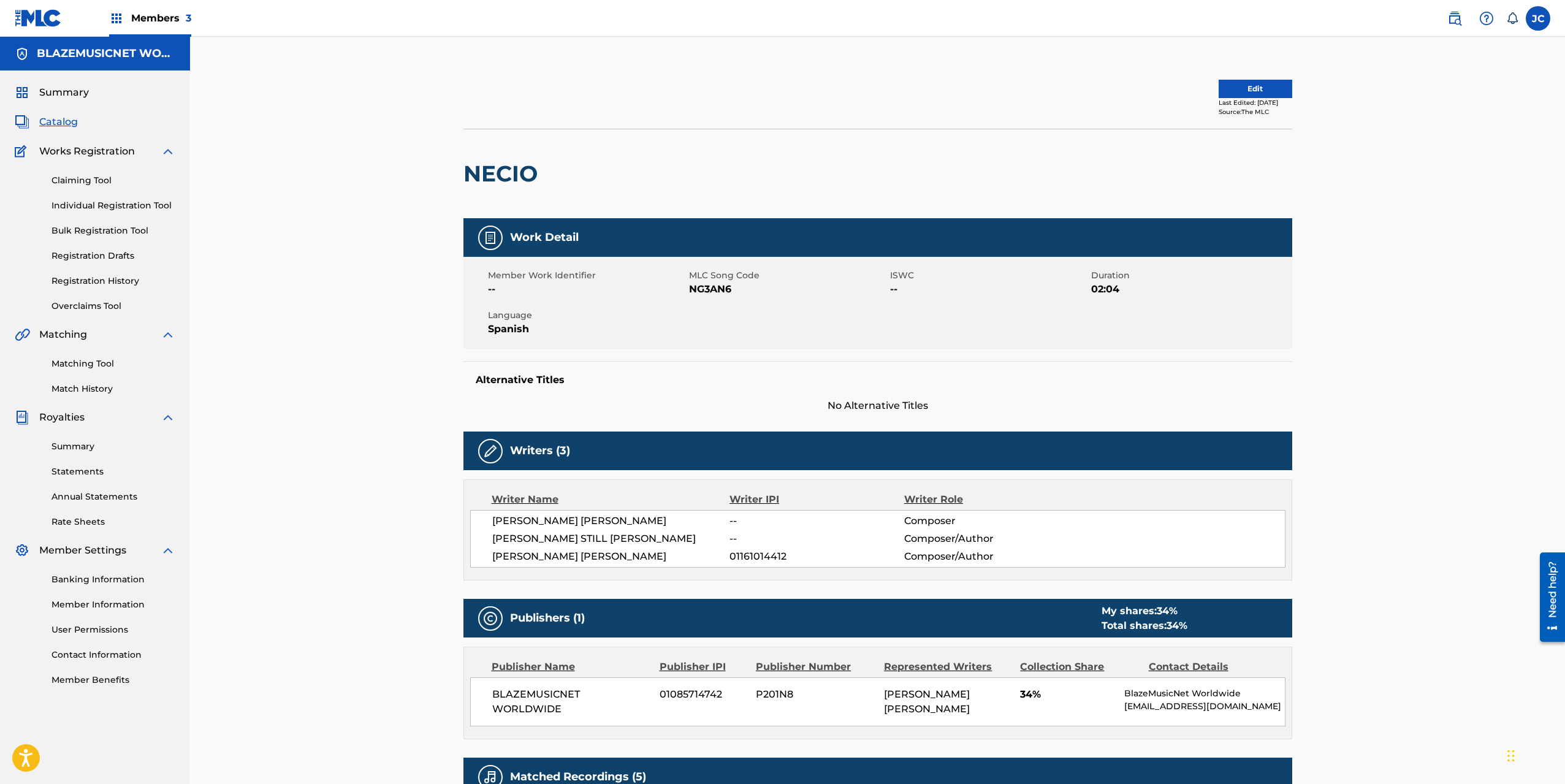
click at [1250, 91] on button "Edit" at bounding box center [1255, 88] width 73 height 19
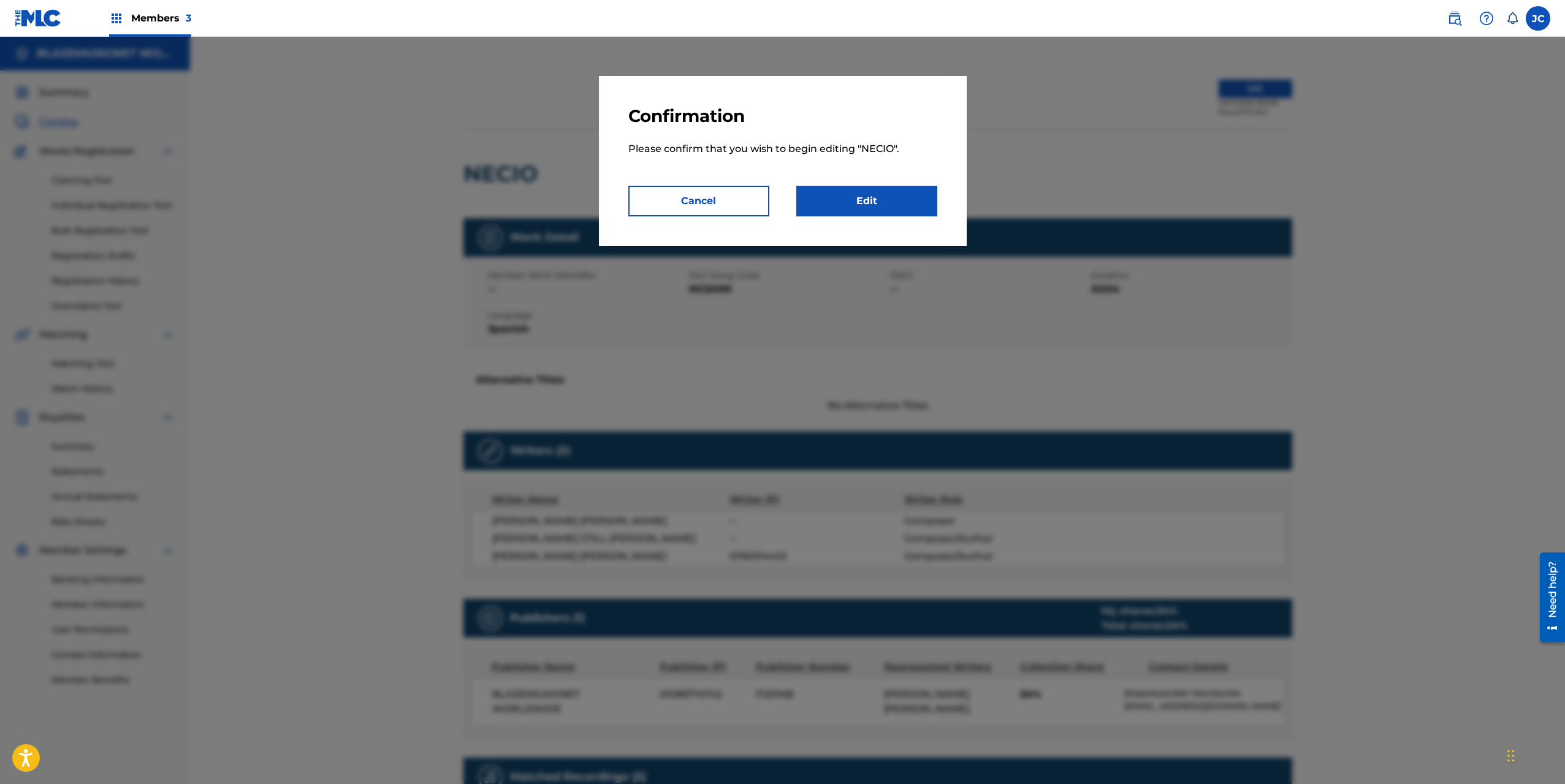
click at [870, 202] on link "Edit" at bounding box center [867, 201] width 141 height 30
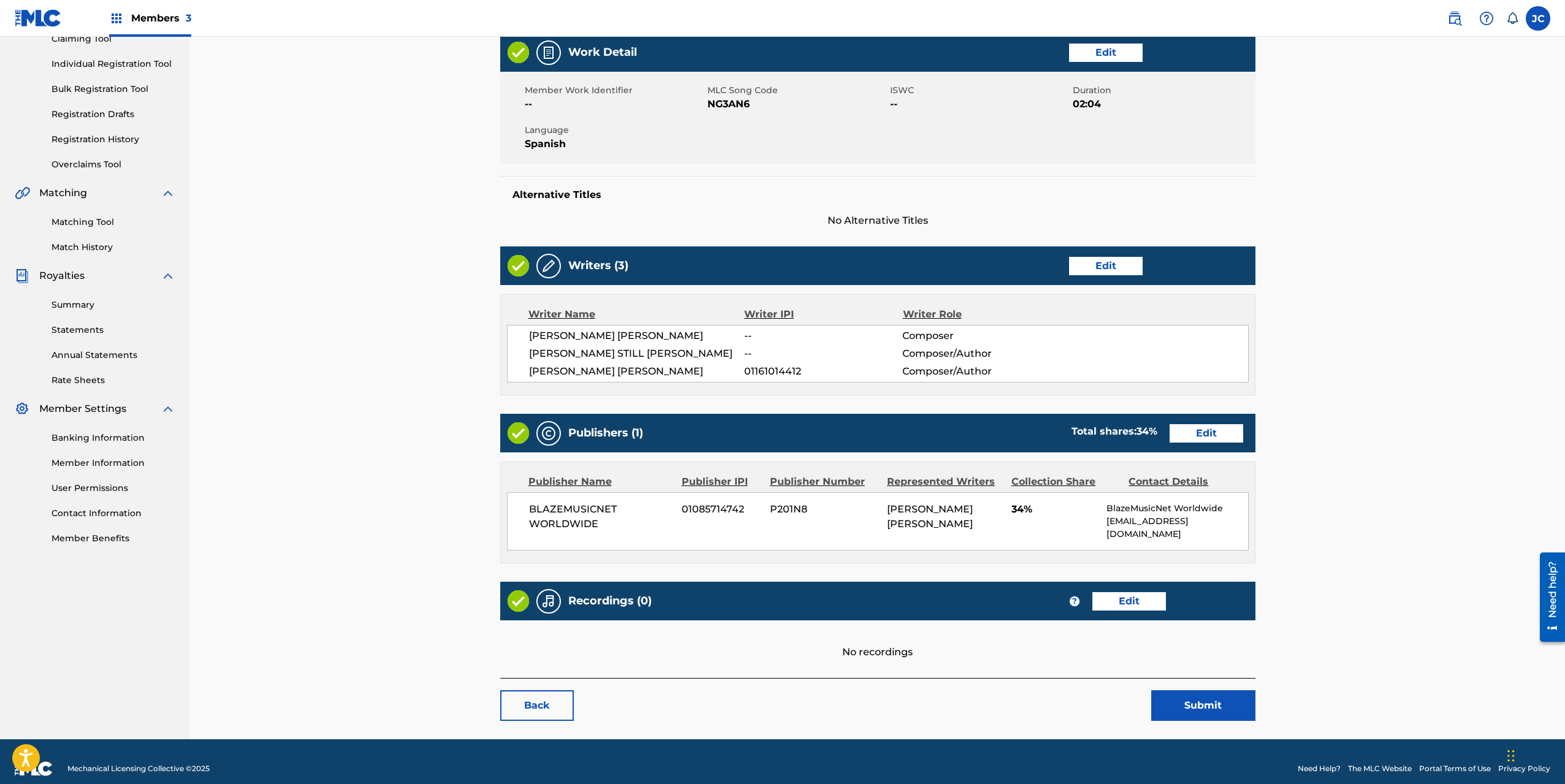
scroll to position [146, 0]
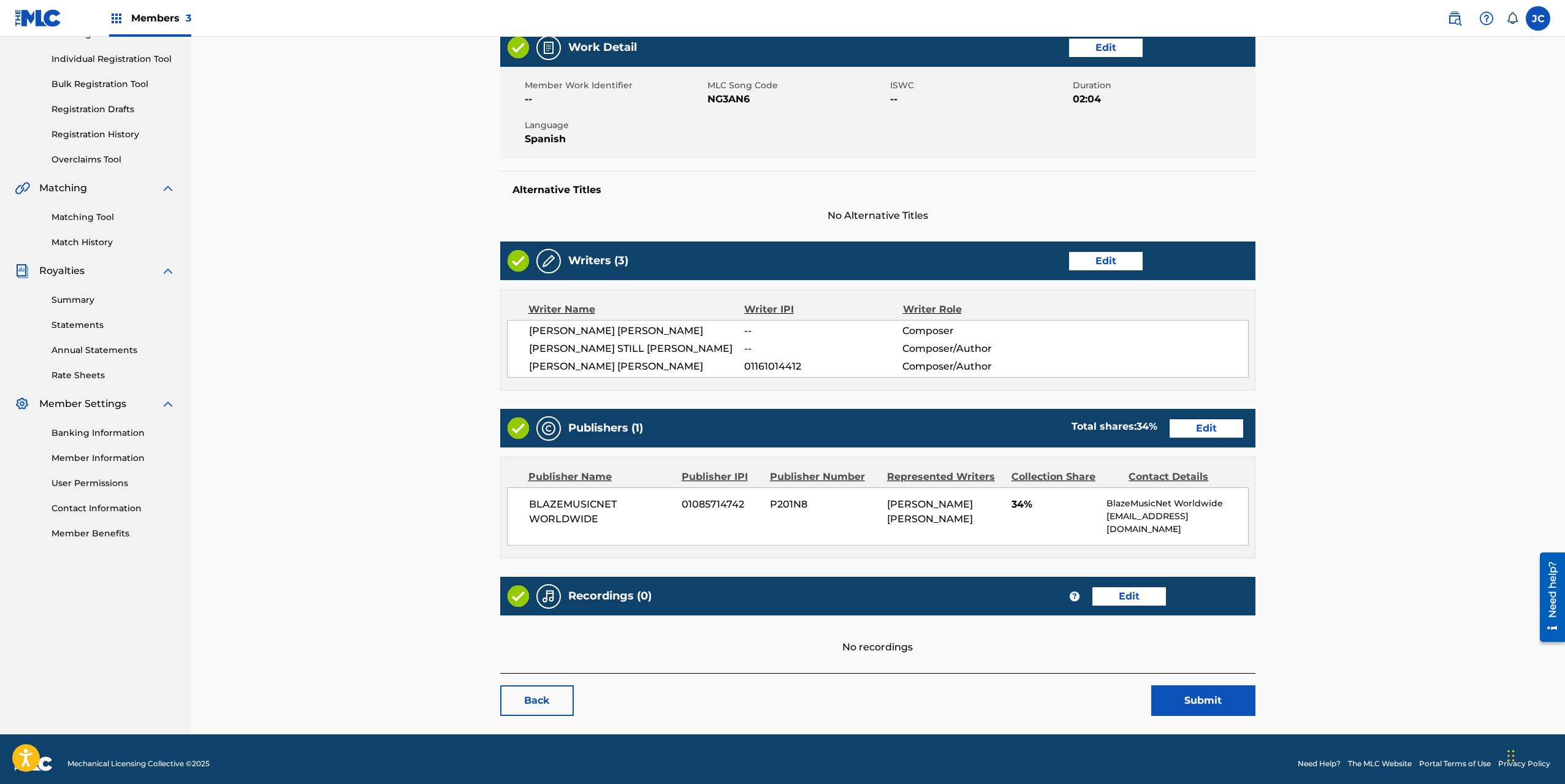
click at [1212, 426] on link "Edit" at bounding box center [1206, 428] width 73 height 19
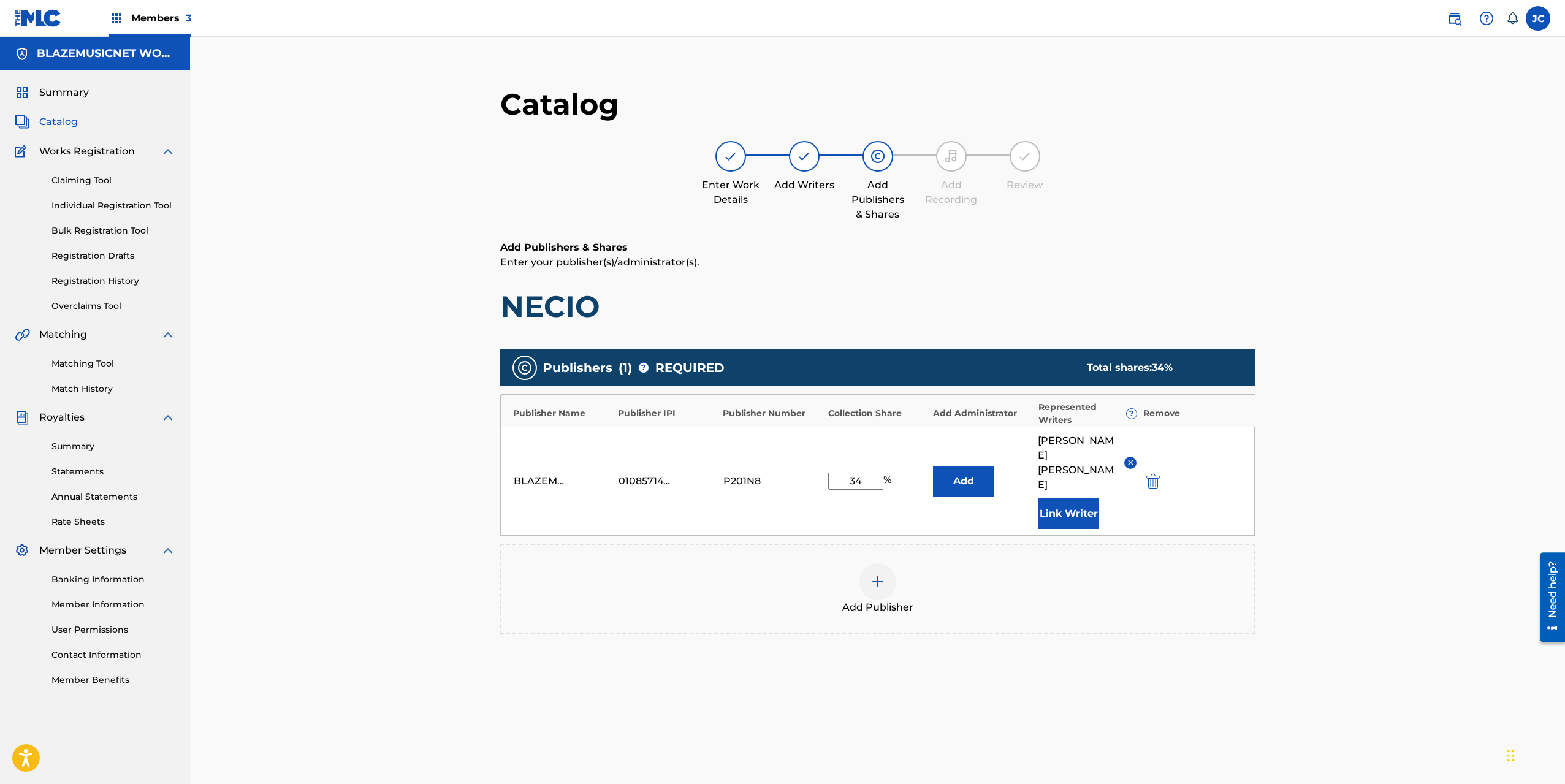
click at [868, 475] on input "34" at bounding box center [856, 481] width 55 height 17
type input "67"
click at [1052, 499] on button "Link Writer" at bounding box center [1068, 514] width 62 height 30
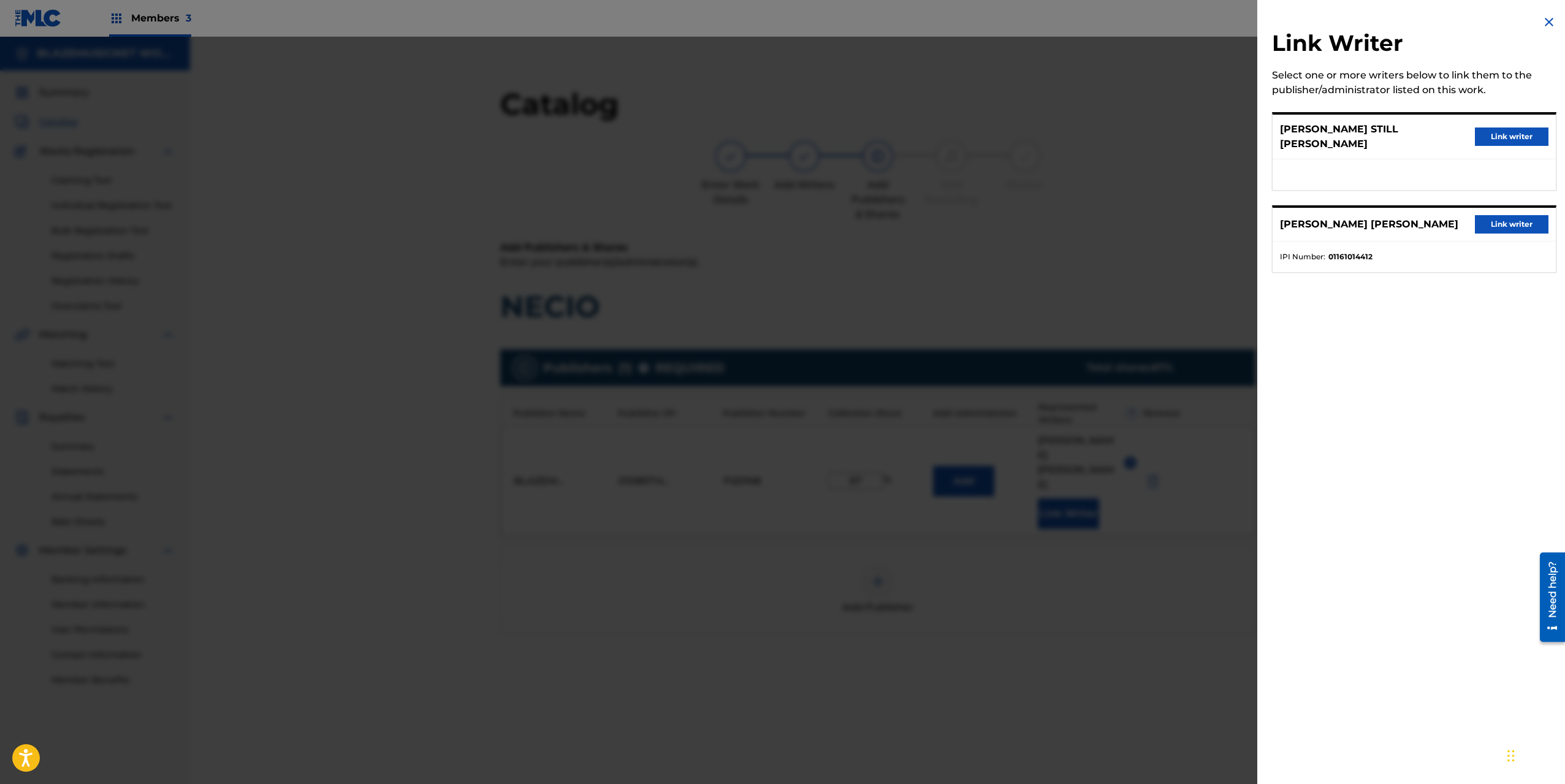
click at [1490, 130] on button "Link writer" at bounding box center [1511, 136] width 73 height 19
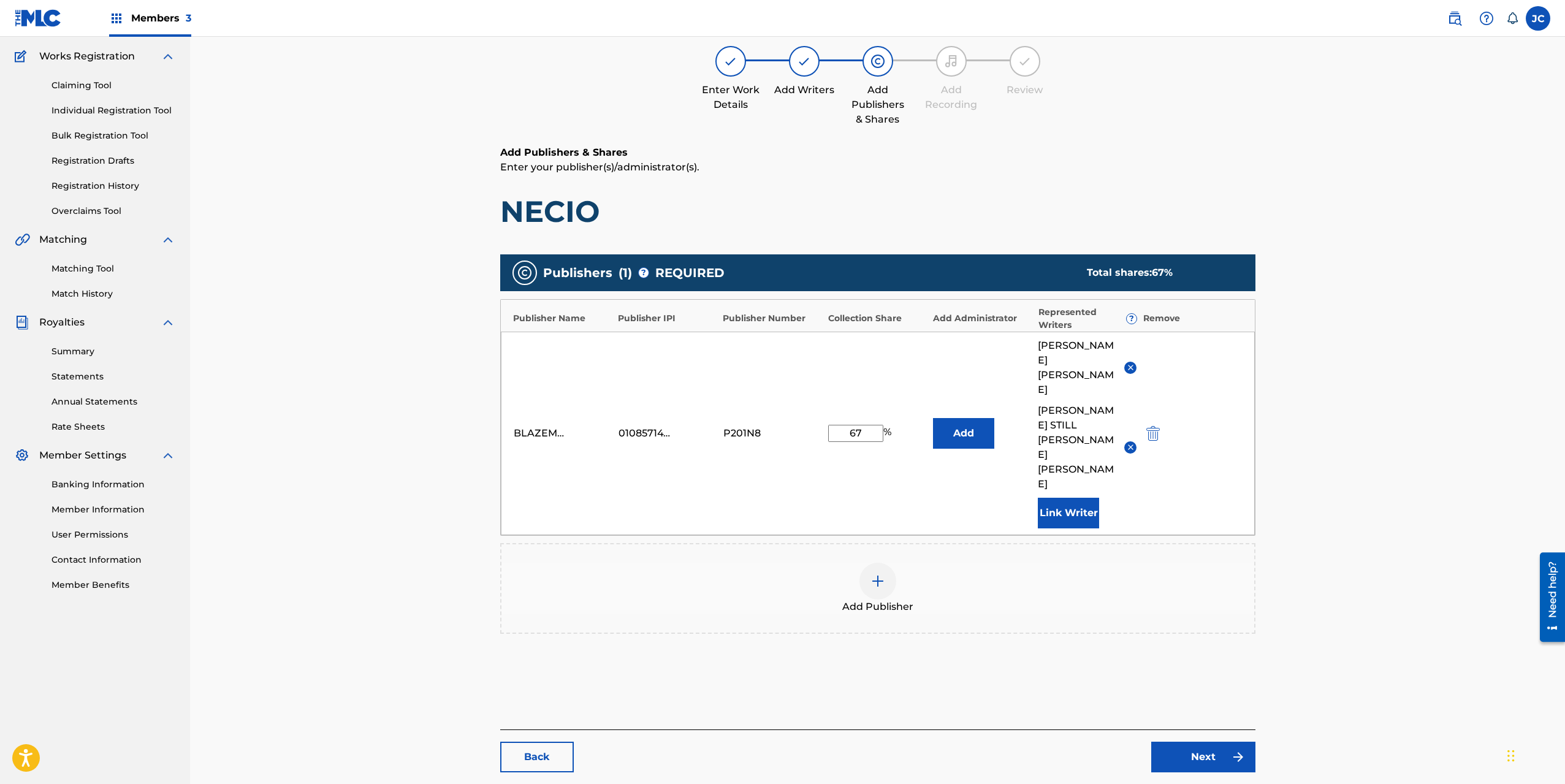
scroll to position [127, 0]
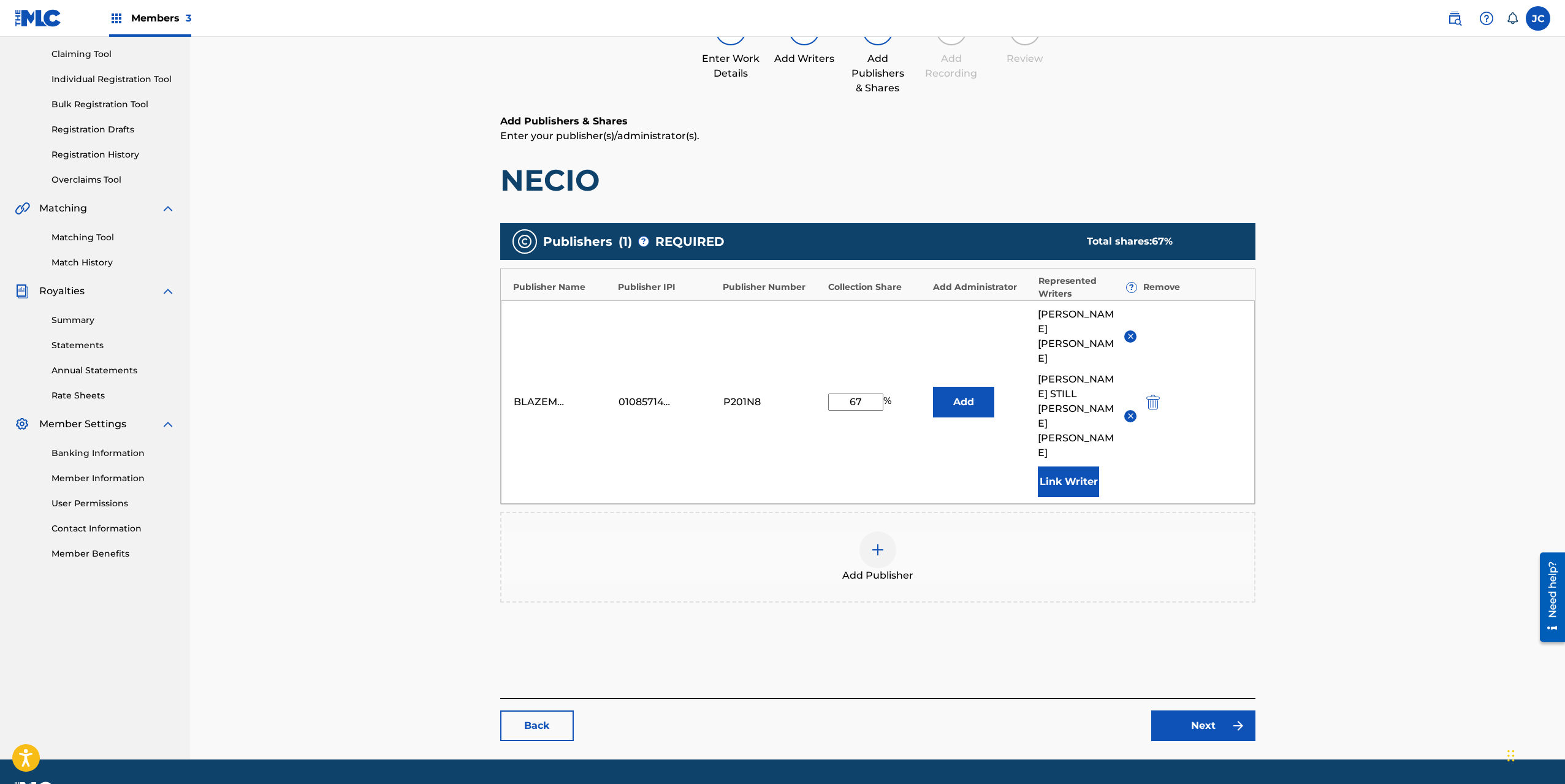
click at [1189, 710] on link "Next" at bounding box center [1203, 725] width 104 height 30
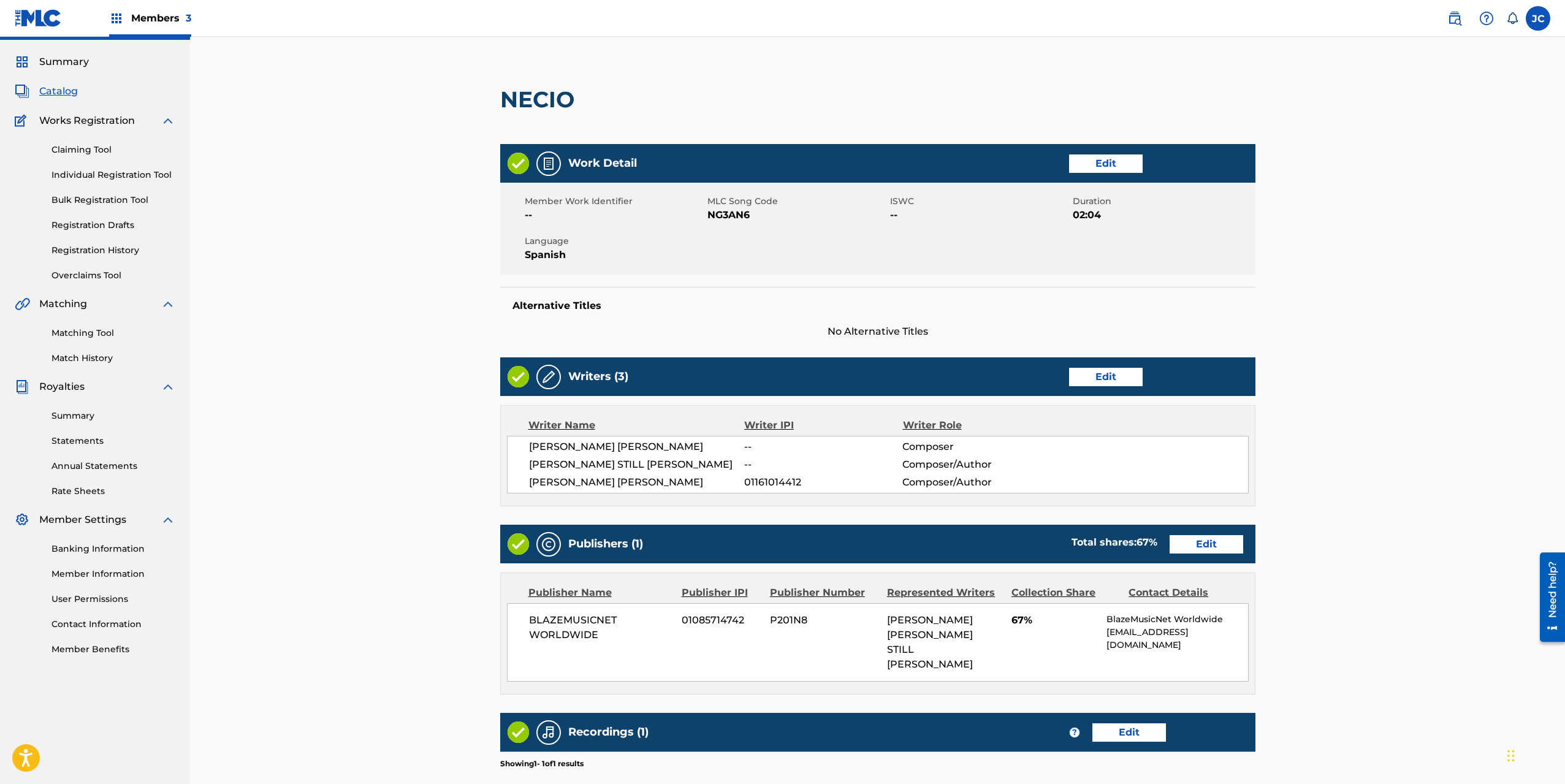
scroll to position [202, 0]
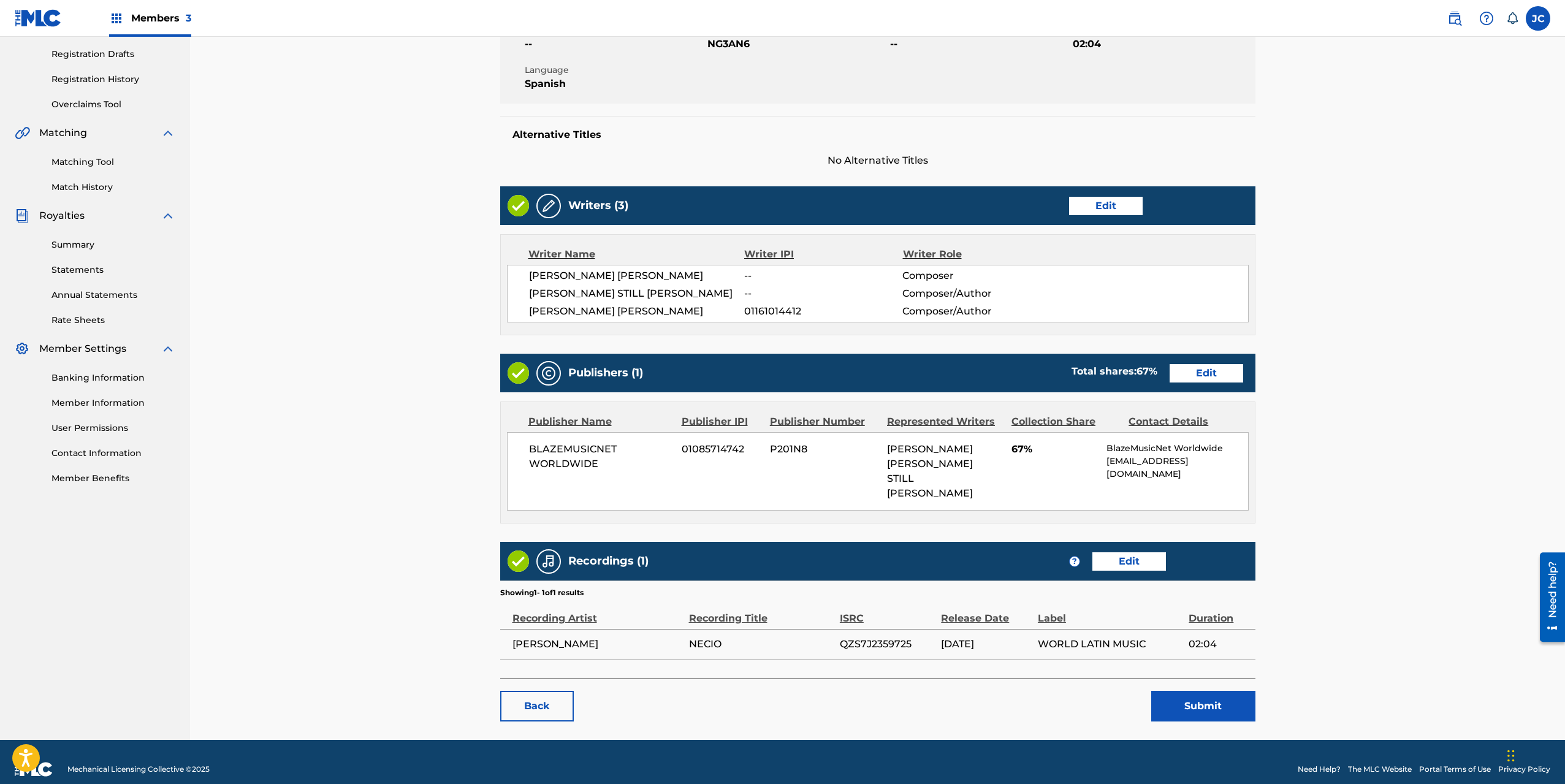
click at [1208, 691] on button "Submit" at bounding box center [1203, 706] width 104 height 30
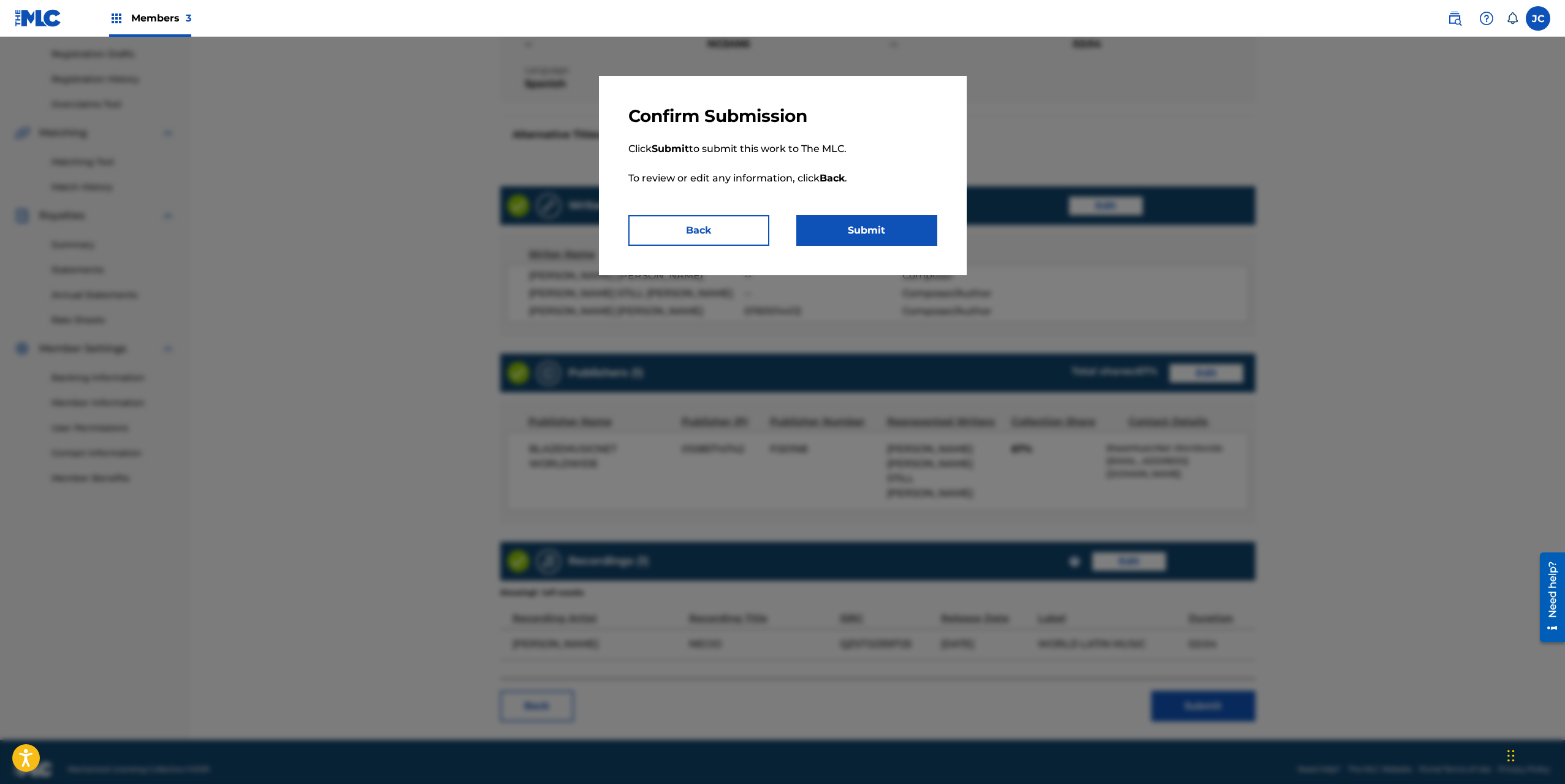
click at [897, 233] on button "Submit" at bounding box center [867, 230] width 141 height 30
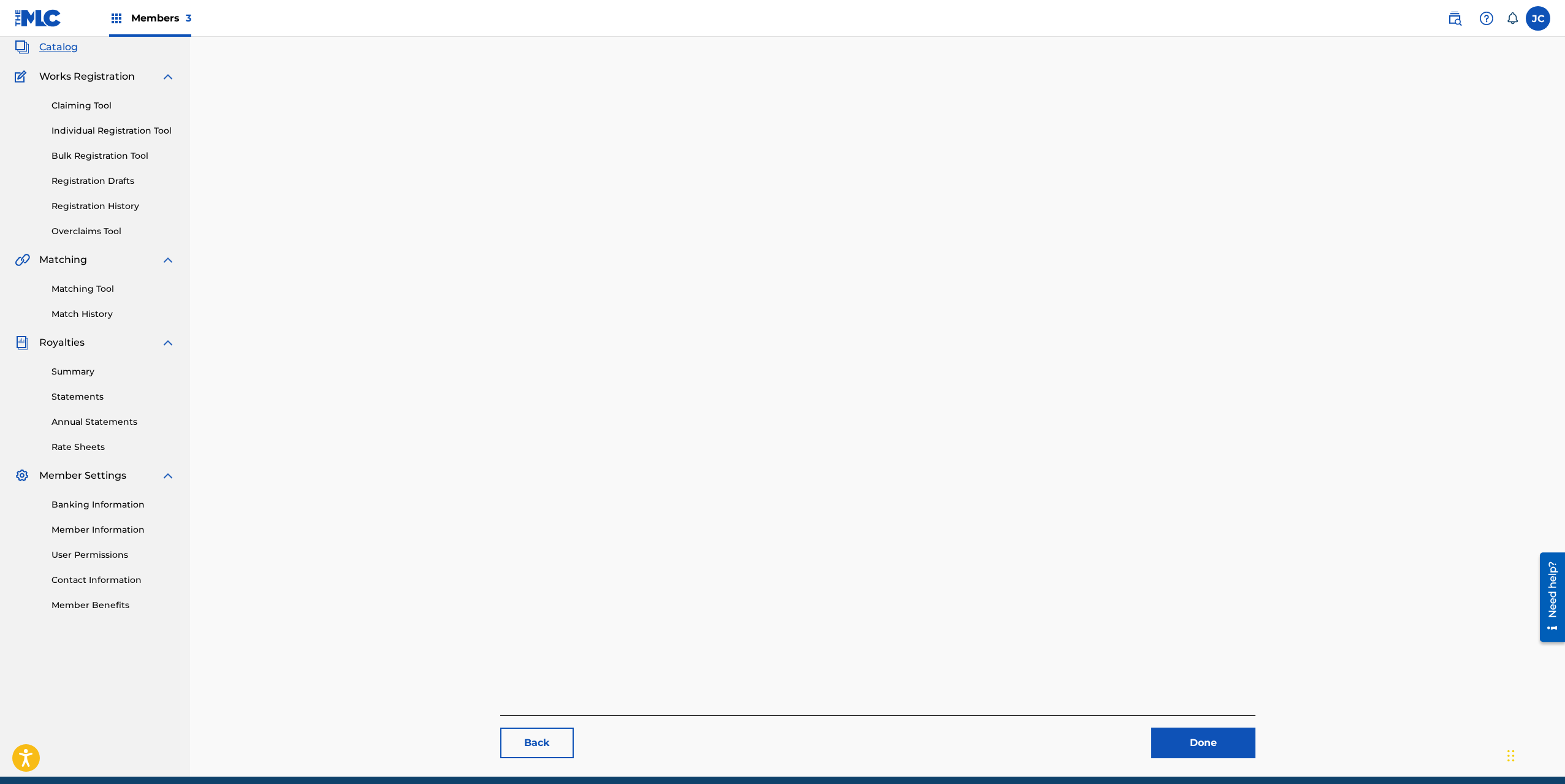
scroll to position [127, 0]
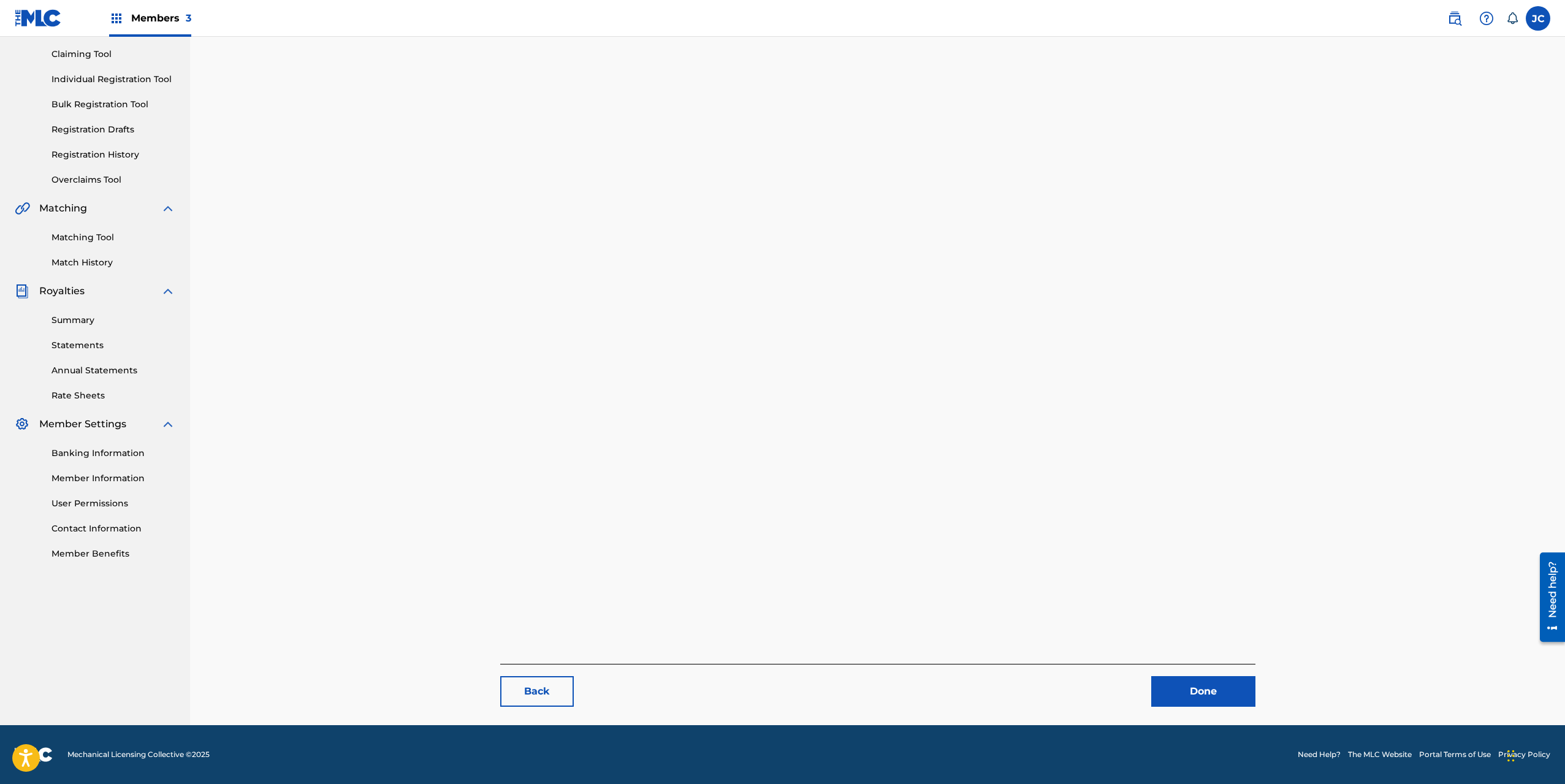
click at [1230, 689] on link "Done" at bounding box center [1203, 691] width 104 height 30
